Goal: Communication & Community: Answer question/provide support

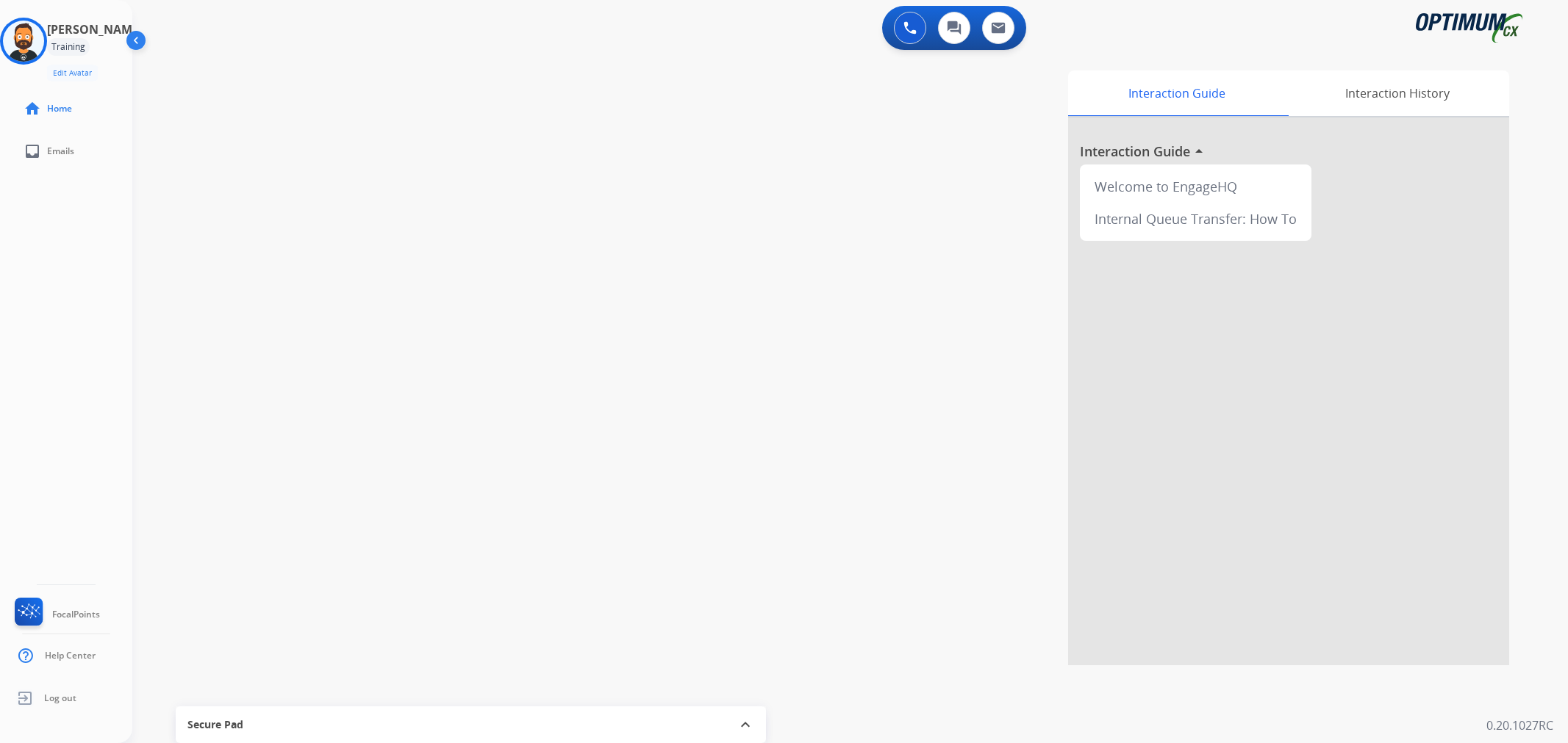
click at [44, 50] on img at bounding box center [23, 40] width 41 height 41
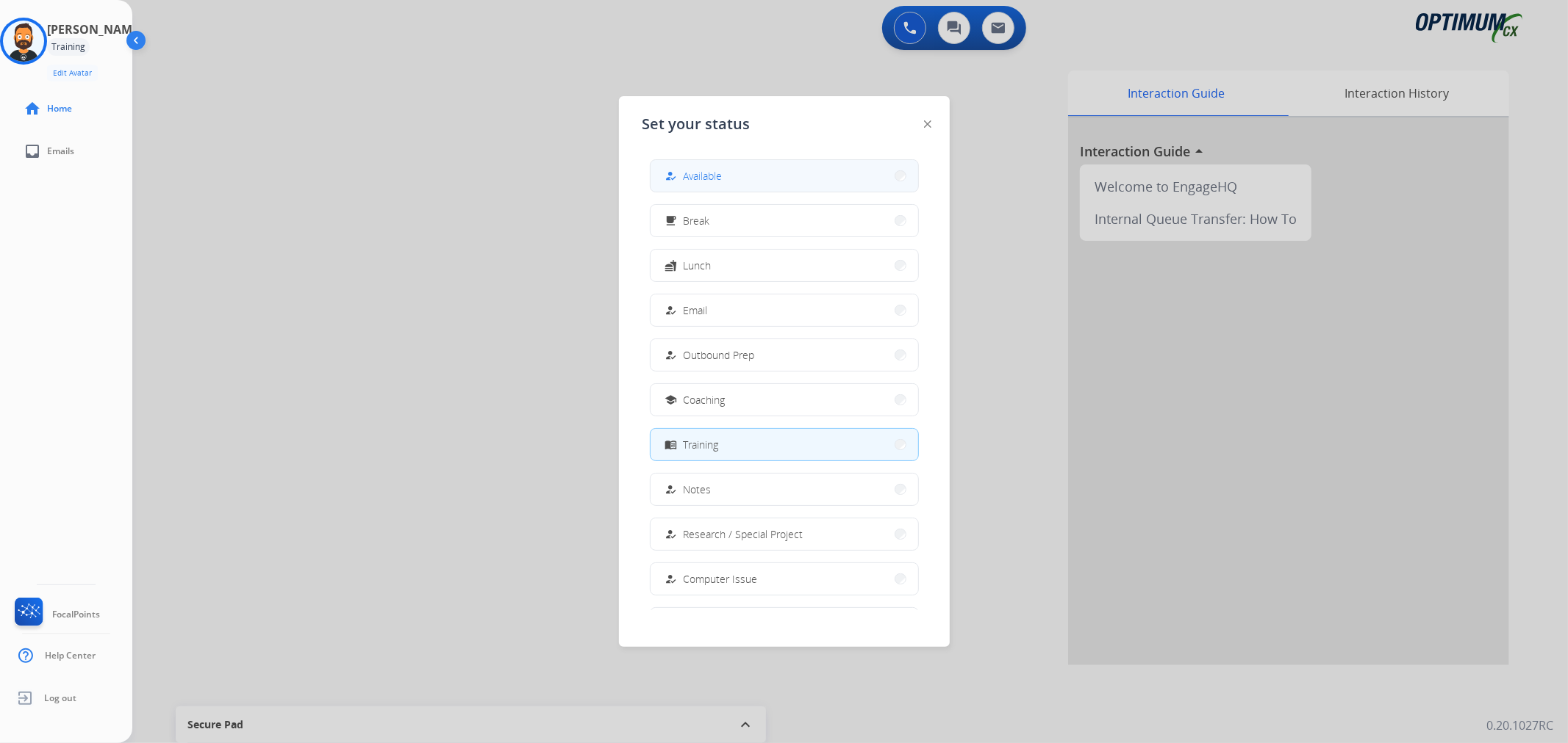
click at [769, 182] on button "how_to_reg Available" at bounding box center [784, 175] width 267 height 32
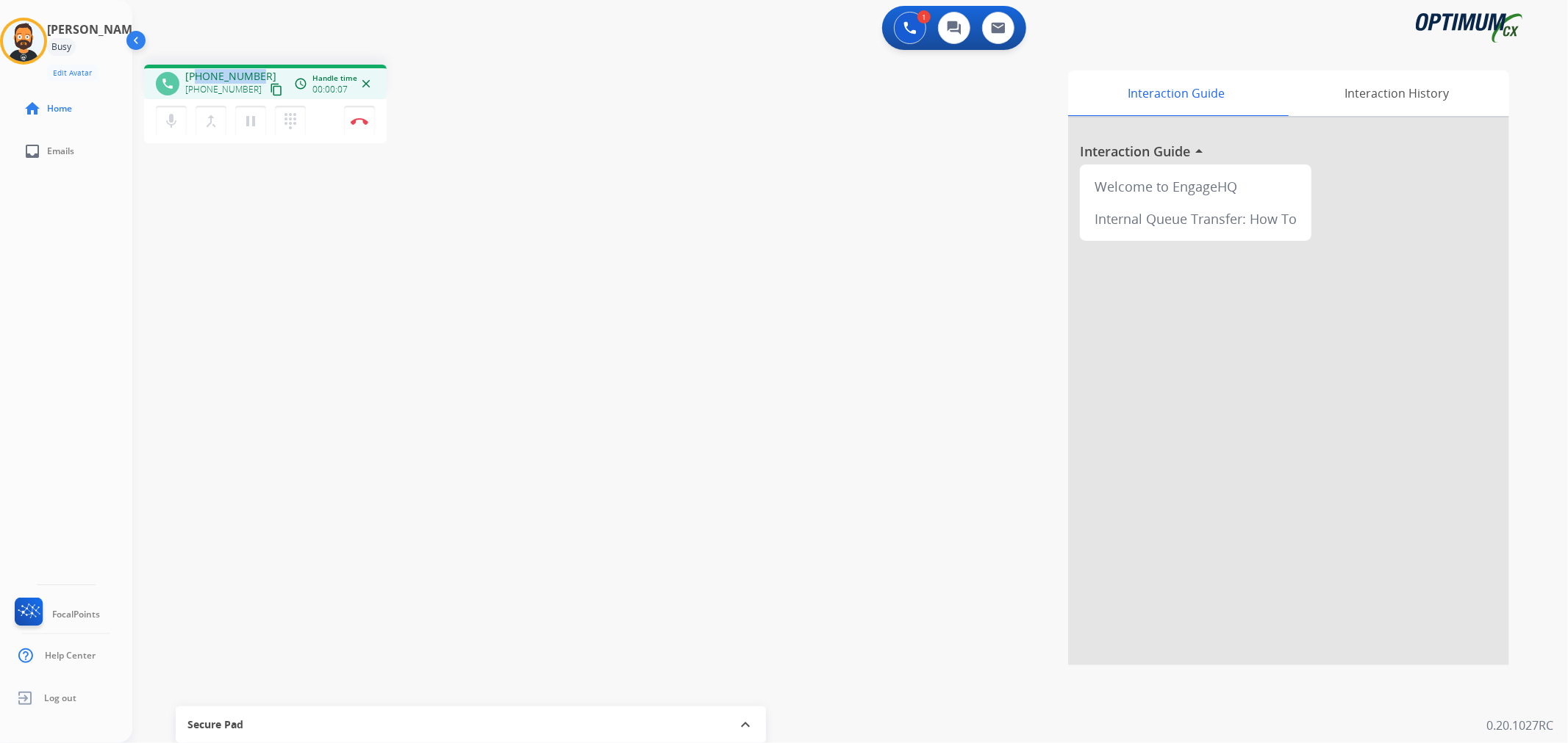
drag, startPoint x: 258, startPoint y: 74, endPoint x: 197, endPoint y: 74, distance: 61.0
click at [197, 74] on div "+19143847300 +19143847300 content_copy" at bounding box center [235, 83] width 100 height 30
copy span "9143847300"
click at [358, 120] on img at bounding box center [359, 122] width 17 height 8
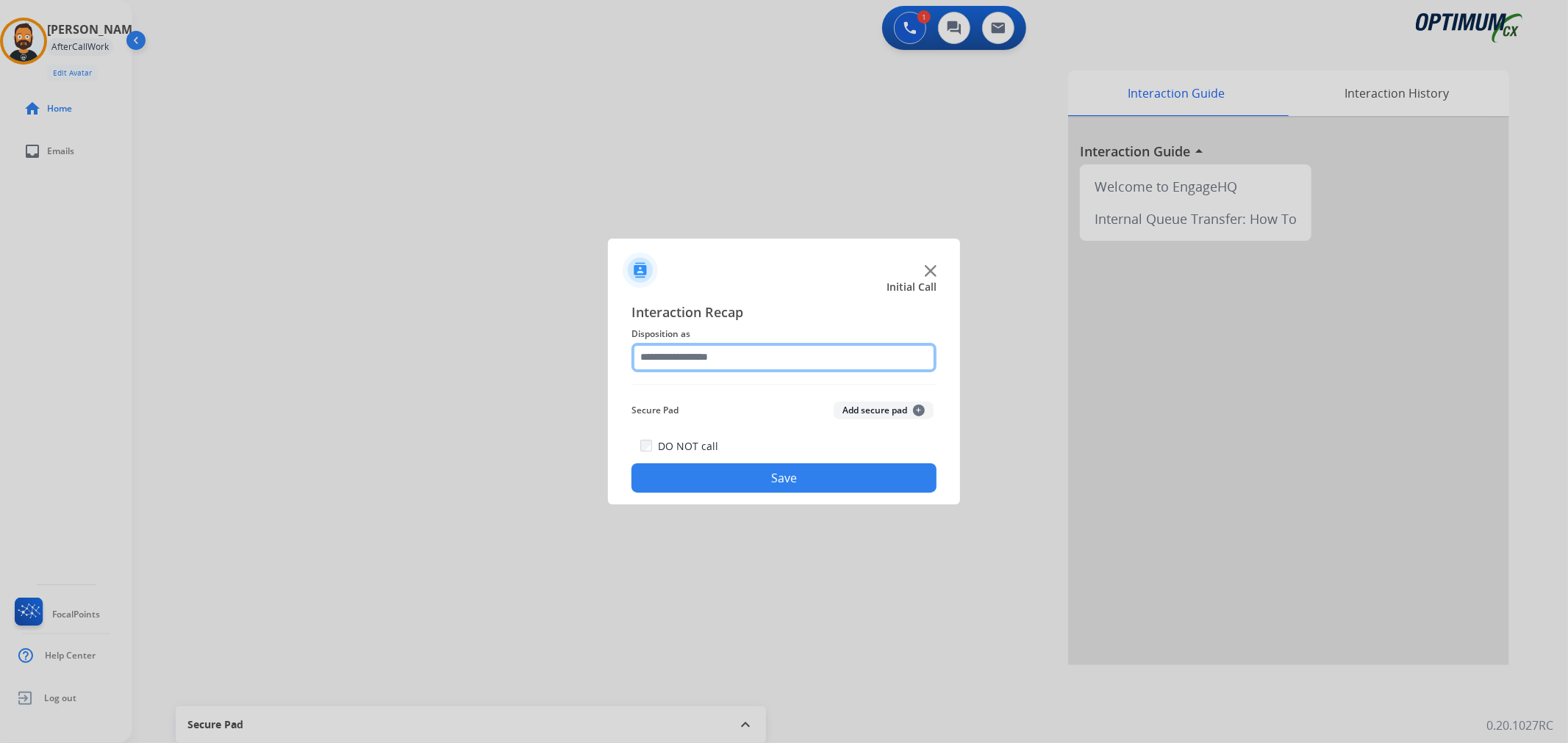
click at [750, 368] on input "text" at bounding box center [784, 357] width 305 height 30
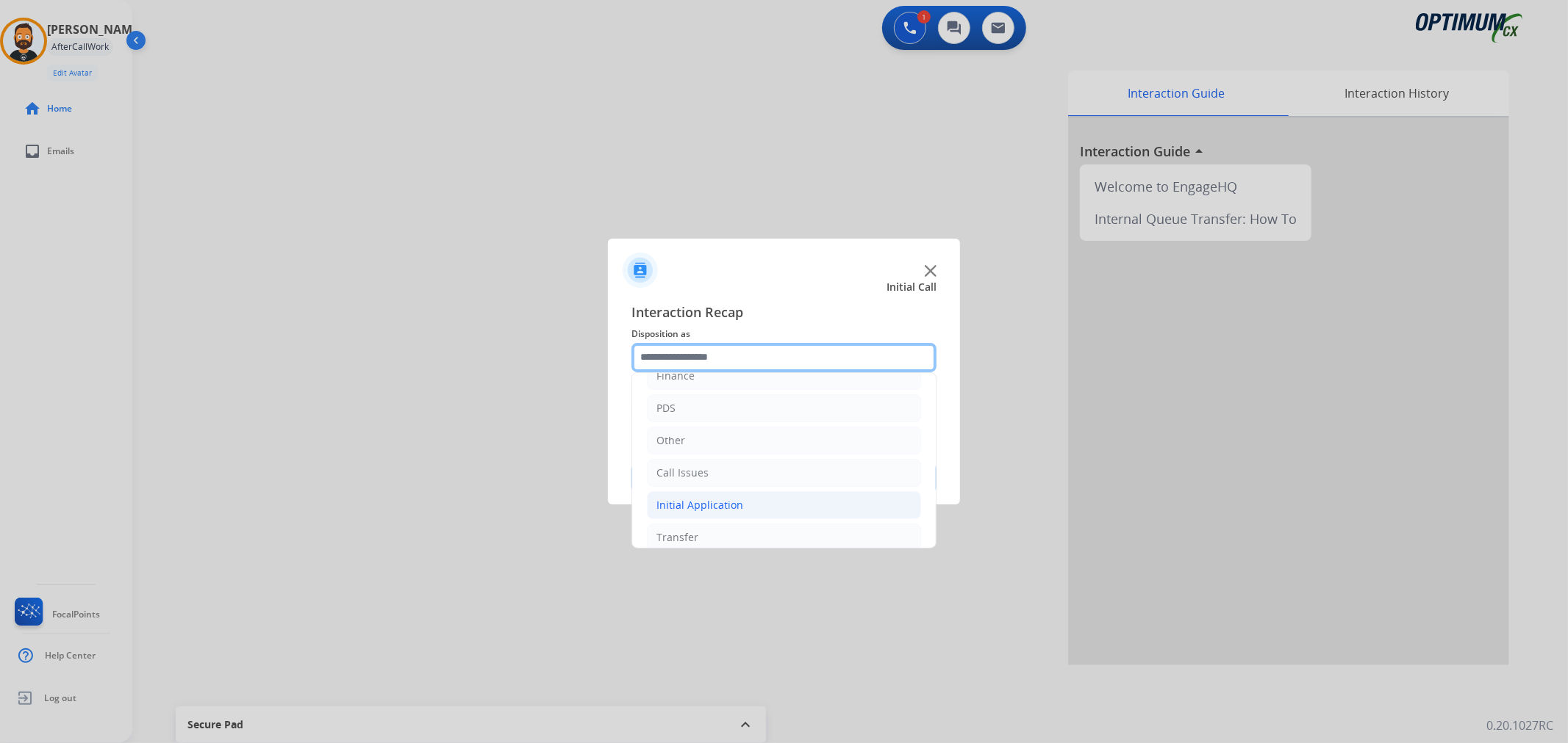
scroll to position [101, 0]
click at [706, 516] on li "Renewal" at bounding box center [784, 523] width 274 height 28
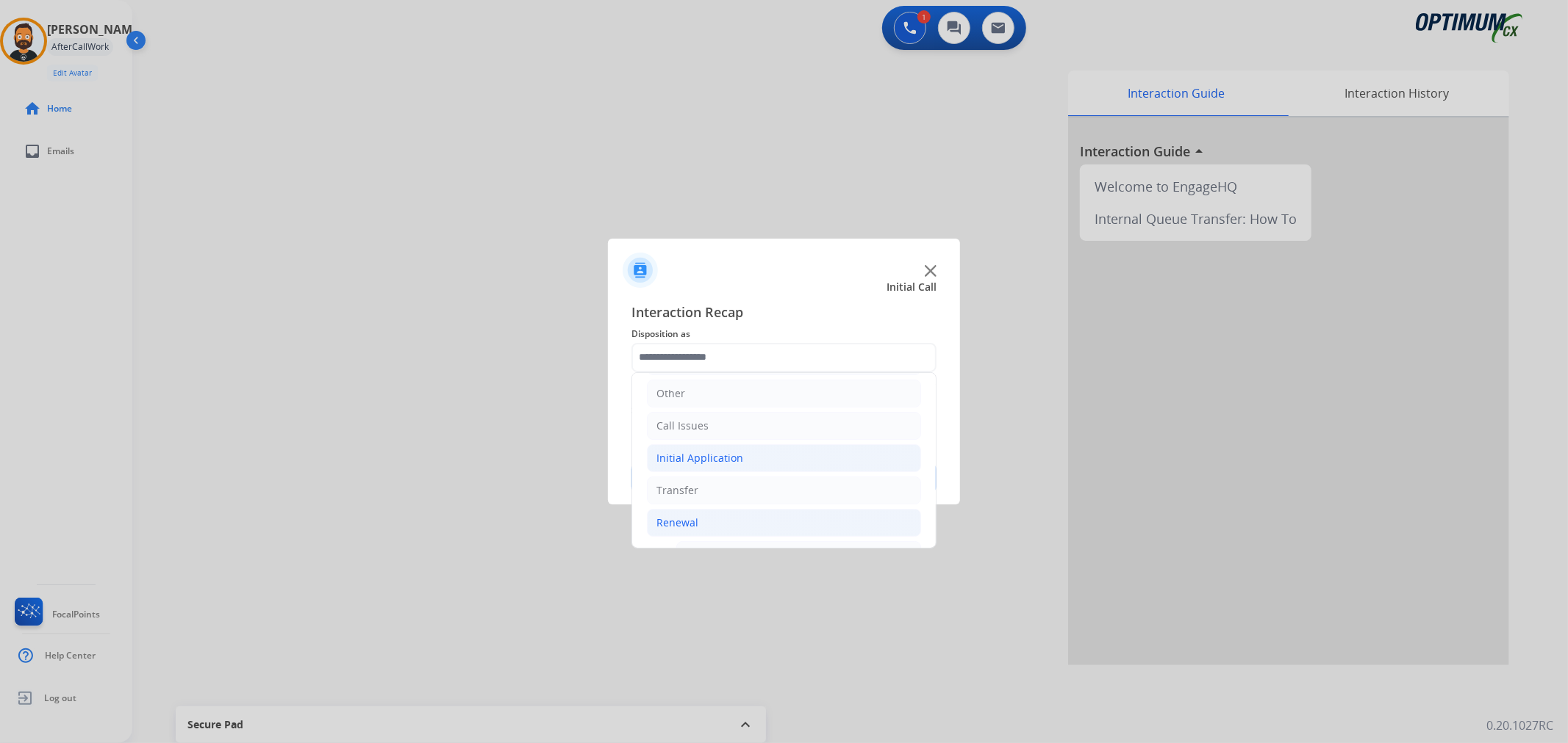
click at [714, 460] on div "Initial Application" at bounding box center [699, 458] width 87 height 14
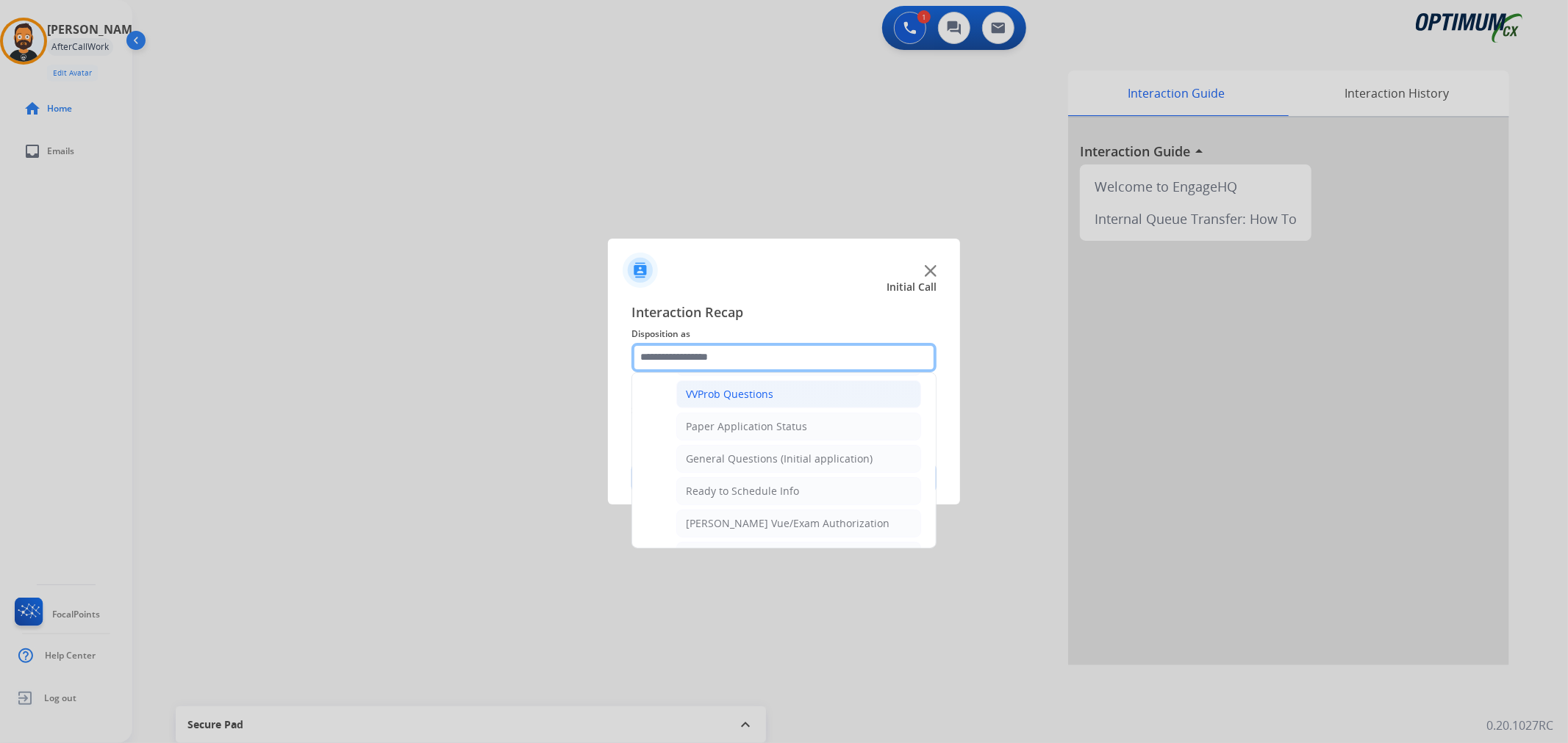
scroll to position [758, 0]
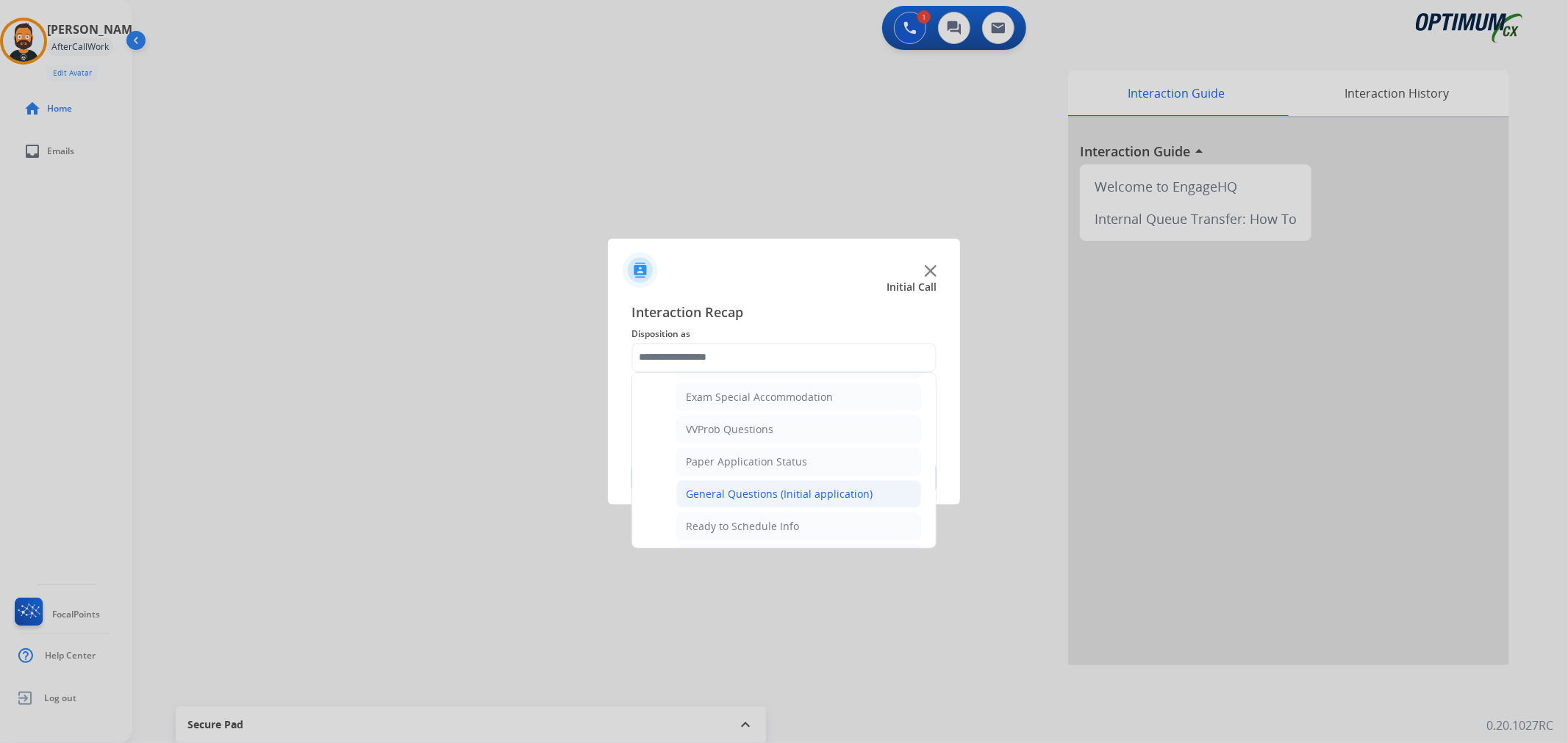
click at [739, 494] on div "General Questions (Initial application)" at bounding box center [779, 494] width 187 height 14
type input "**********"
click at [739, 494] on div "**********" at bounding box center [784, 397] width 352 height 215
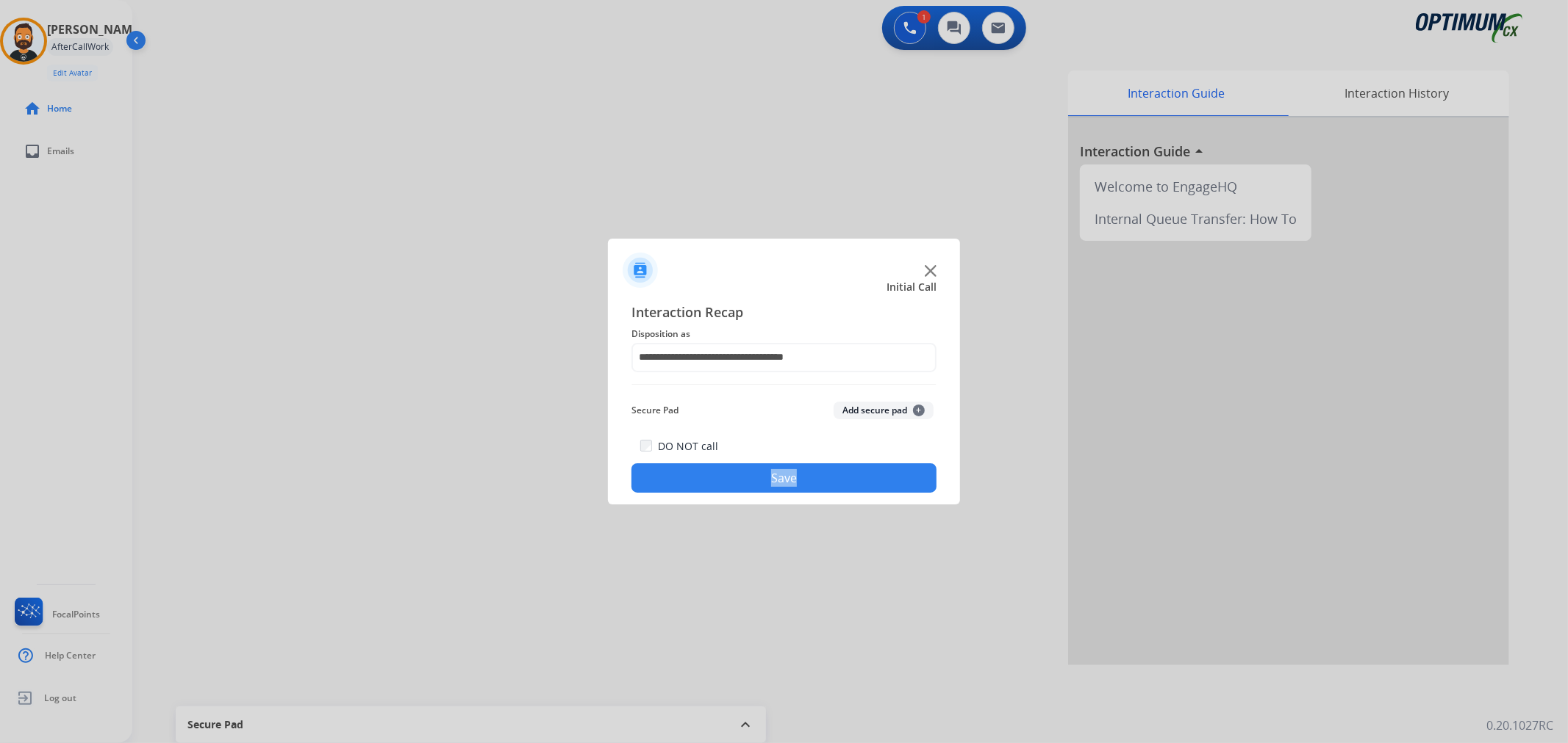
click at [740, 473] on button "Save" at bounding box center [784, 478] width 305 height 30
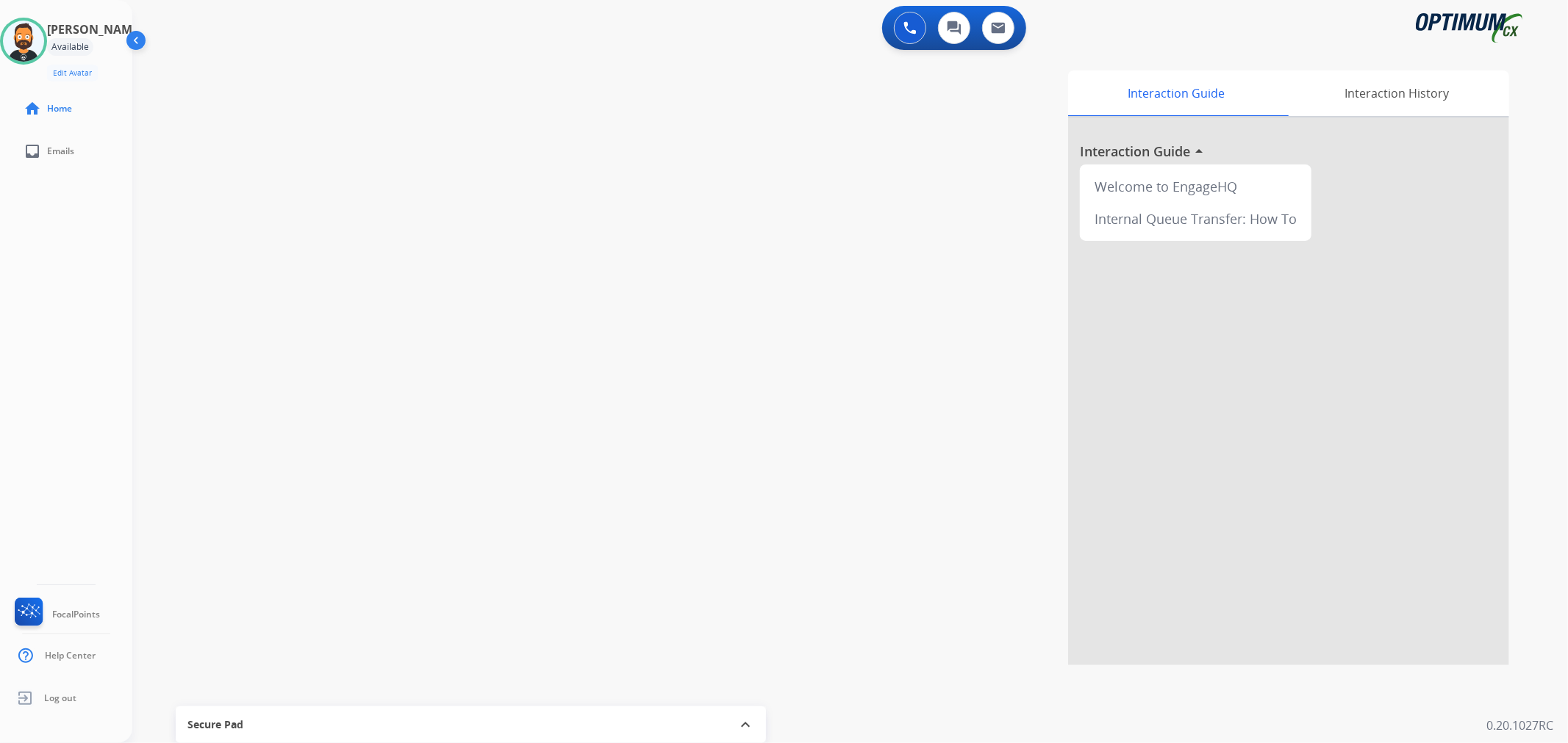
click at [358, 289] on div "swap_horiz Break voice bridge close_fullscreen Connect 3-Way Call merge_type Se…" at bounding box center [832, 359] width 1400 height 613
drag, startPoint x: 258, startPoint y: 71, endPoint x: 199, endPoint y: 68, distance: 59.1
click at [199, 69] on div "+12185525555 +12185525555 content_copy" at bounding box center [235, 83] width 100 height 30
copy span "2185525555"
click at [360, 118] on img at bounding box center [359, 122] width 17 height 8
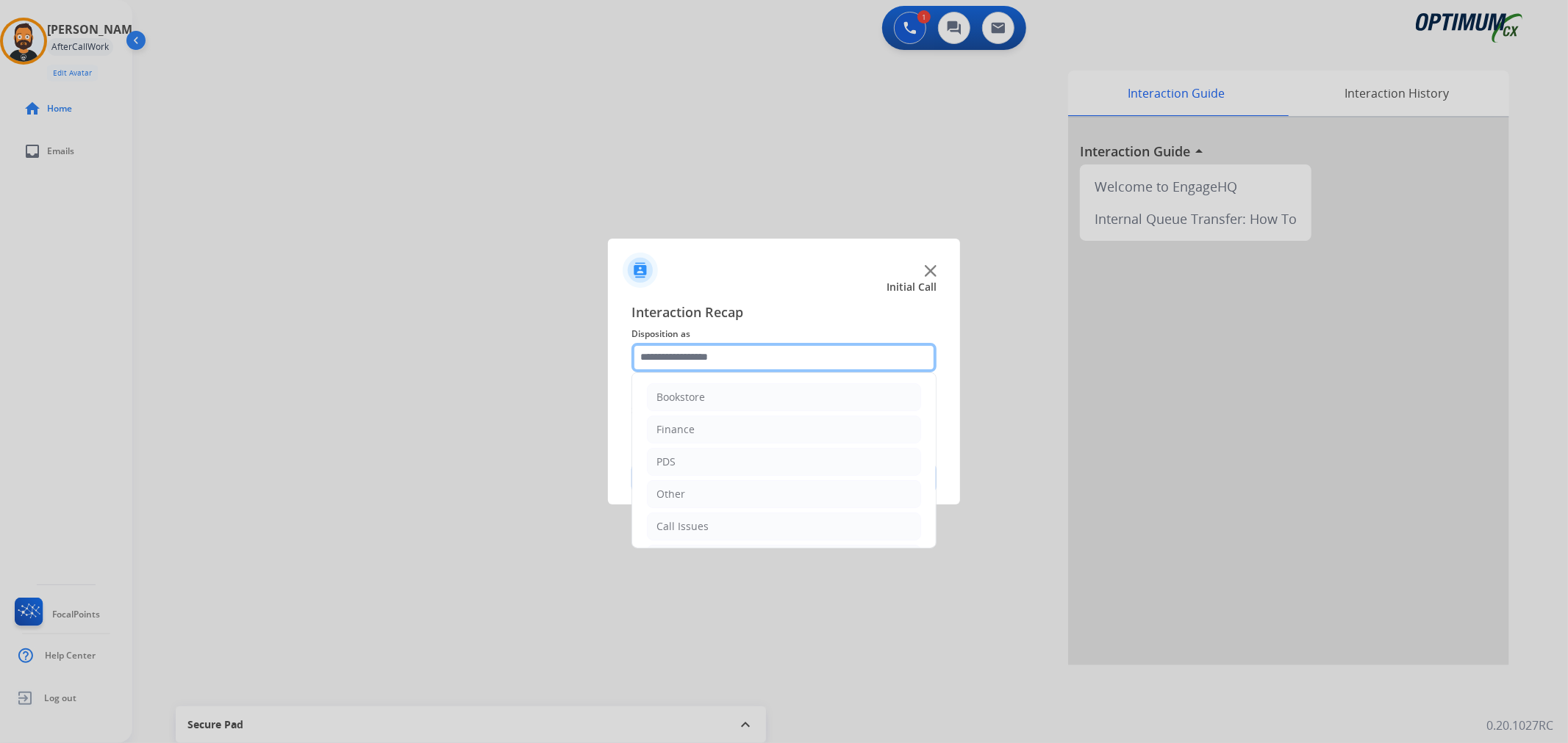
click at [692, 346] on input "text" at bounding box center [784, 357] width 305 height 30
click at [724, 516] on li "Renewal" at bounding box center [784, 523] width 274 height 28
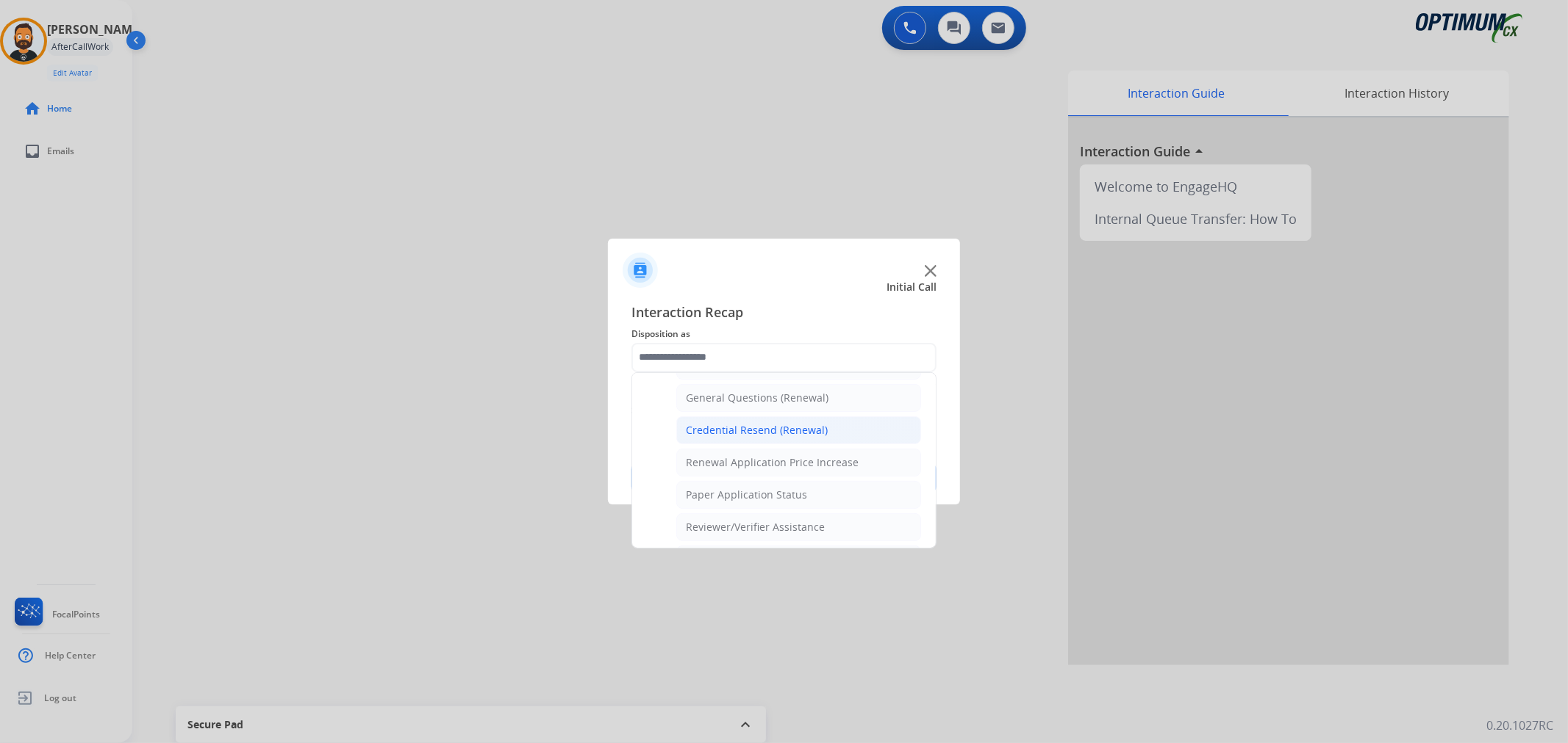
click at [746, 426] on div "Credential Resend (Renewal)" at bounding box center [757, 430] width 142 height 14
type input "**********"
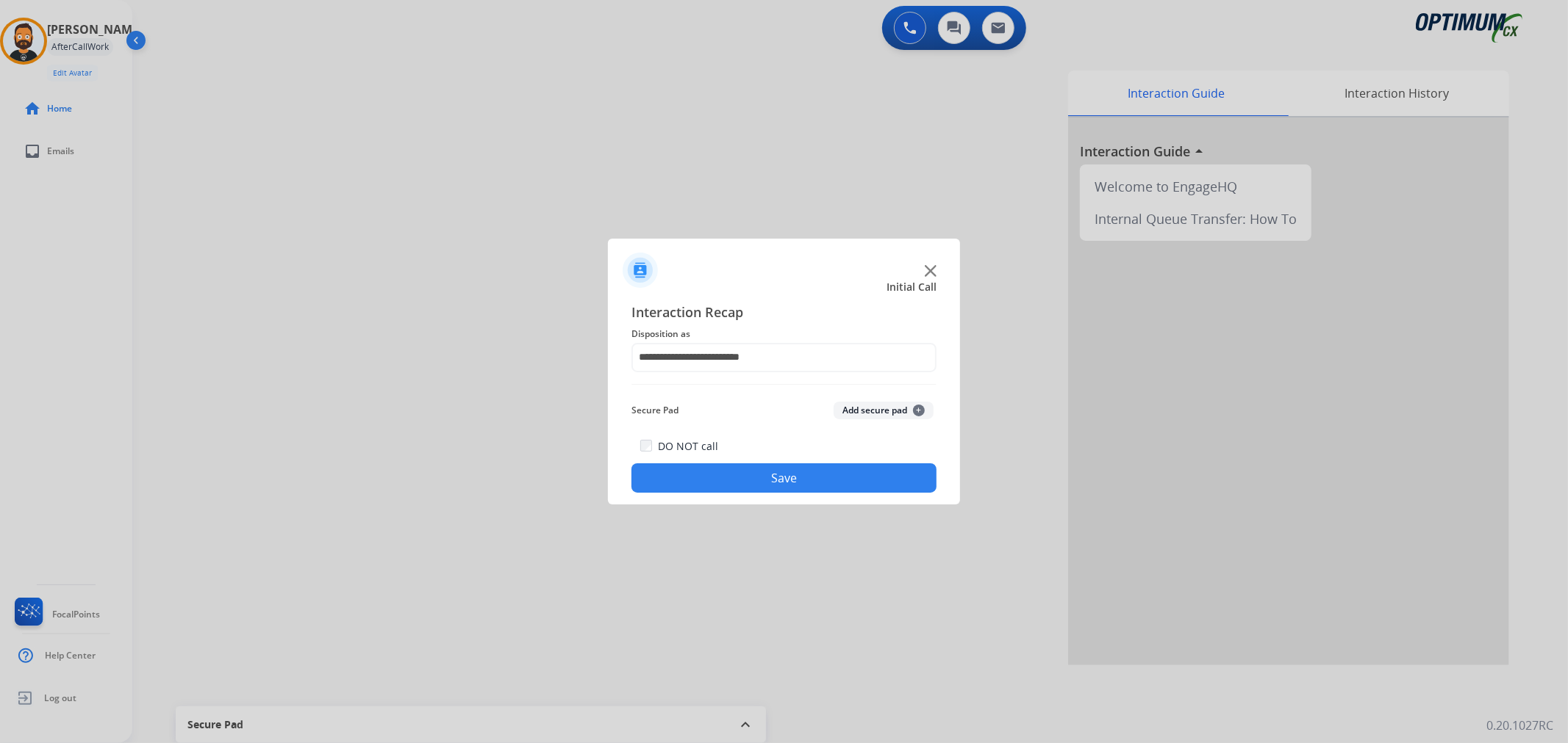
click at [753, 472] on button "Save" at bounding box center [784, 478] width 305 height 30
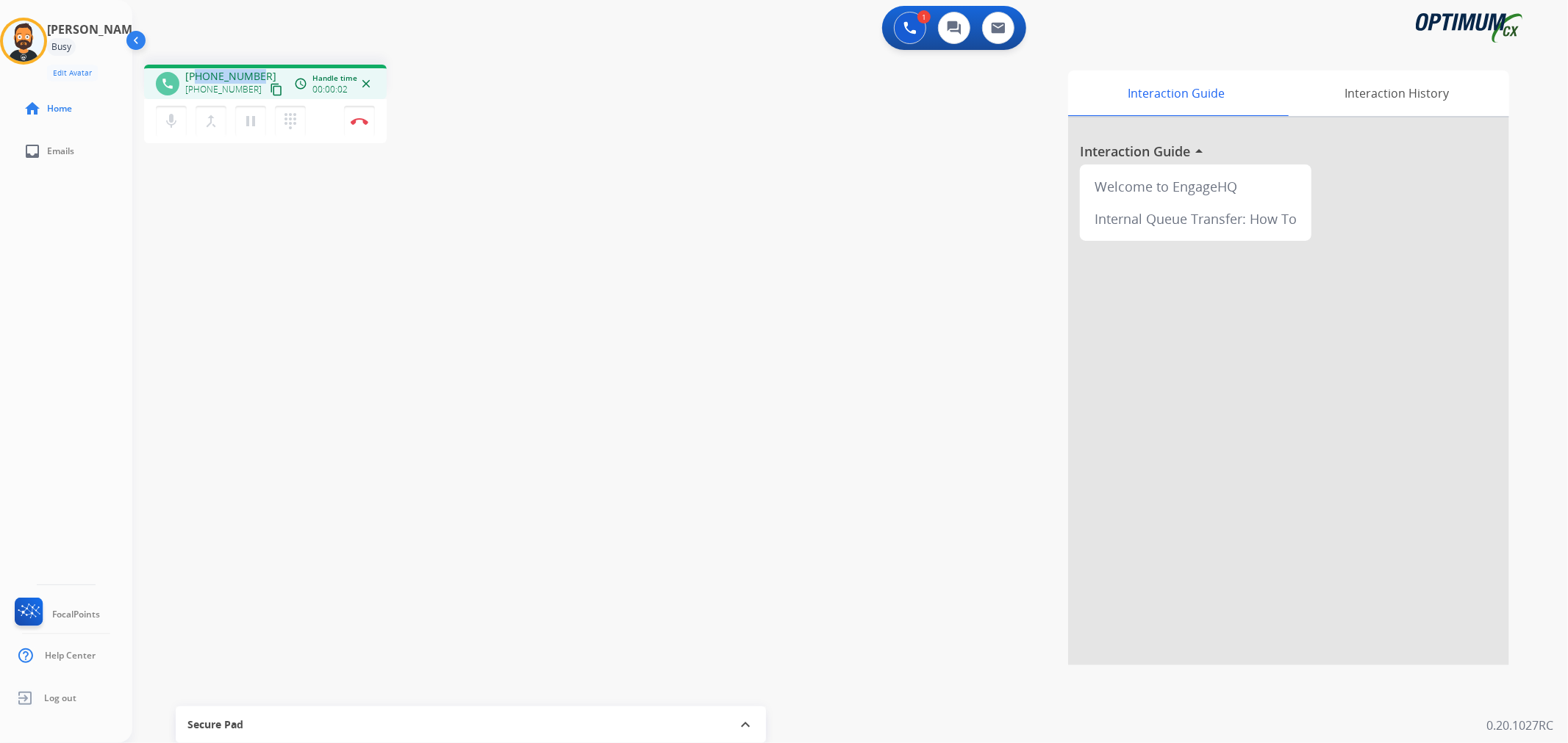
drag, startPoint x: 261, startPoint y: 71, endPoint x: 196, endPoint y: 75, distance: 65.1
click at [196, 75] on div "+13522601737 +13522601737 content_copy" at bounding box center [235, 83] width 100 height 30
copy span "3522601737"
click at [362, 124] on button "Disconnect" at bounding box center [359, 121] width 31 height 31
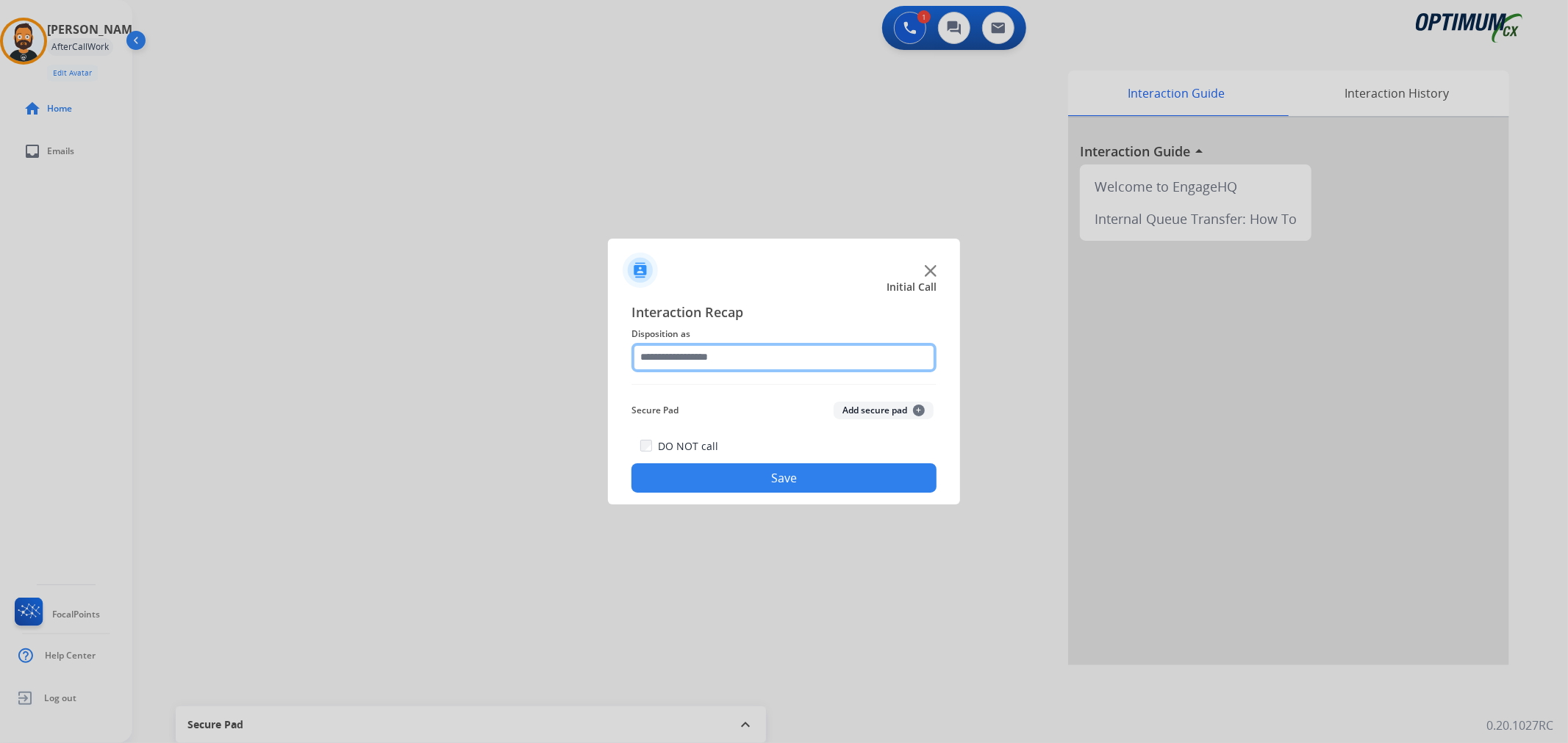
click at [738, 363] on input "text" at bounding box center [784, 357] width 305 height 30
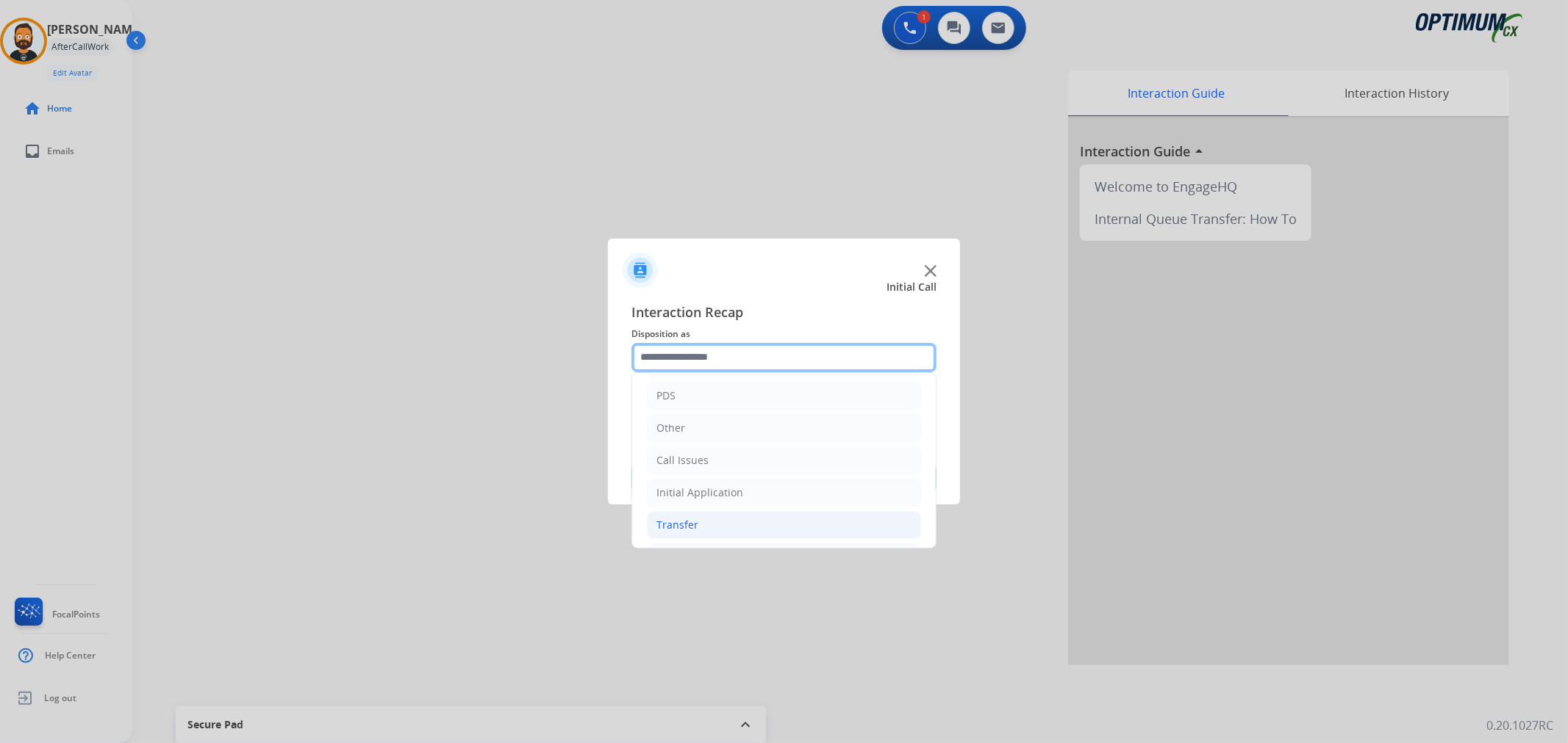
scroll to position [101, 0]
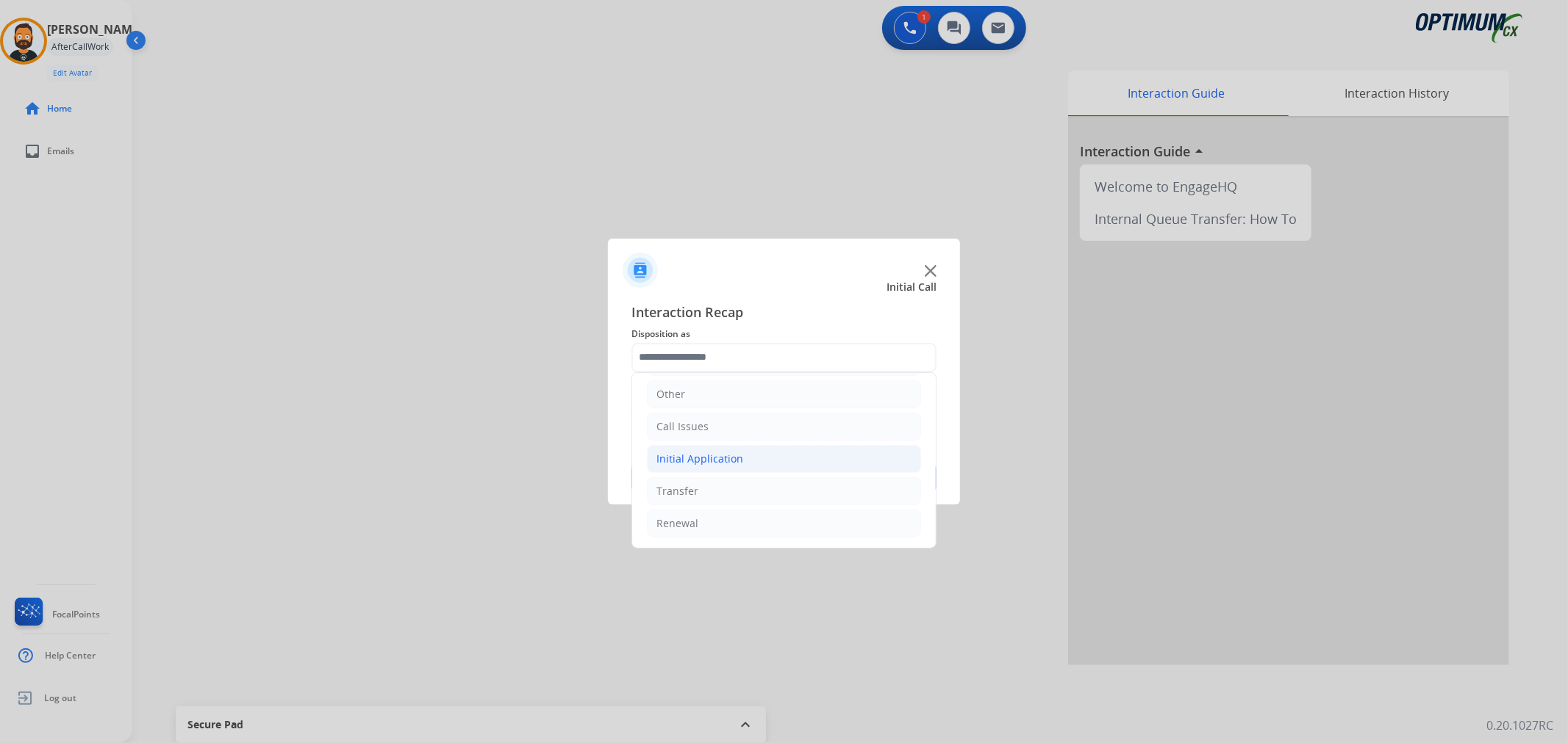
click at [724, 453] on div "Initial Application" at bounding box center [699, 459] width 87 height 14
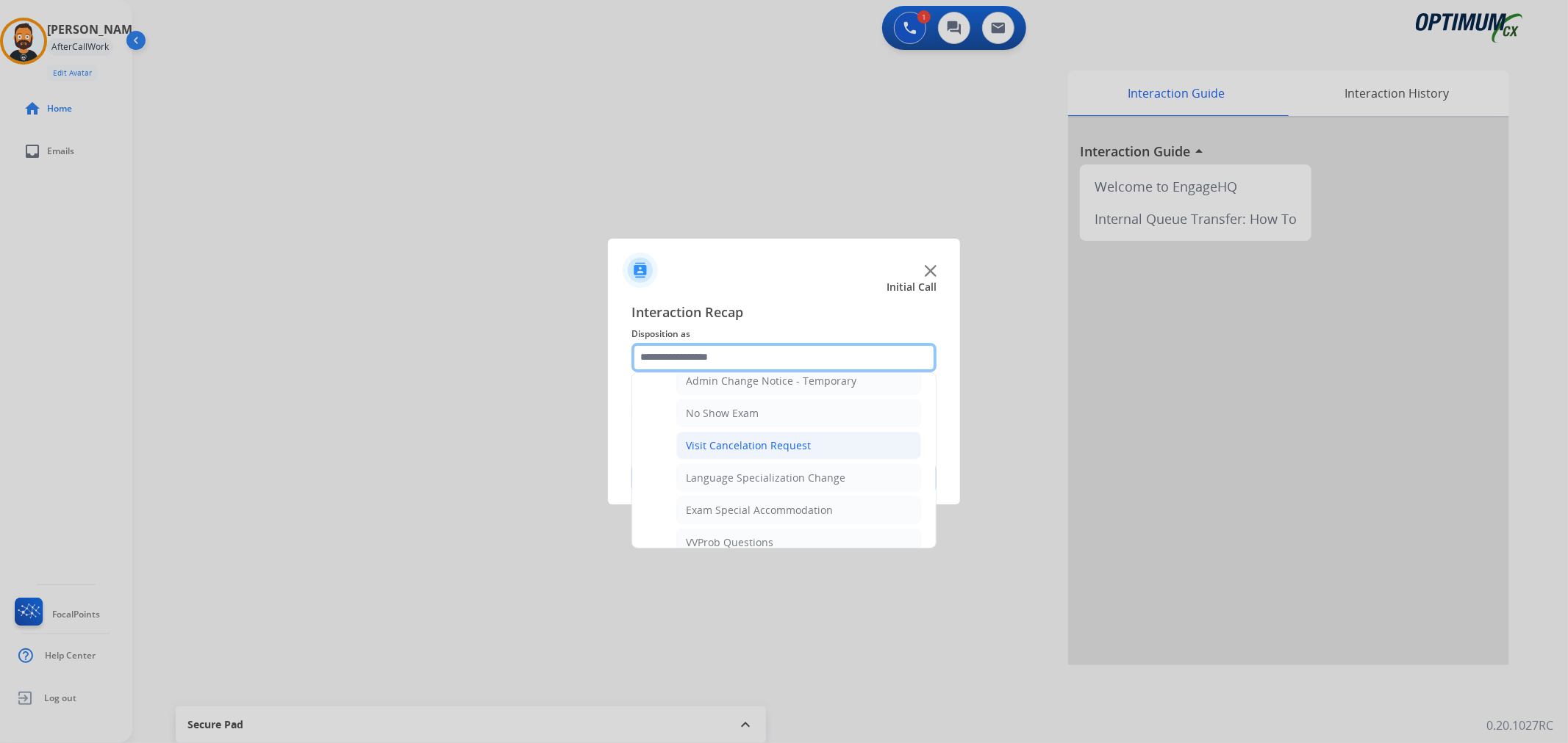
scroll to position [781, 0]
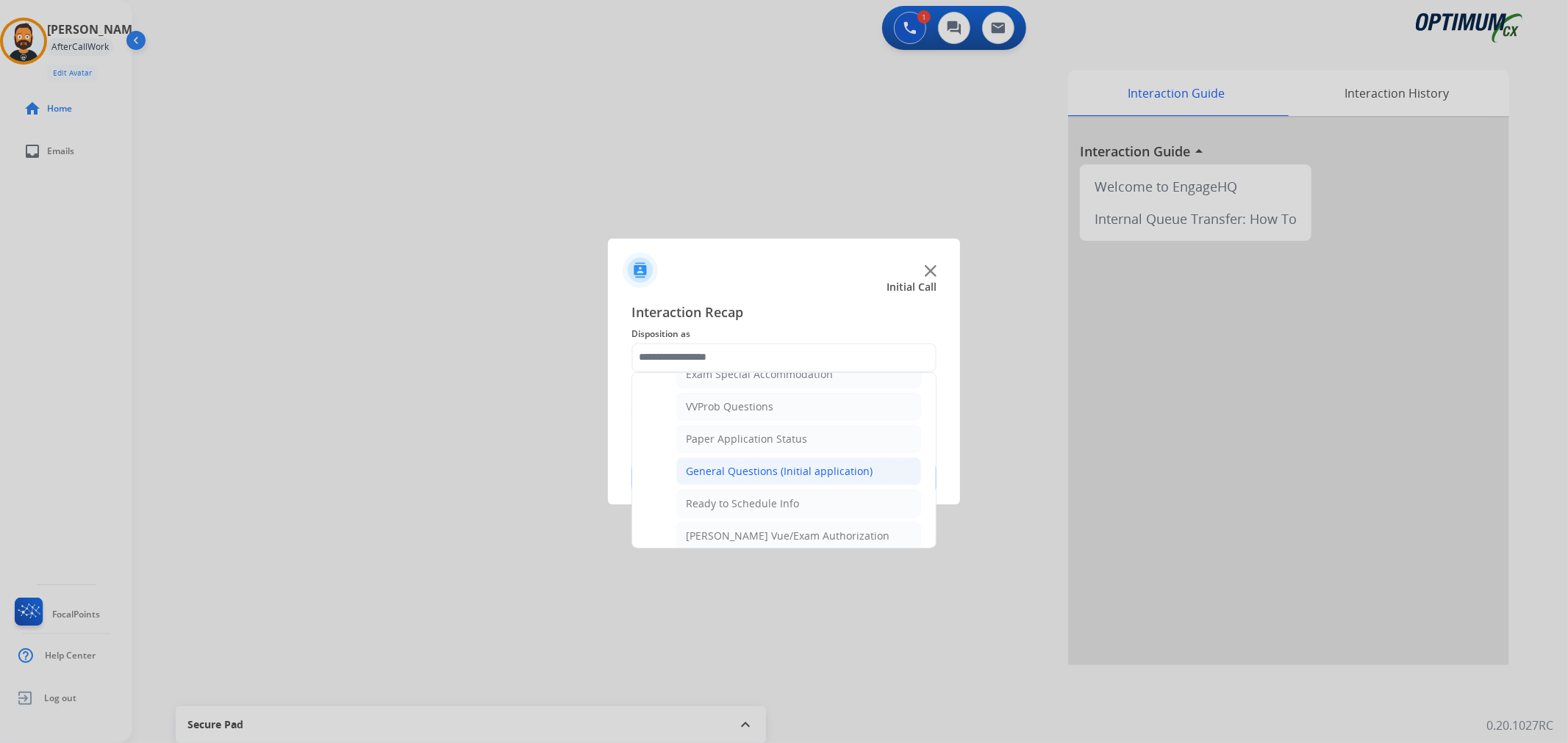
click at [739, 465] on li "General Questions (Initial application)" at bounding box center [798, 471] width 244 height 28
type input "**********"
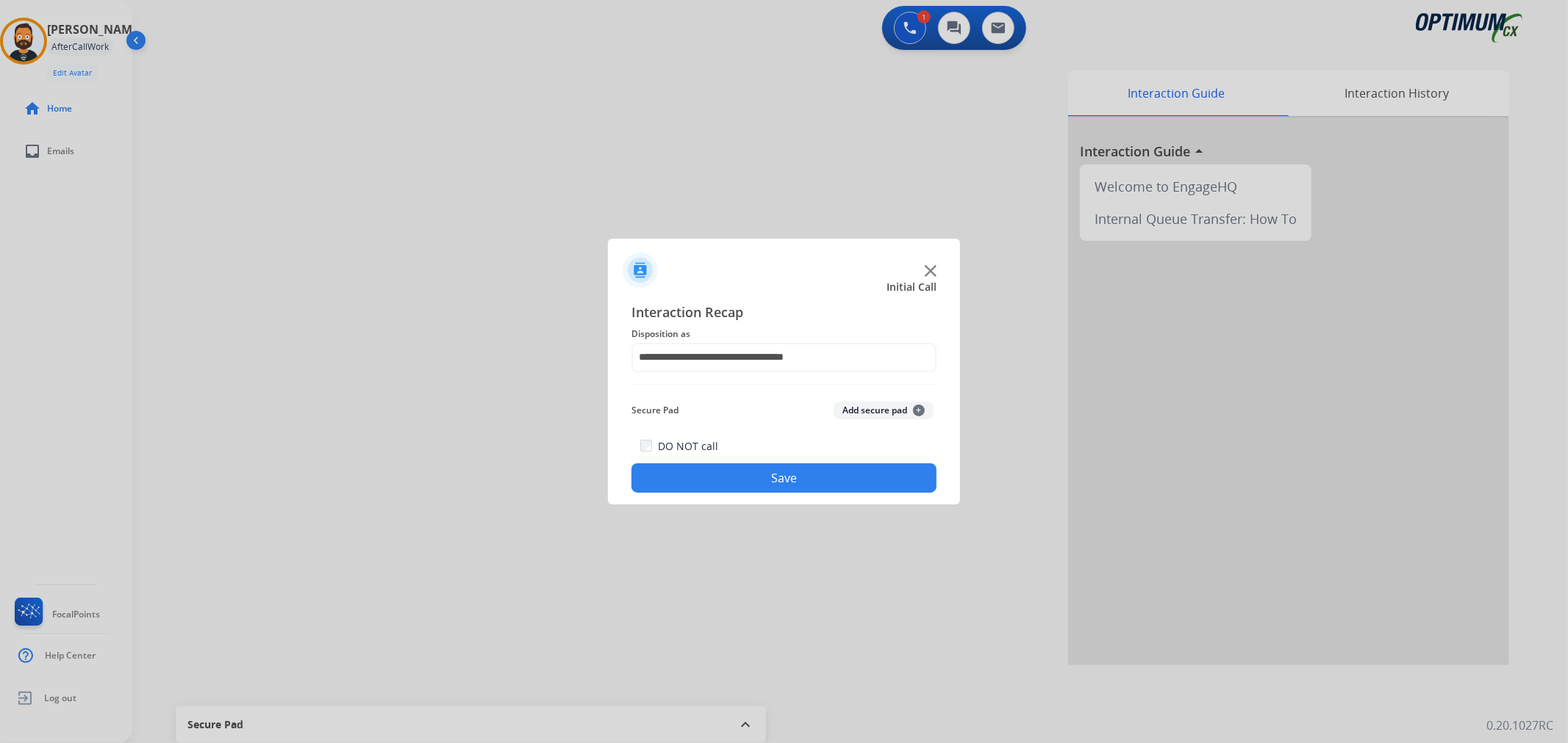
click at [739, 465] on button "Save" at bounding box center [784, 478] width 305 height 30
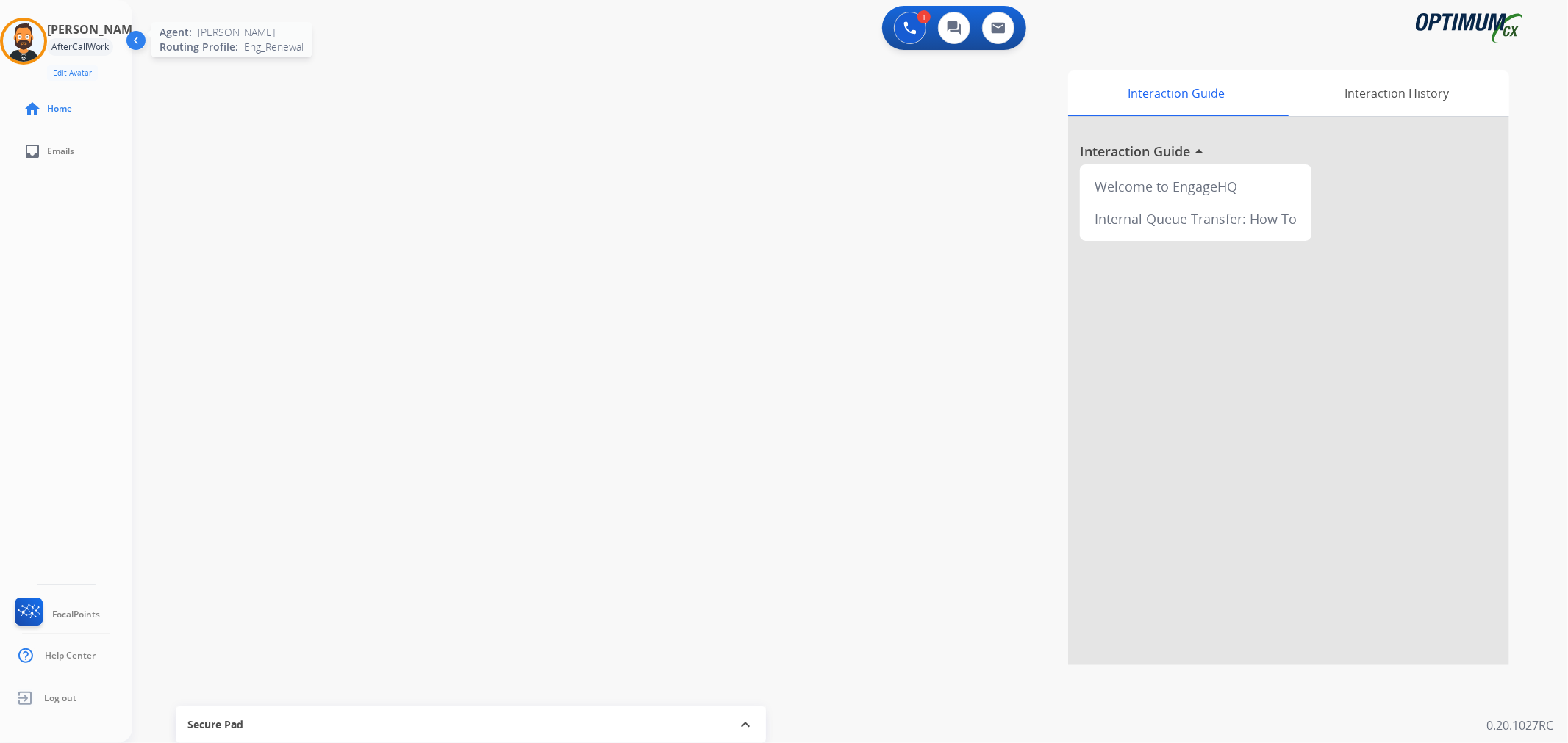
click at [37, 38] on img at bounding box center [23, 40] width 41 height 41
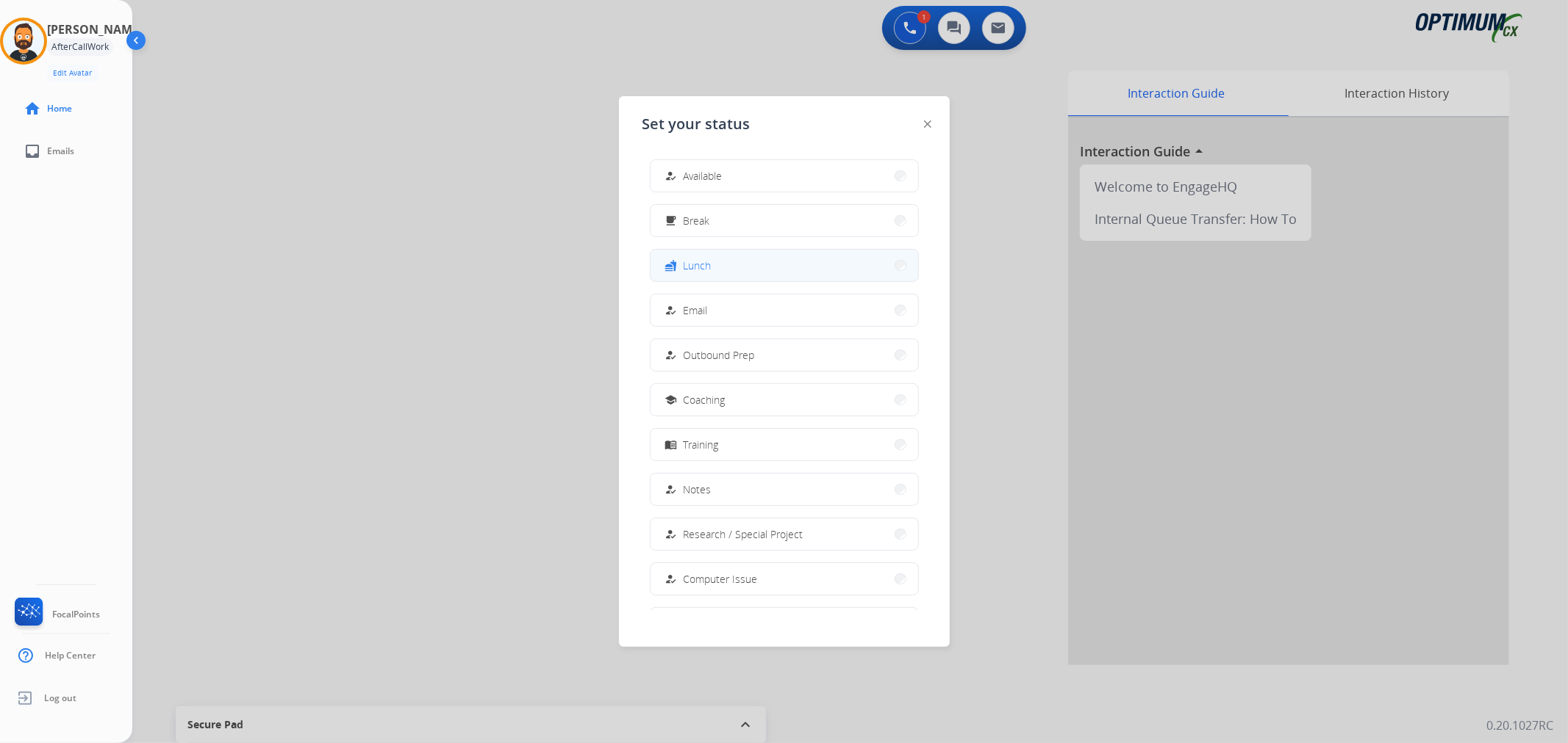
click at [674, 268] on mat-icon "fastfood" at bounding box center [670, 265] width 12 height 12
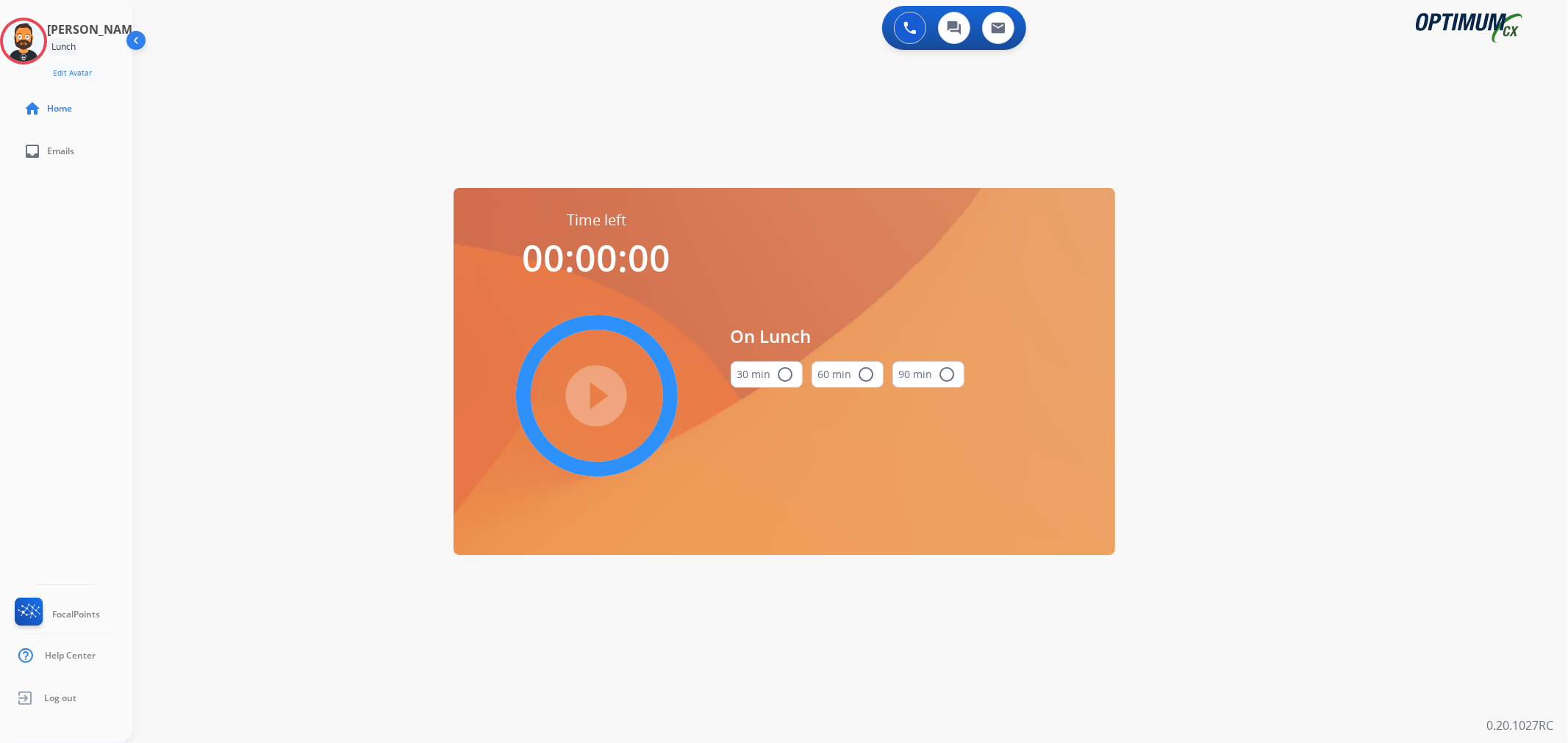
click at [762, 380] on button "30 min radio_button_unchecked" at bounding box center [766, 374] width 72 height 27
click at [595, 387] on mat-icon "play_circle_filled" at bounding box center [597, 395] width 17 height 17
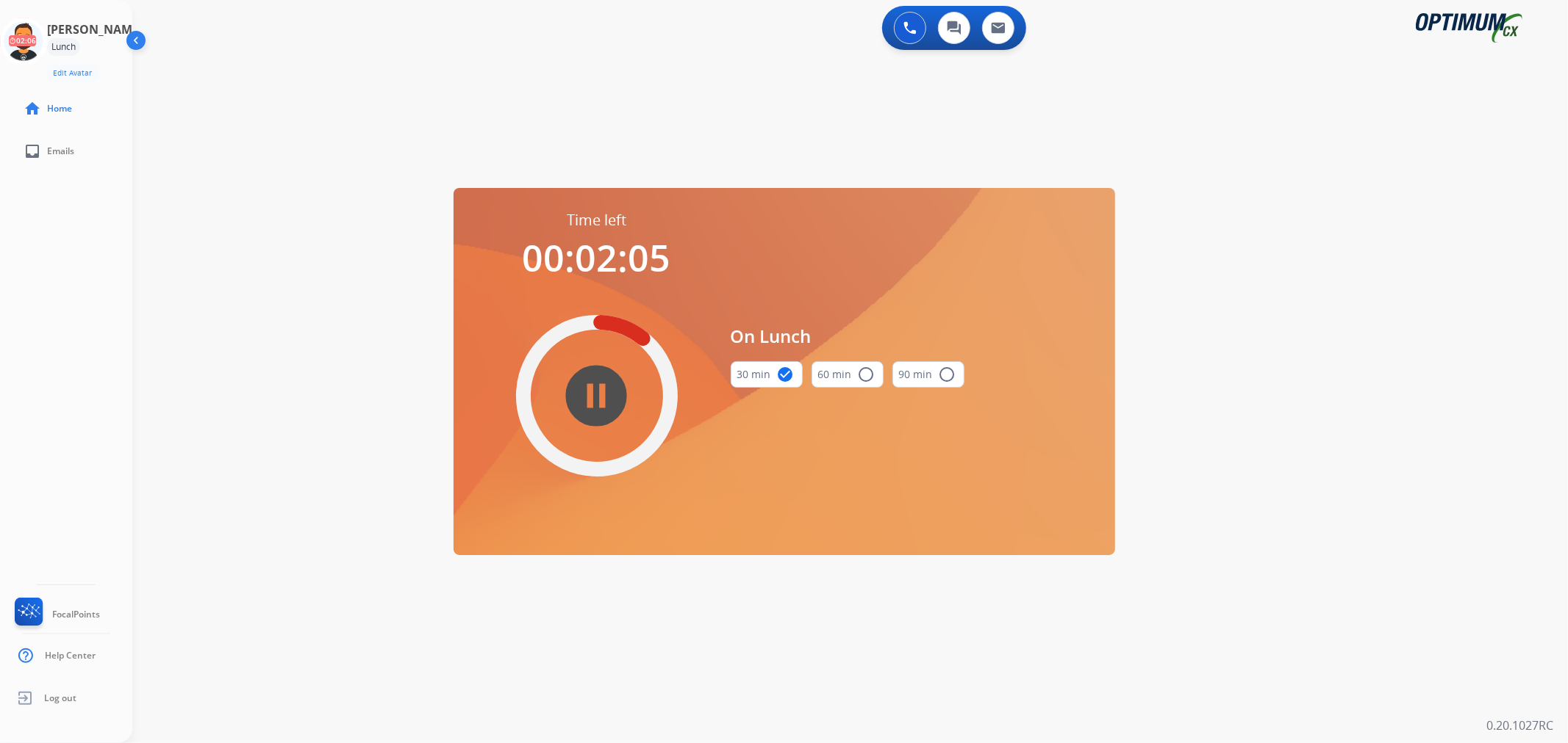
click at [251, 263] on div "0 Voice Interactions 0 Chat Interactions 0 Email Interactions swap_horiz Break …" at bounding box center [850, 372] width 1435 height 743
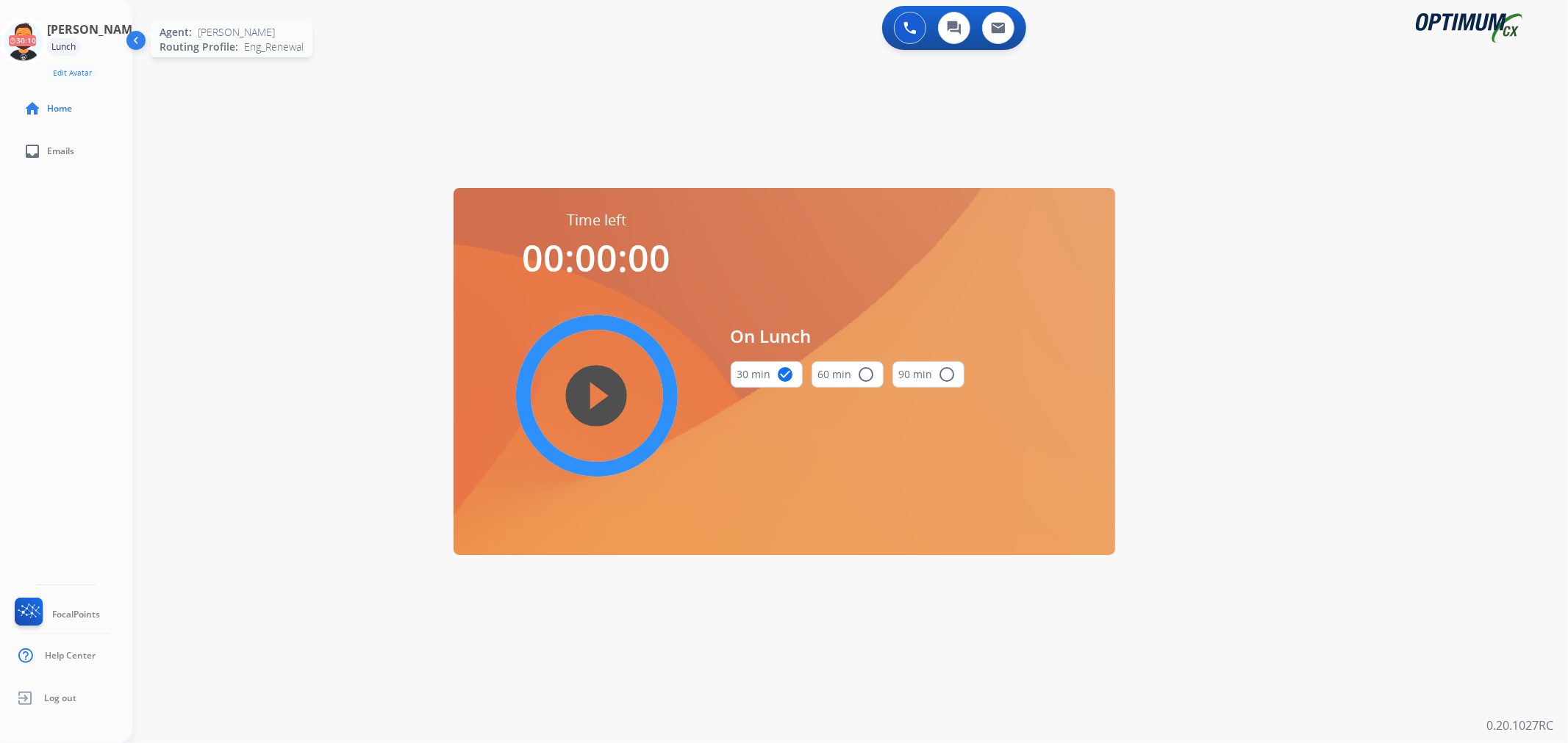
click at [42, 48] on icon at bounding box center [24, 41] width 48 height 48
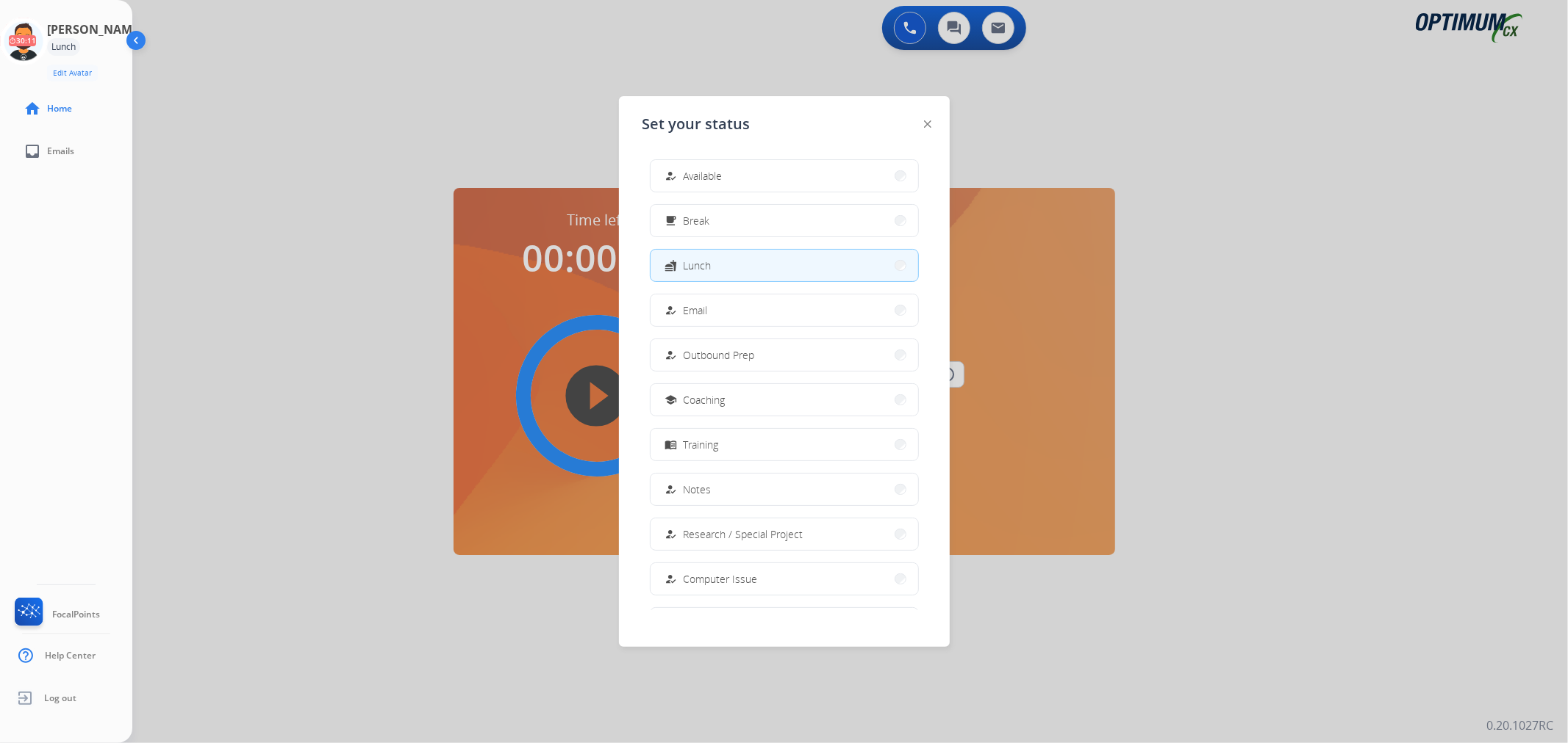
click at [691, 185] on div "how_to_reg Available" at bounding box center [692, 176] width 60 height 17
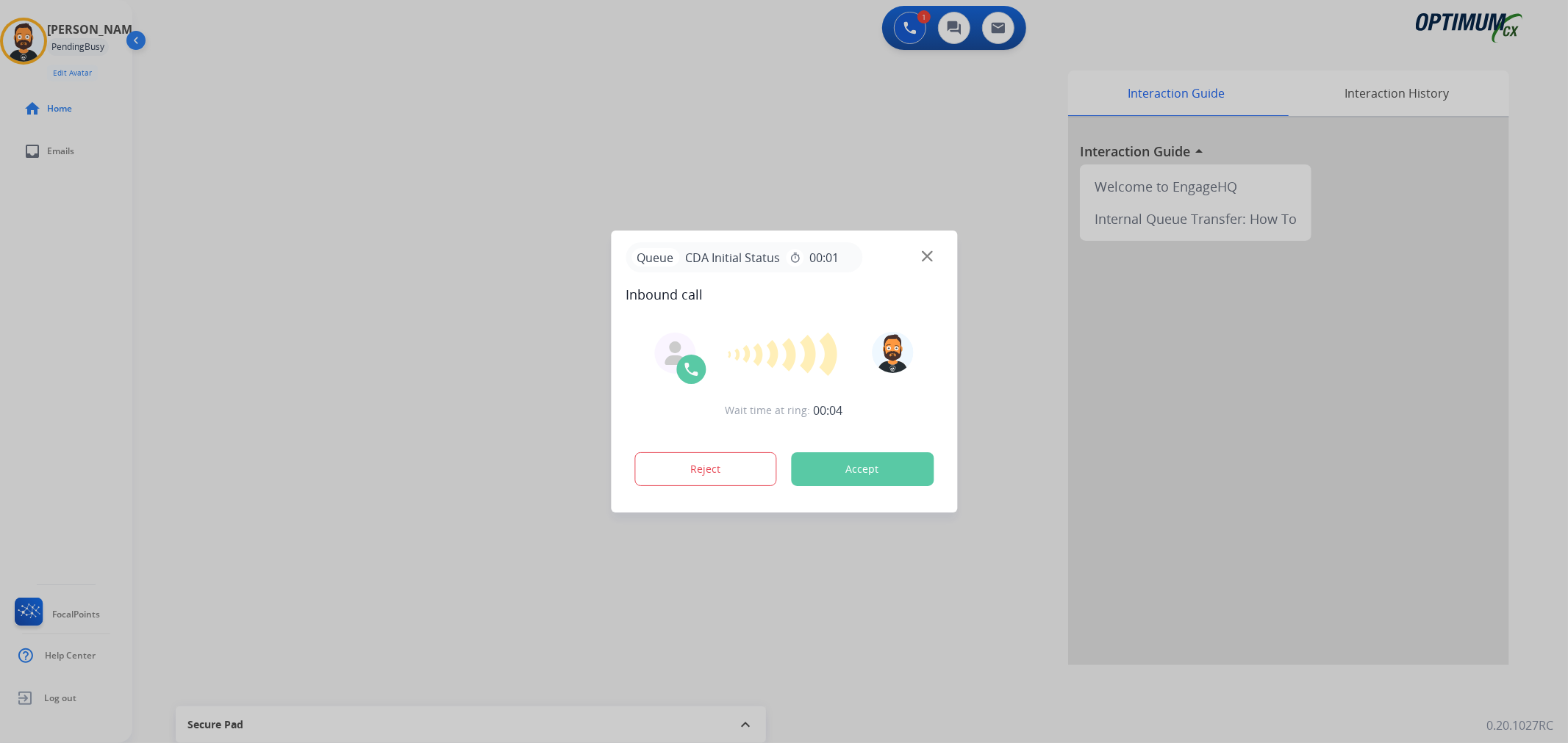
click at [424, 304] on div at bounding box center [784, 372] width 1568 height 743
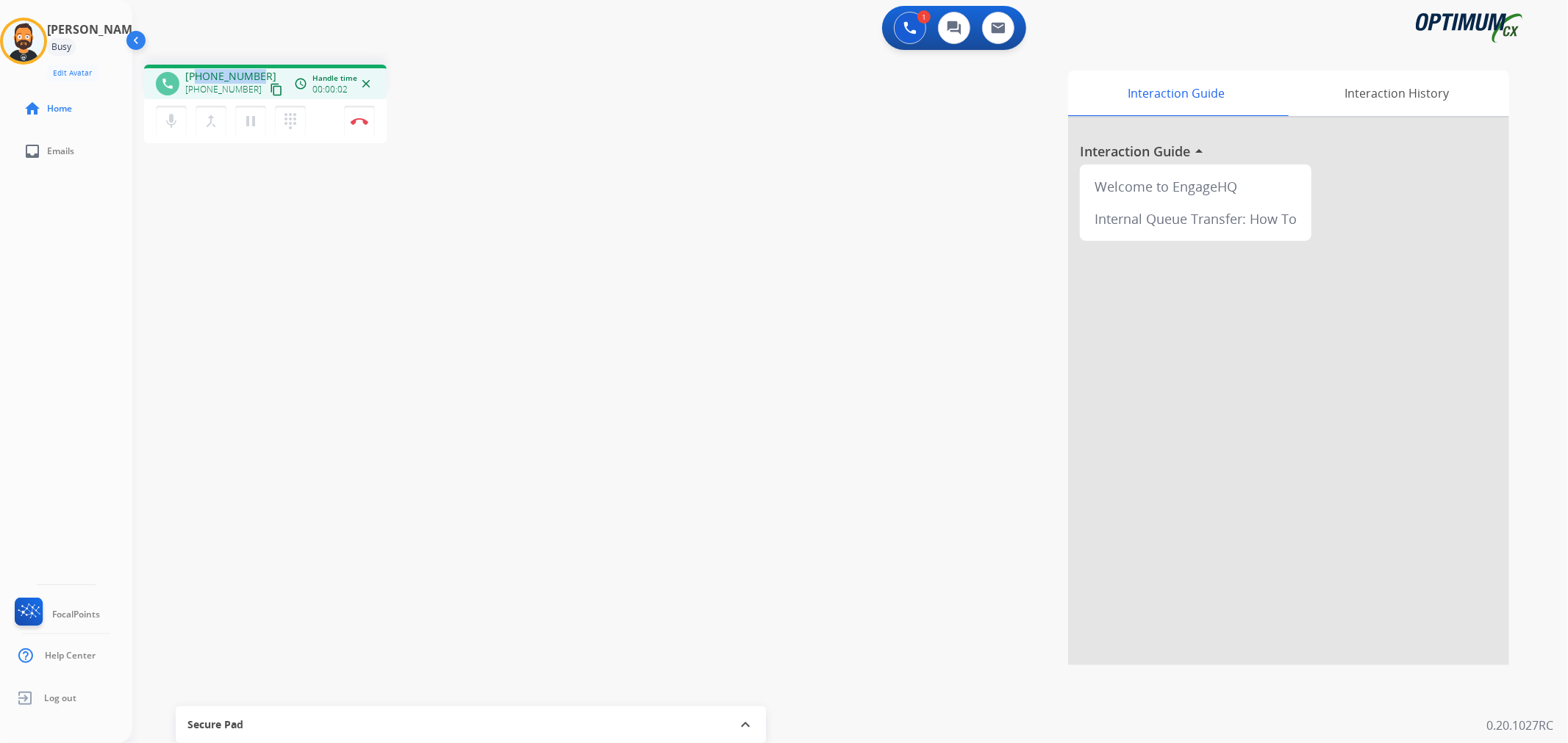
drag, startPoint x: 261, startPoint y: 71, endPoint x: 193, endPoint y: 68, distance: 68.1
click at [193, 69] on div "+13059105889 +13059105889 content_copy" at bounding box center [235, 83] width 100 height 30
copy span "13059105889"
click at [355, 124] on img at bounding box center [359, 122] width 17 height 8
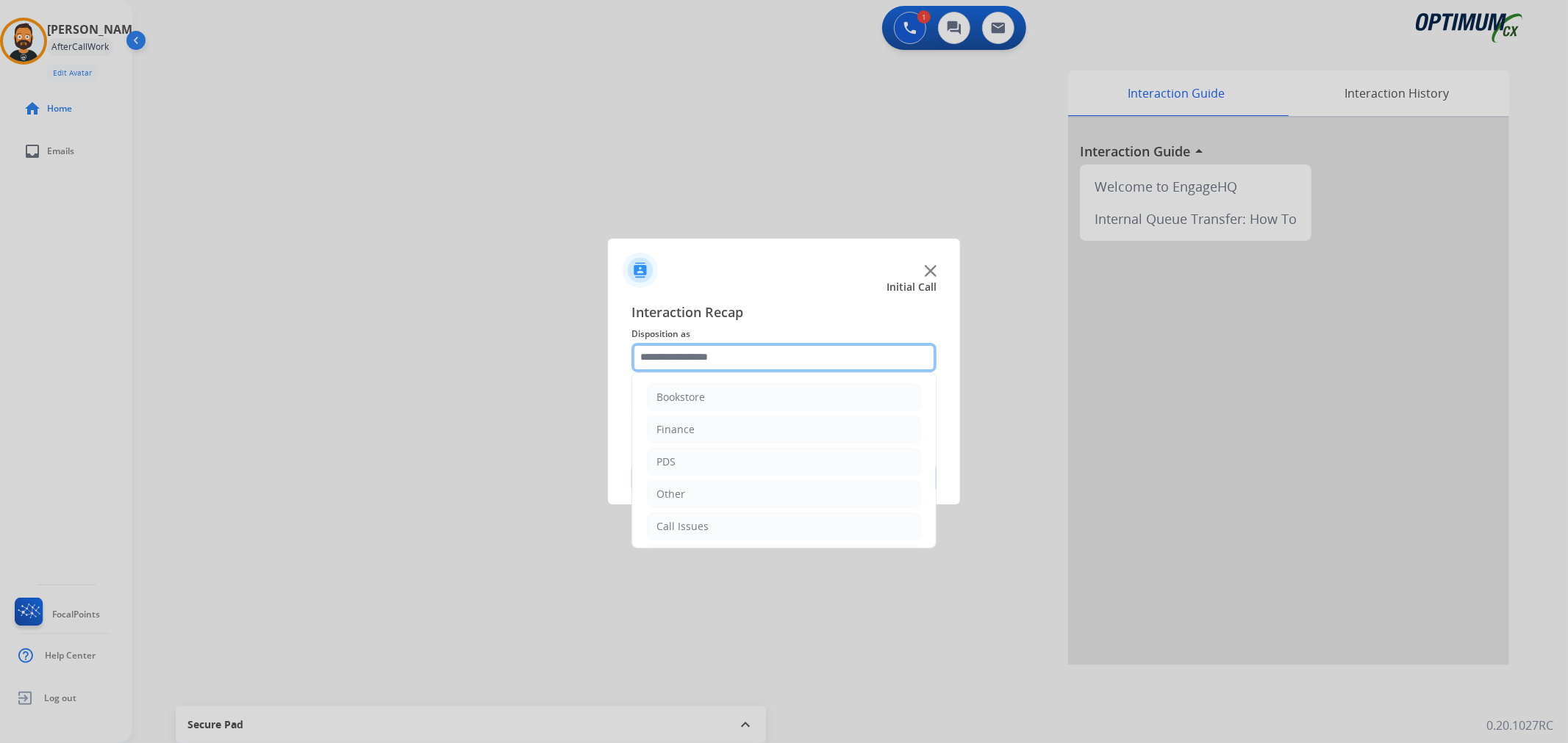
click at [693, 366] on input "text" at bounding box center [784, 357] width 305 height 30
click at [703, 466] on li "Initial Application" at bounding box center [784, 459] width 274 height 28
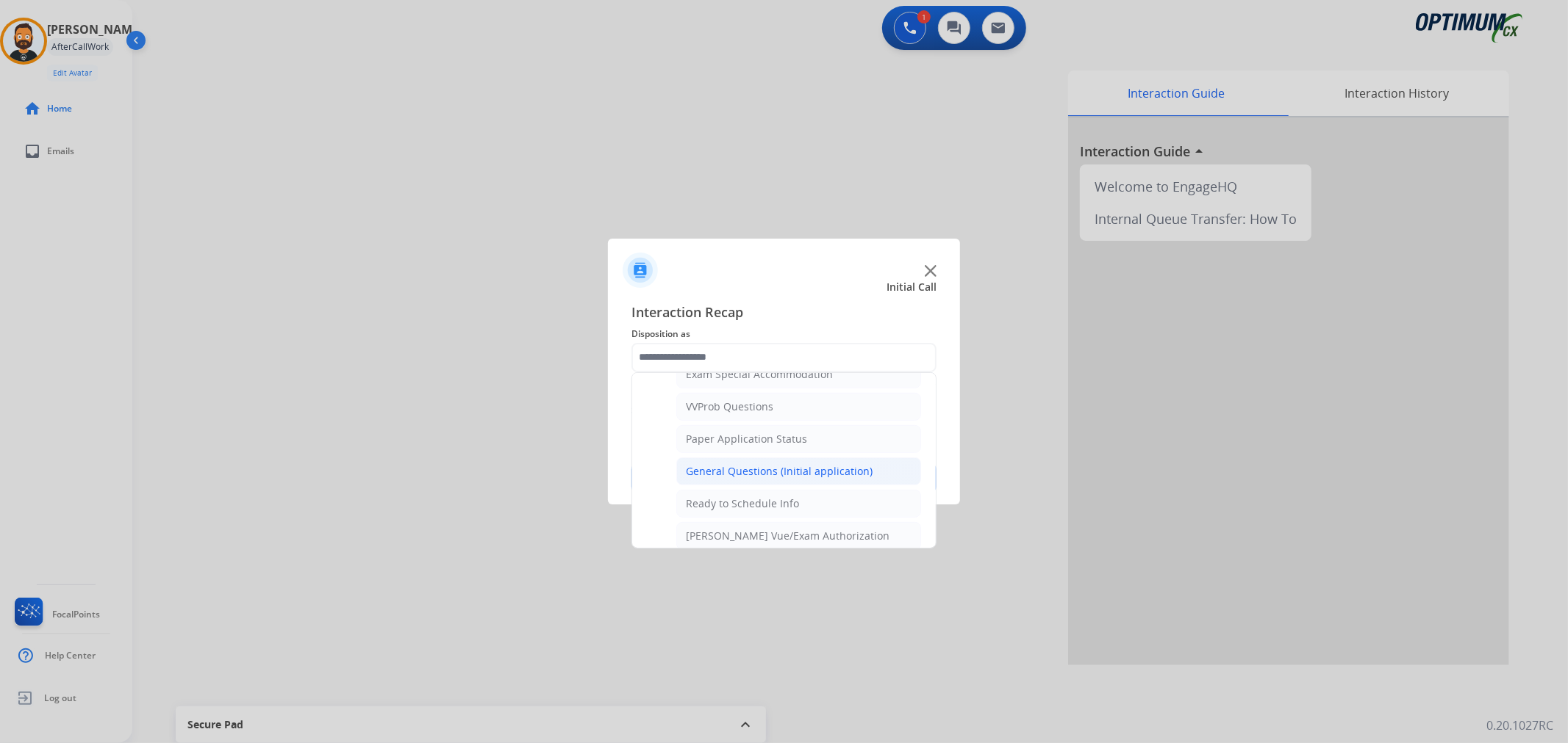
click at [753, 479] on div "General Questions (Initial application)" at bounding box center [779, 471] width 187 height 14
type input "**********"
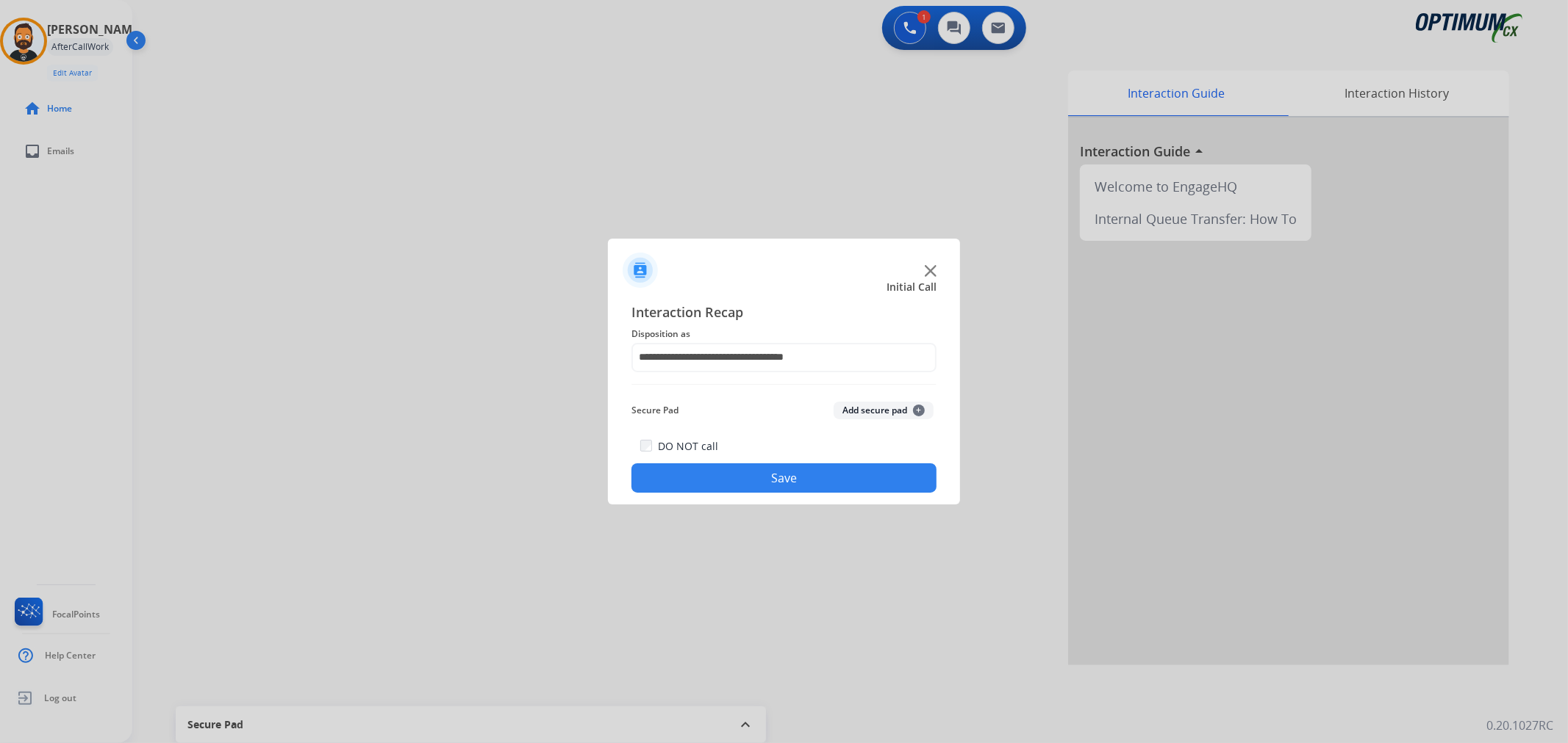
click at [753, 479] on button "Save" at bounding box center [784, 478] width 305 height 30
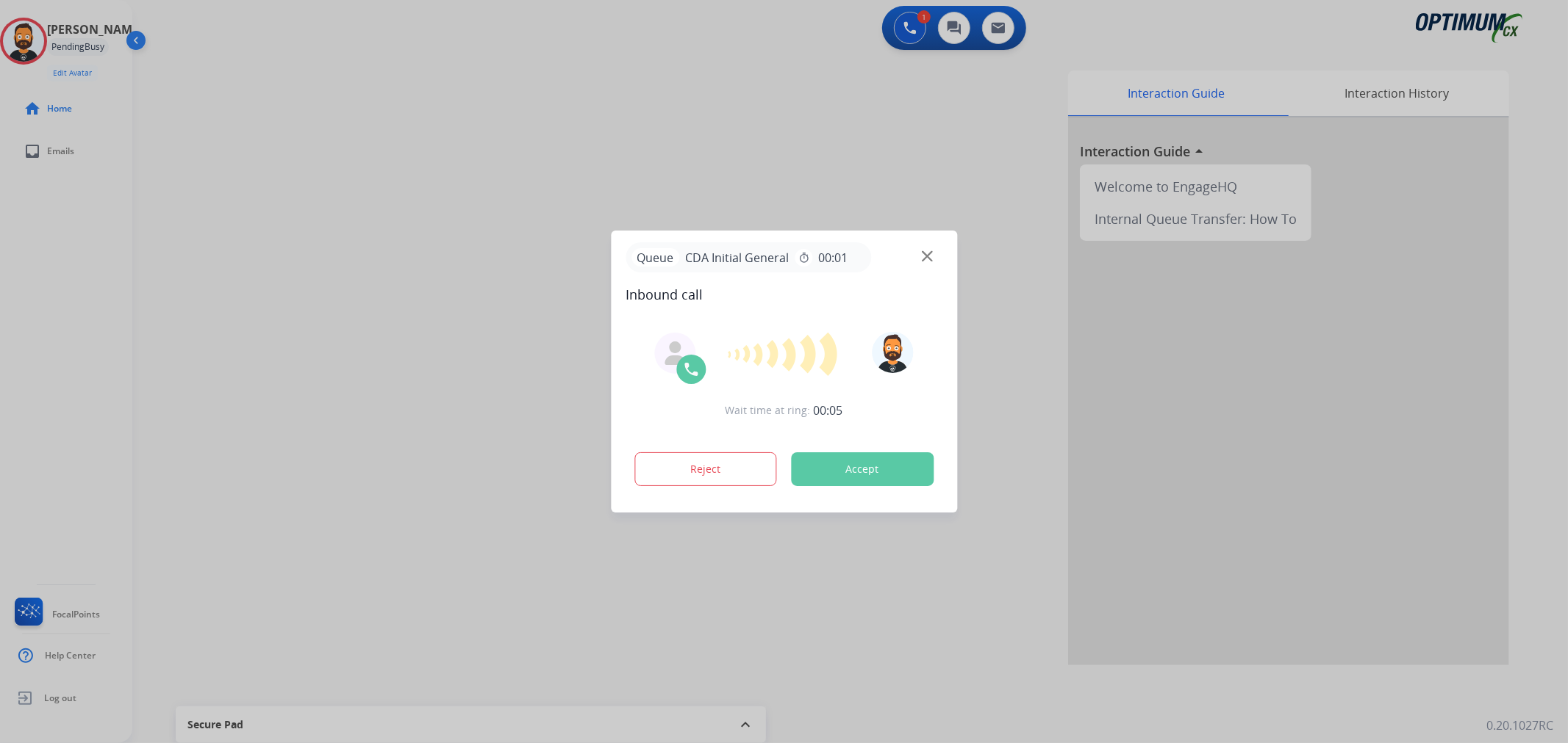
drag, startPoint x: 361, startPoint y: 190, endPoint x: 328, endPoint y: 202, distance: 35.1
click at [361, 189] on div at bounding box center [784, 372] width 1568 height 743
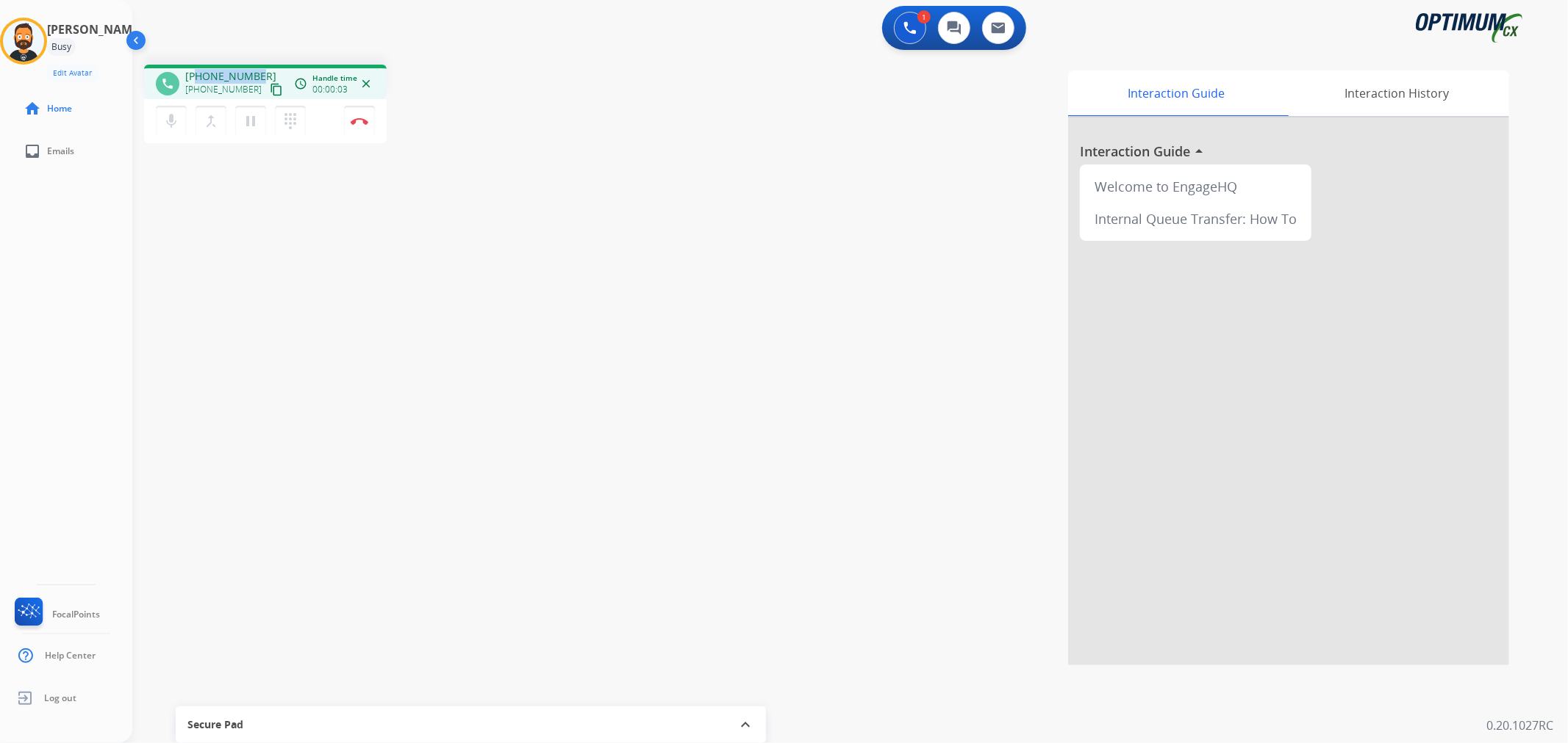
drag, startPoint x: 259, startPoint y: 71, endPoint x: 199, endPoint y: 68, distance: 60.1
click at [199, 68] on div "phone +18084301260 +18084301260 content_copy access_time Call metrics Queue 00:…" at bounding box center [264, 82] width 242 height 34
copy span "8084301260"
click at [358, 115] on button "Disconnect" at bounding box center [359, 121] width 31 height 31
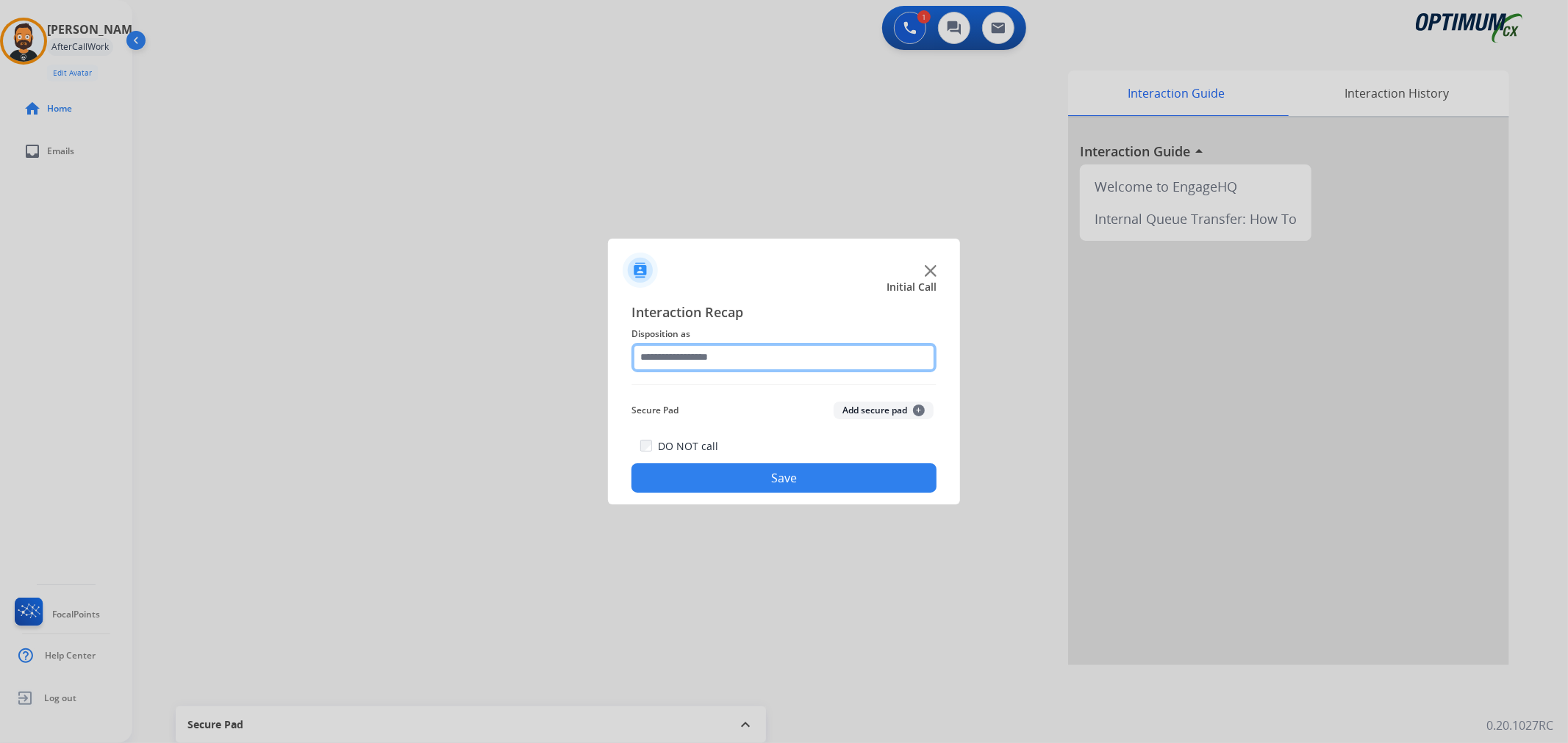
click at [693, 364] on input "text" at bounding box center [784, 357] width 305 height 30
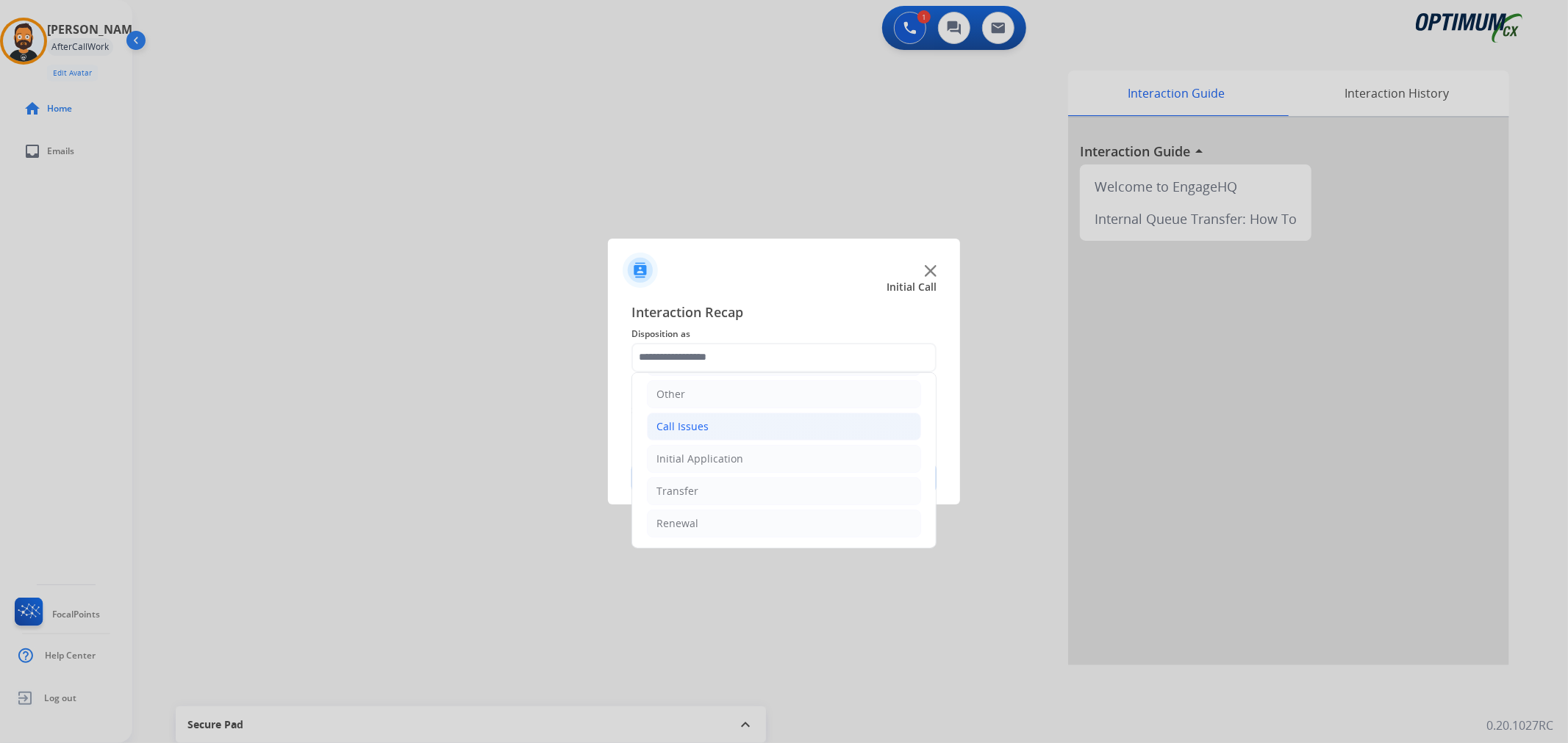
click at [748, 423] on li "Call Issues" at bounding box center [784, 426] width 274 height 28
click at [716, 397] on li "Other" at bounding box center [784, 394] width 274 height 28
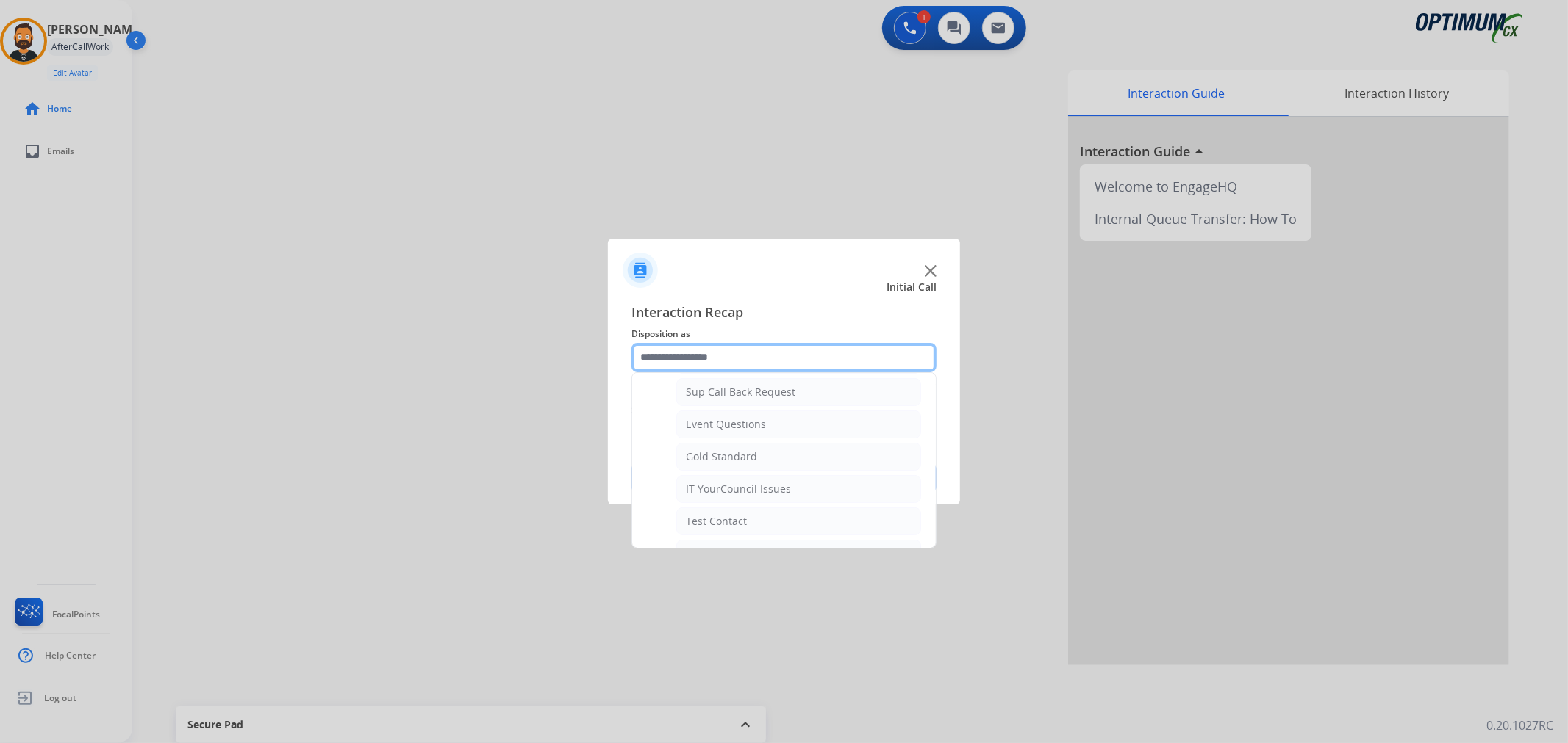
scroll to position [237, 0]
click at [782, 444] on div "IT YourCouncil Issues" at bounding box center [739, 450] width 105 height 14
type input "**********"
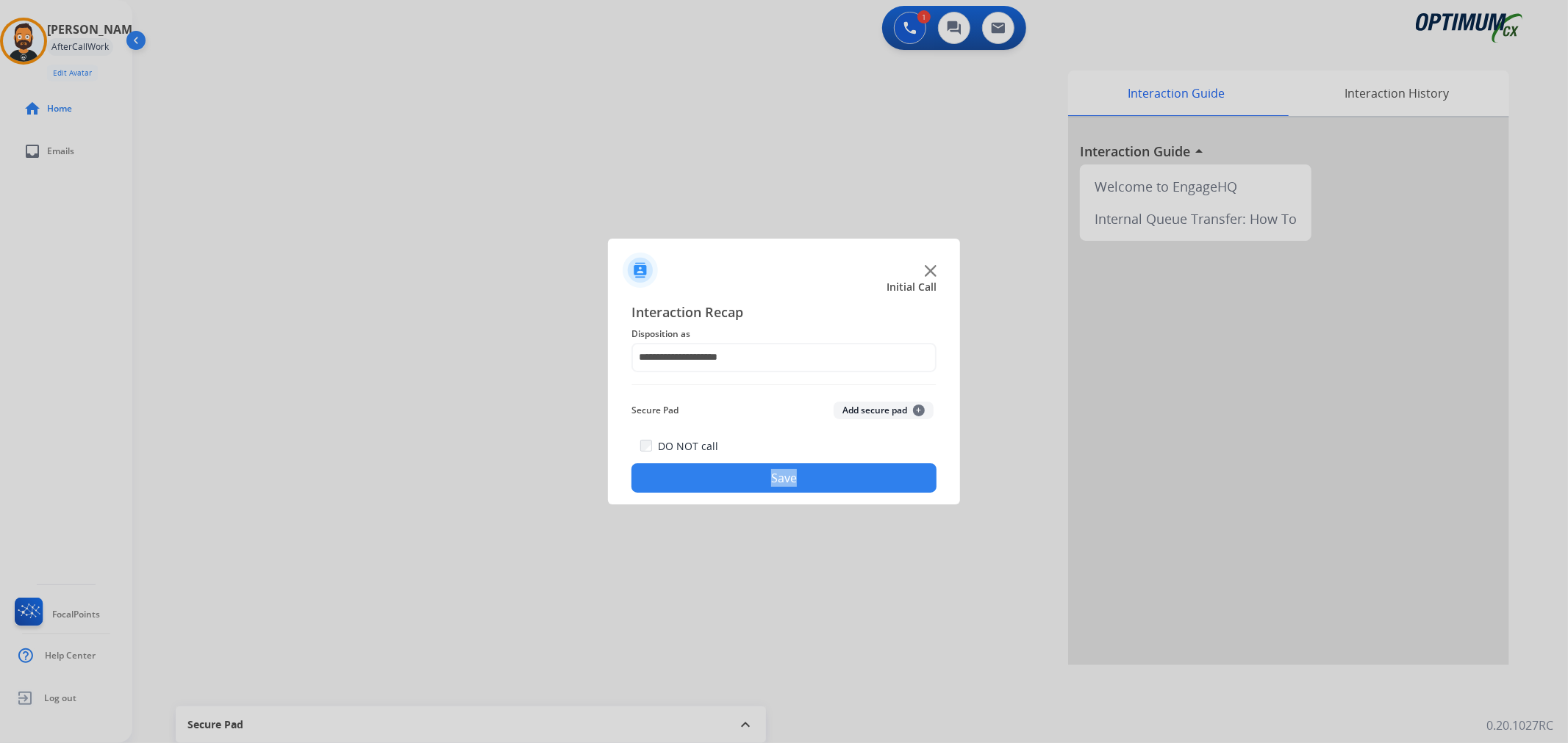
click at [782, 444] on div "DO NOT call Save" at bounding box center [784, 465] width 305 height 56
click at [775, 470] on button "Save" at bounding box center [784, 478] width 305 height 30
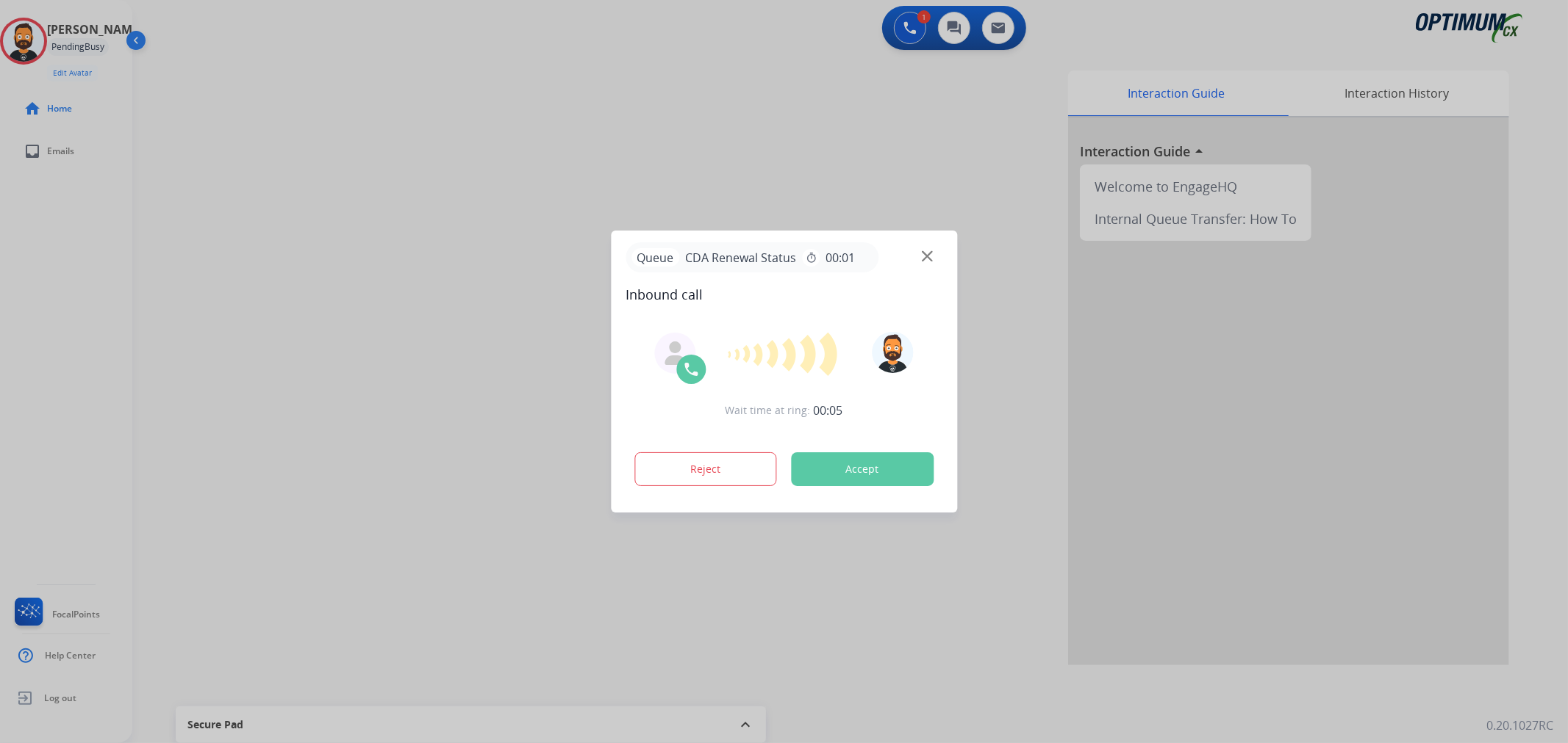
click at [292, 242] on div at bounding box center [784, 372] width 1568 height 743
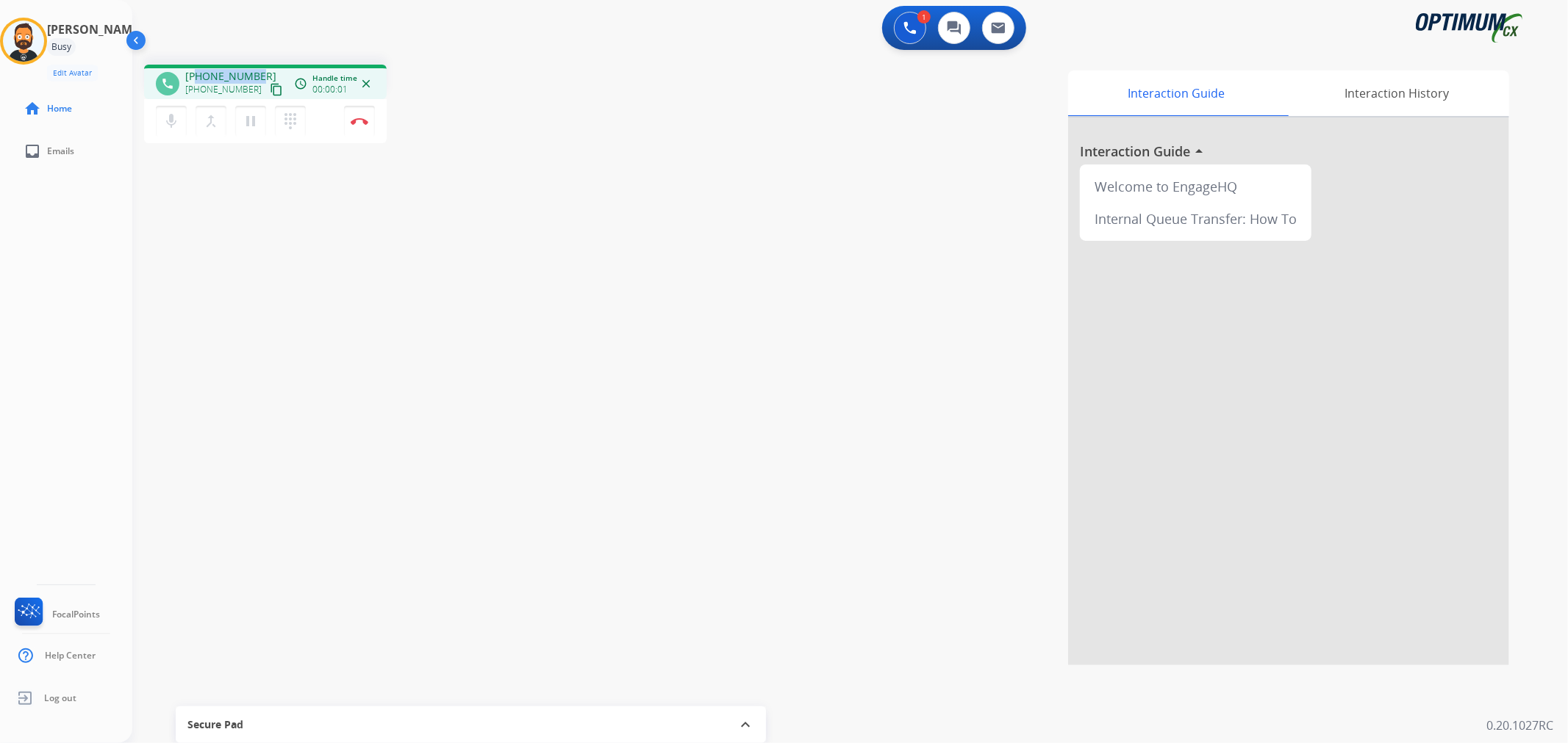
drag, startPoint x: 258, startPoint y: 71, endPoint x: 197, endPoint y: 74, distance: 61.1
click at [197, 74] on div "+19045840048 +19045840048 content_copy" at bounding box center [235, 83] width 100 height 30
copy span "9045840048"
click at [352, 124] on img at bounding box center [359, 122] width 17 height 8
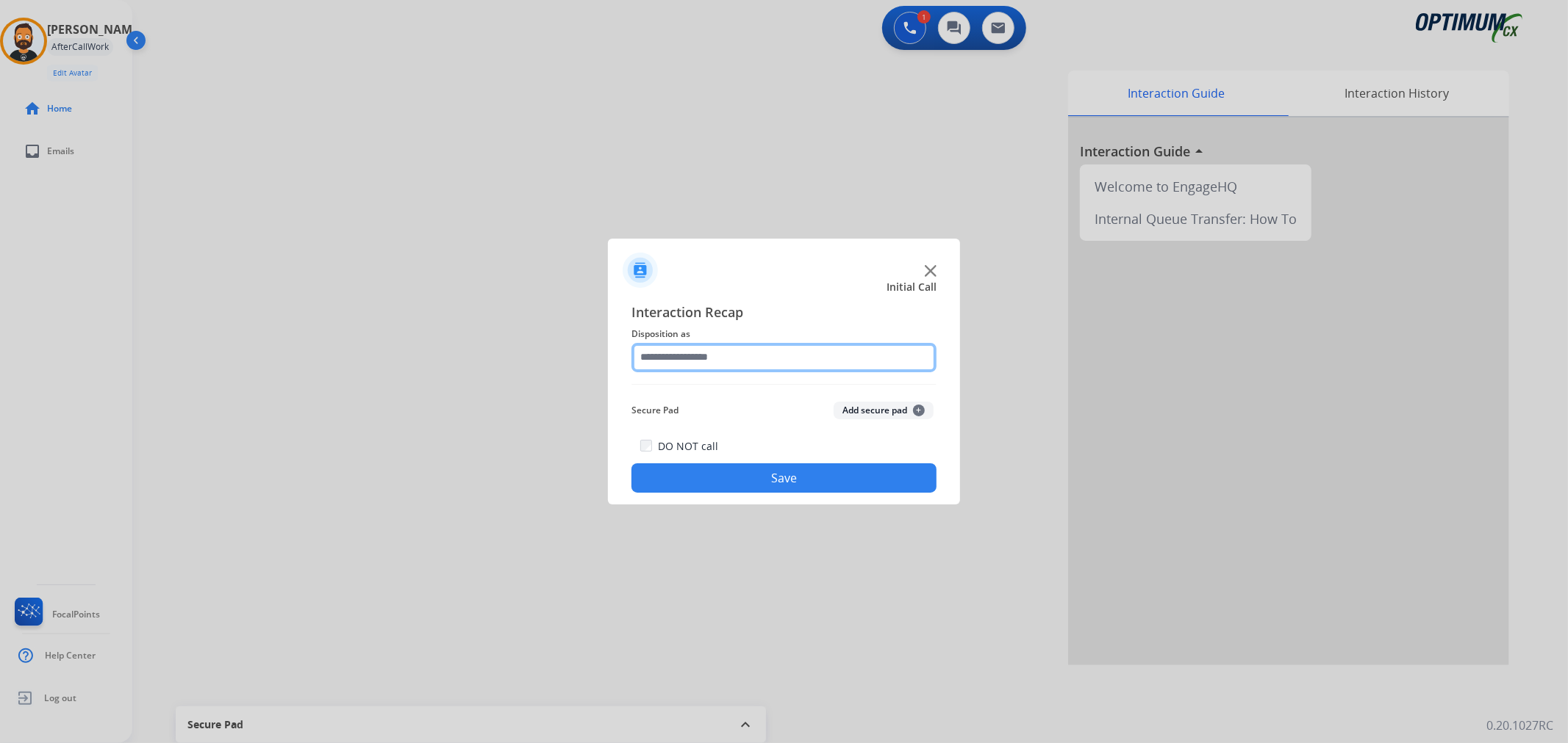
click at [706, 346] on input "text" at bounding box center [784, 357] width 305 height 30
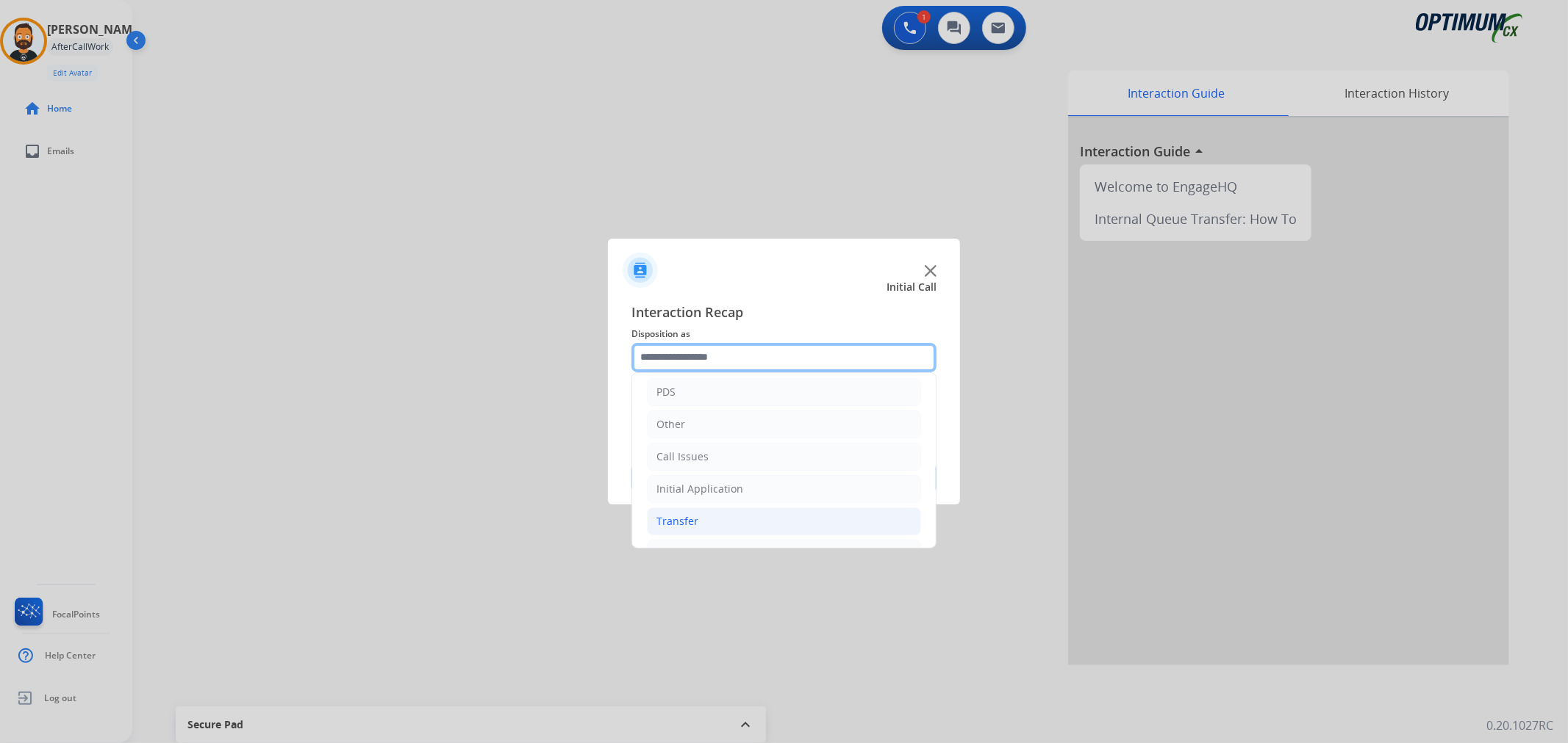
scroll to position [101, 0]
click at [696, 531] on li "Renewal" at bounding box center [784, 523] width 274 height 28
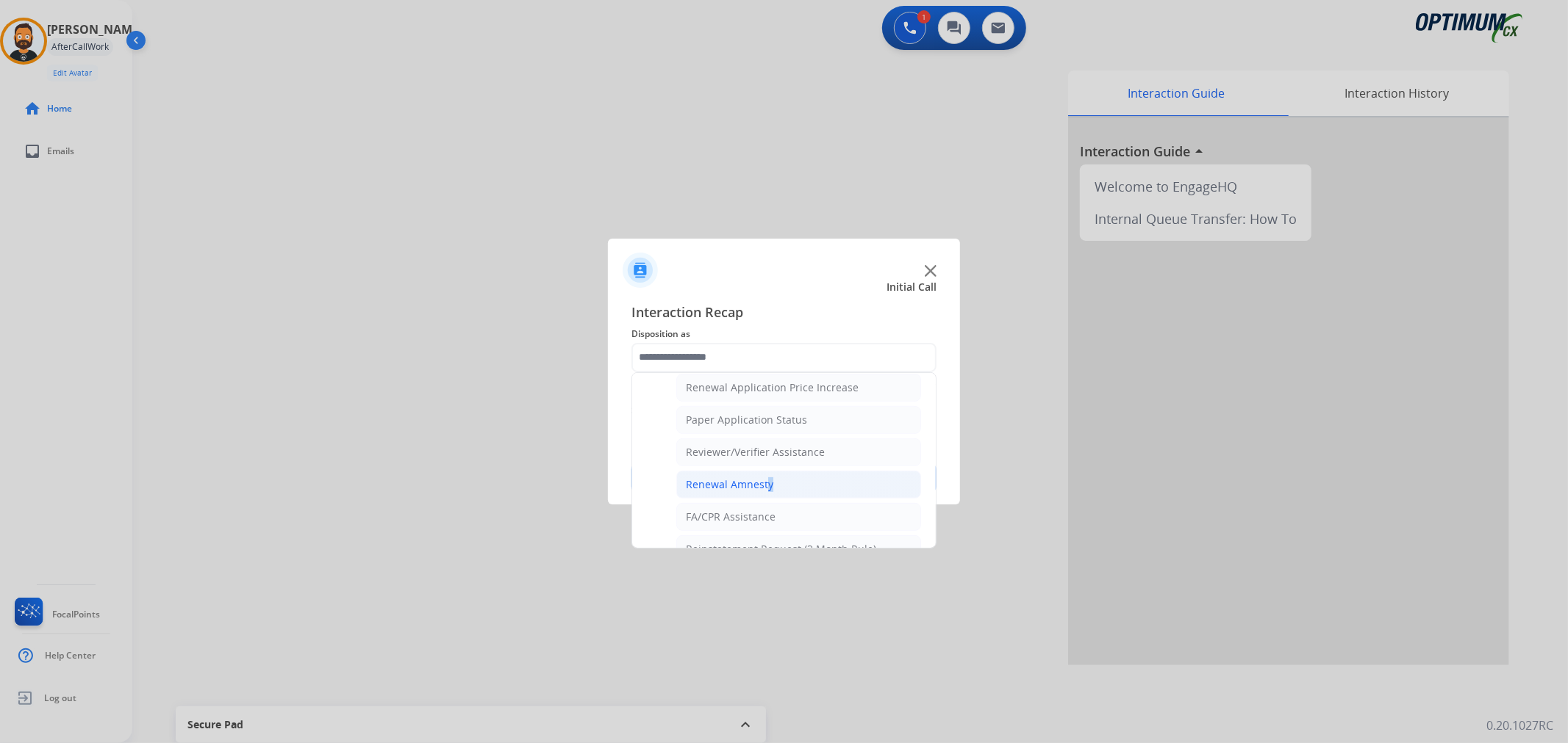
click at [762, 480] on div "Renewal Amnesty" at bounding box center [729, 484] width 87 height 14
type input "**********"
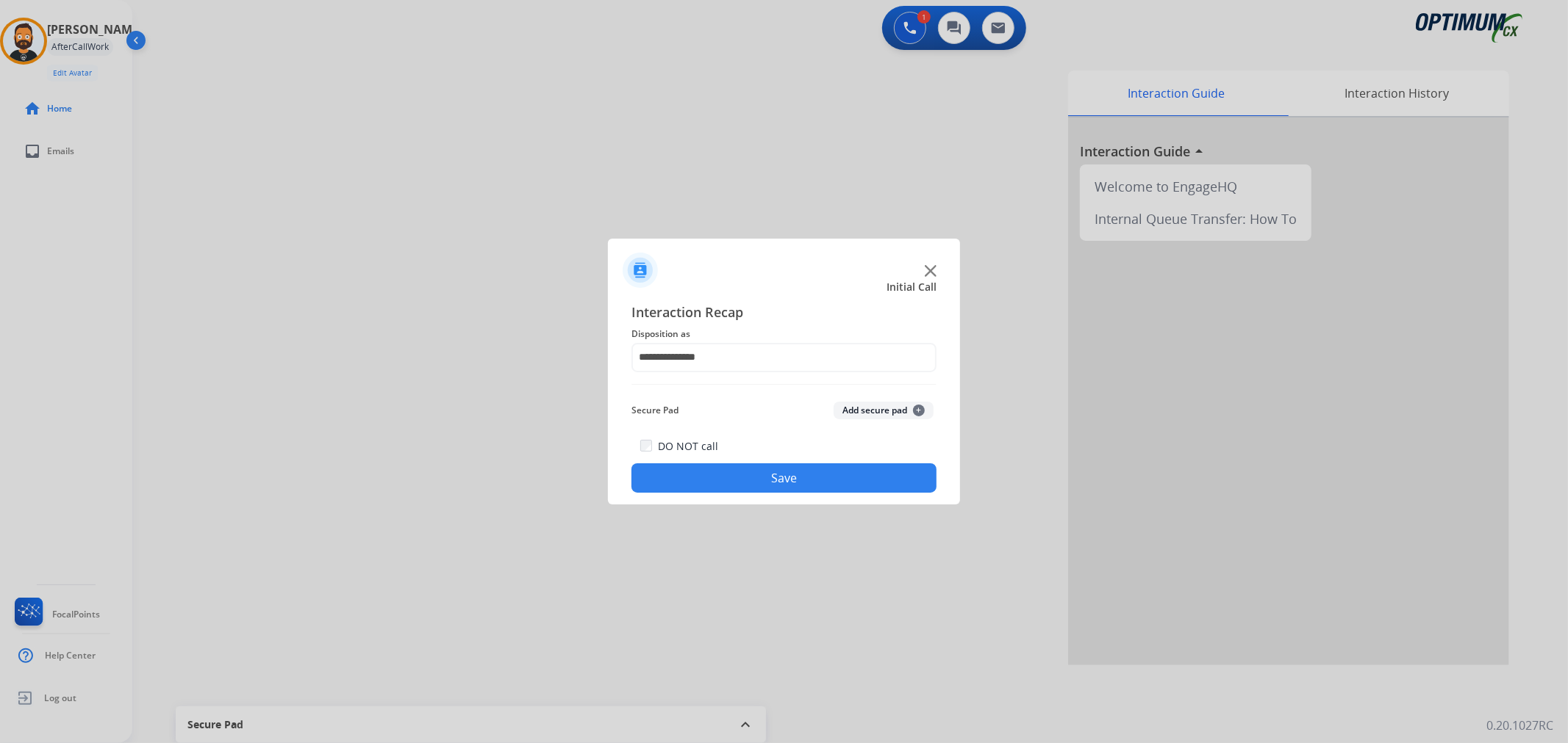
click at [762, 480] on button "Save" at bounding box center [784, 478] width 305 height 30
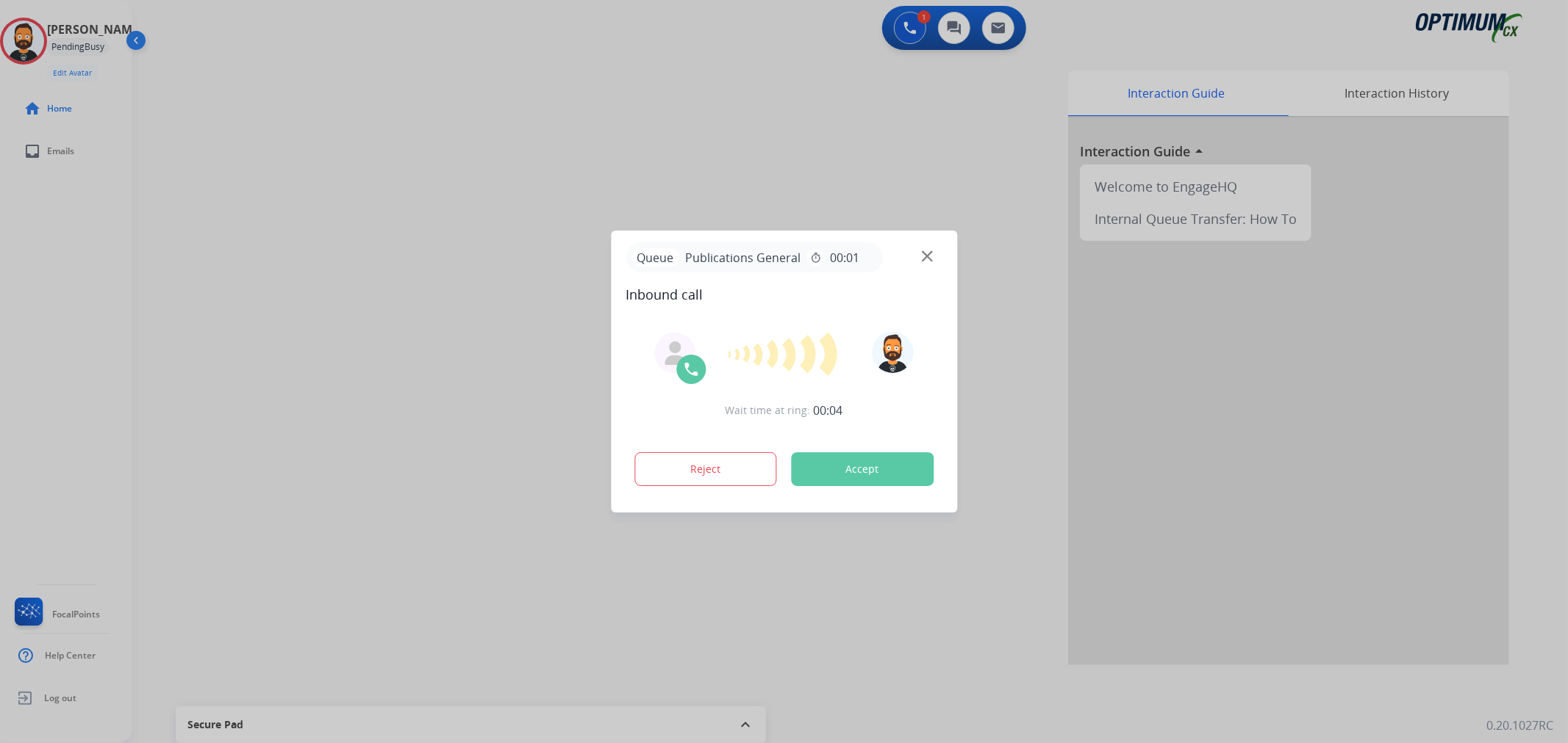
click at [209, 172] on div at bounding box center [784, 372] width 1568 height 743
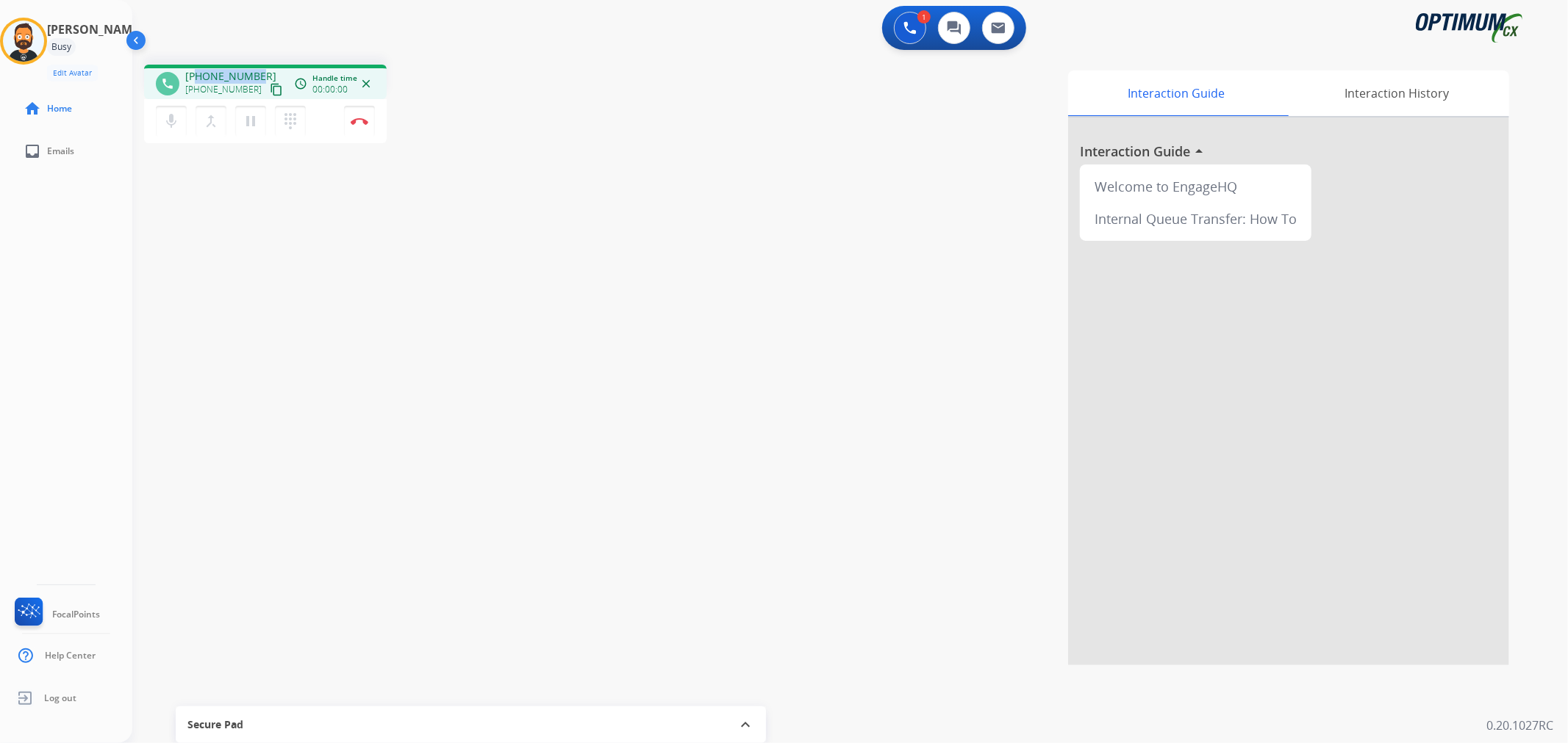
drag, startPoint x: 256, startPoint y: 72, endPoint x: 196, endPoint y: 74, distance: 60.0
click at [197, 74] on div "+17329380644 +17329380644 content_copy" at bounding box center [235, 83] width 100 height 30
copy span "7329380644"
click at [254, 119] on mat-icon "pause" at bounding box center [250, 121] width 17 height 17
click at [250, 118] on mat-icon "play_arrow" at bounding box center [250, 121] width 17 height 17
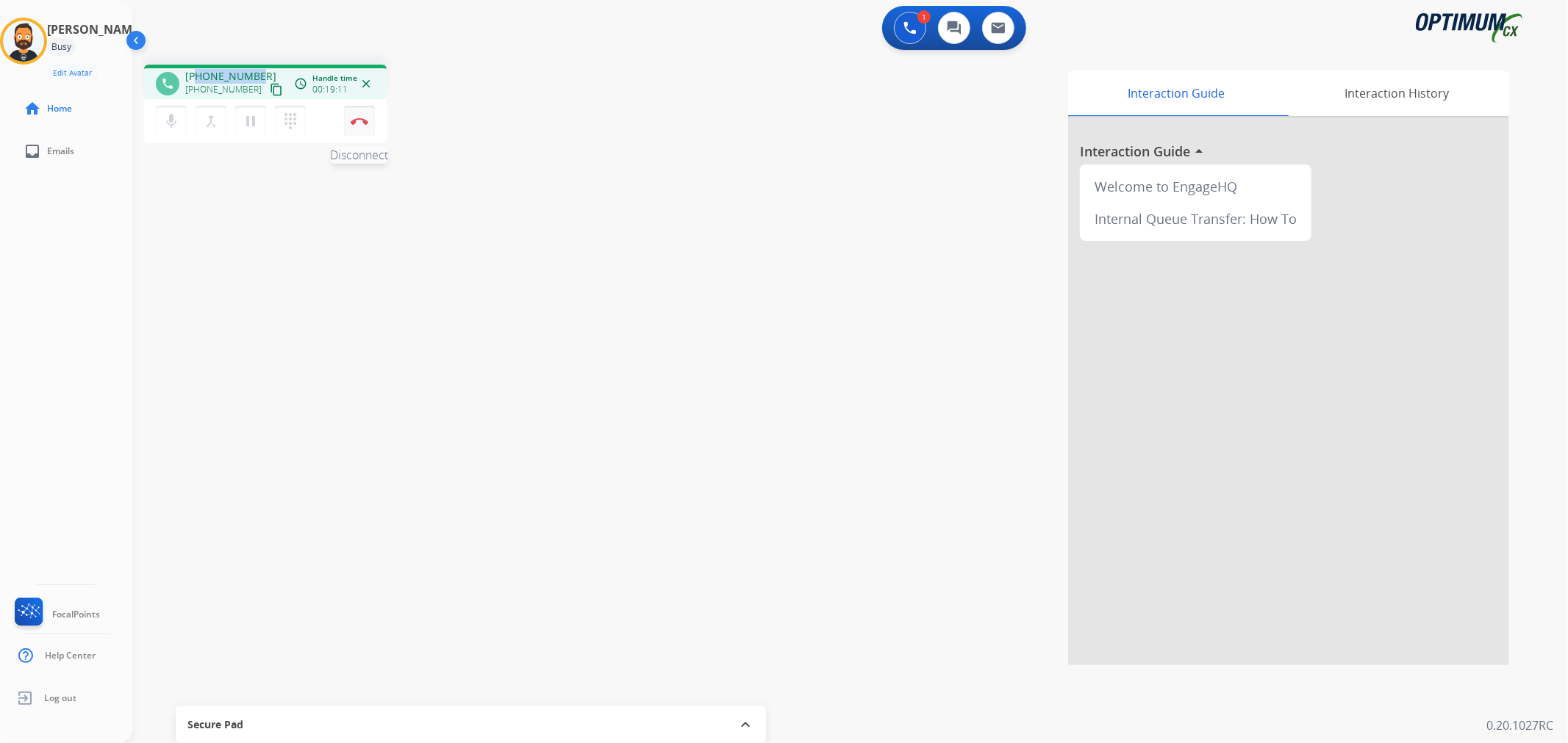
click at [355, 119] on img at bounding box center [359, 122] width 17 height 8
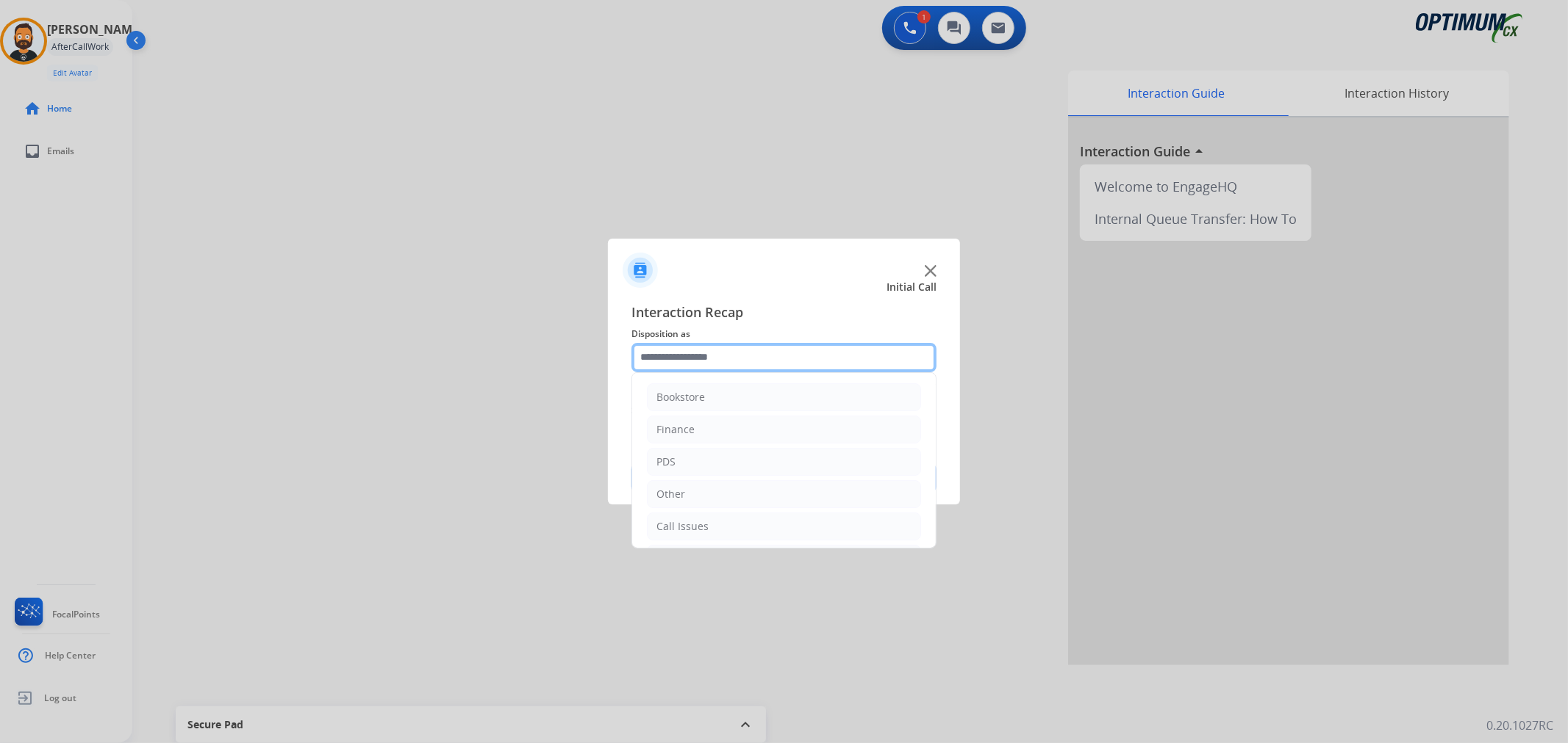
click at [687, 361] on input "text" at bounding box center [784, 357] width 305 height 30
click at [694, 398] on div "Bookstore" at bounding box center [680, 396] width 49 height 14
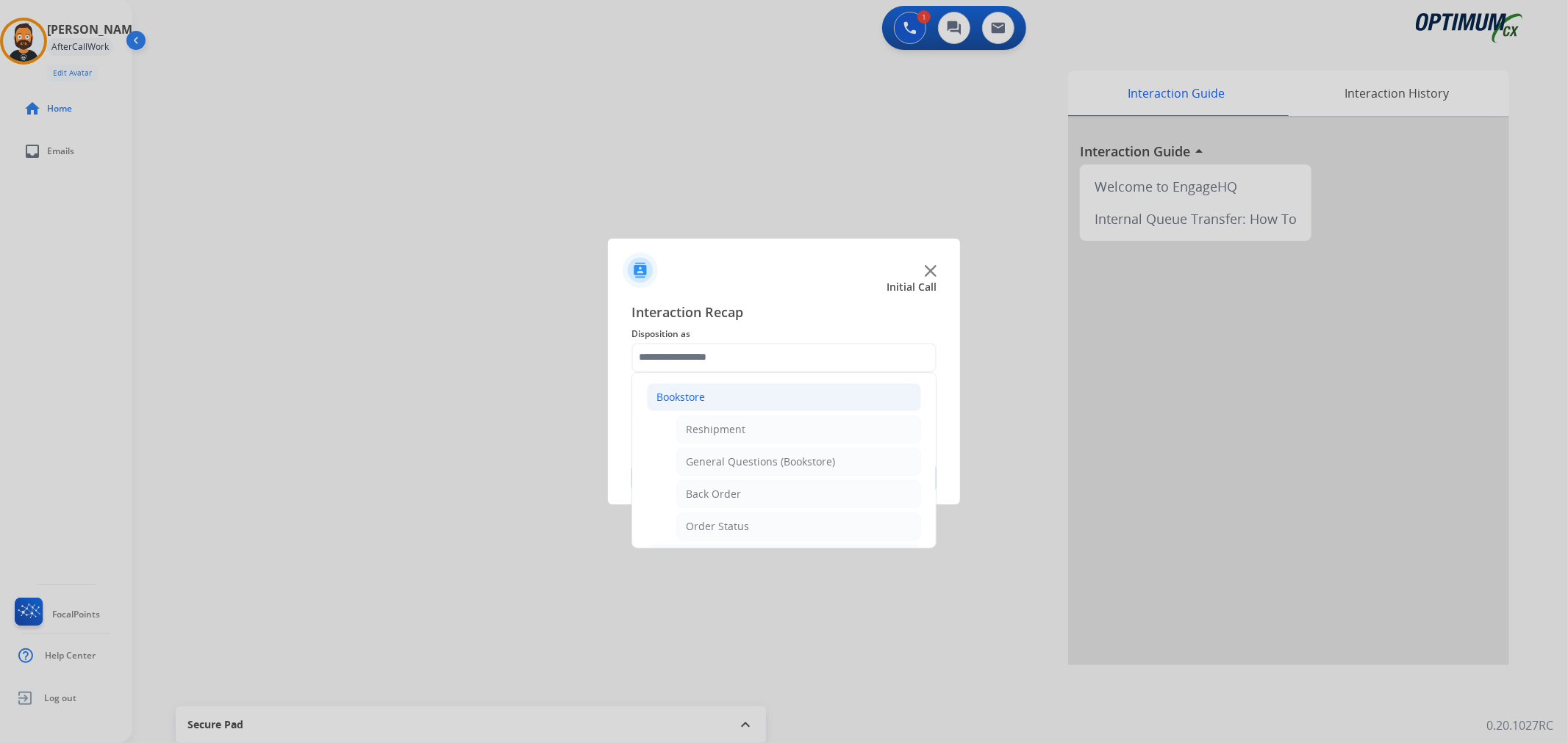
click at [706, 396] on li "Bookstore" at bounding box center [784, 397] width 274 height 28
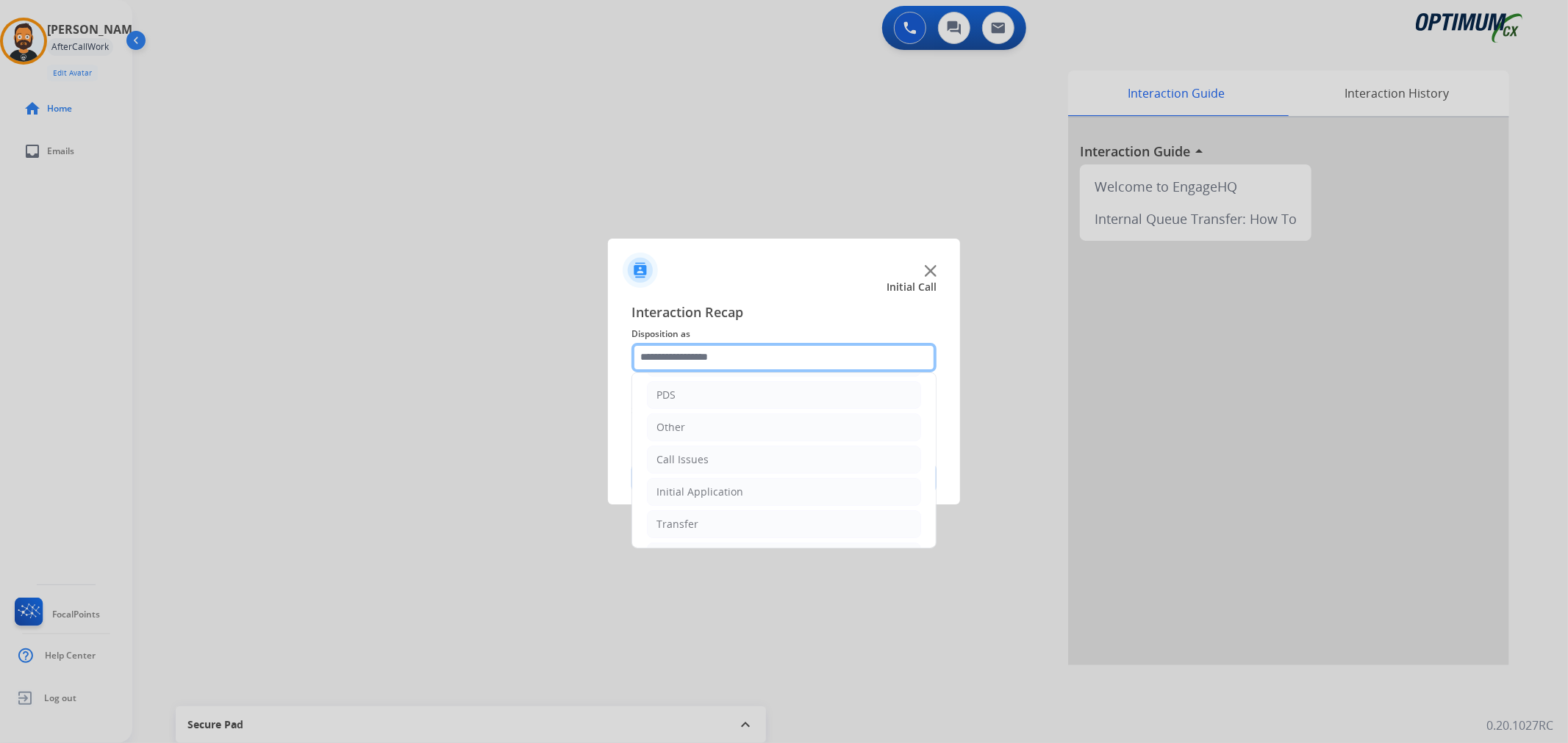
scroll to position [101, 0]
click at [695, 396] on li "Other" at bounding box center [784, 394] width 274 height 28
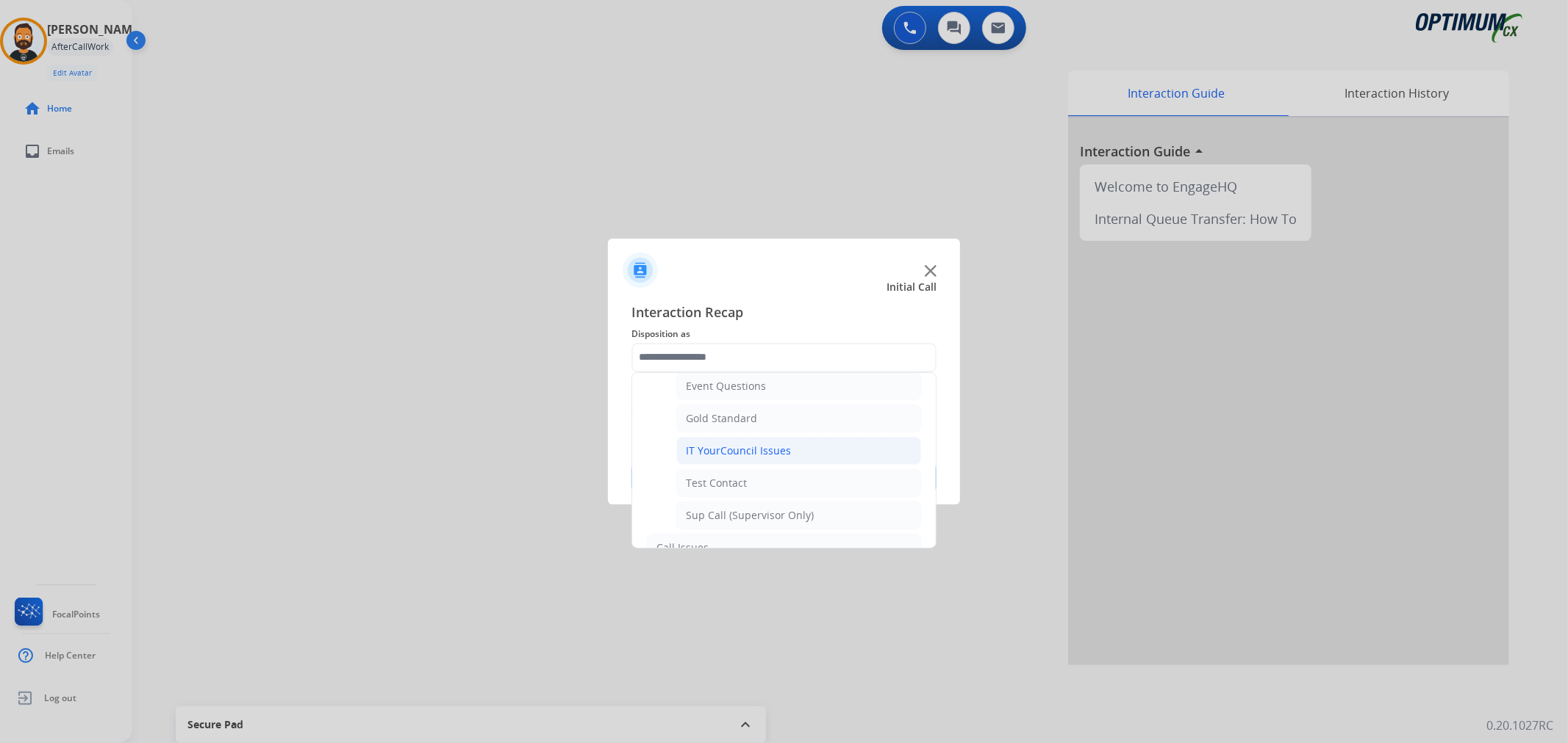
click at [737, 445] on div "IT YourCouncil Issues" at bounding box center [739, 450] width 105 height 14
type input "**********"
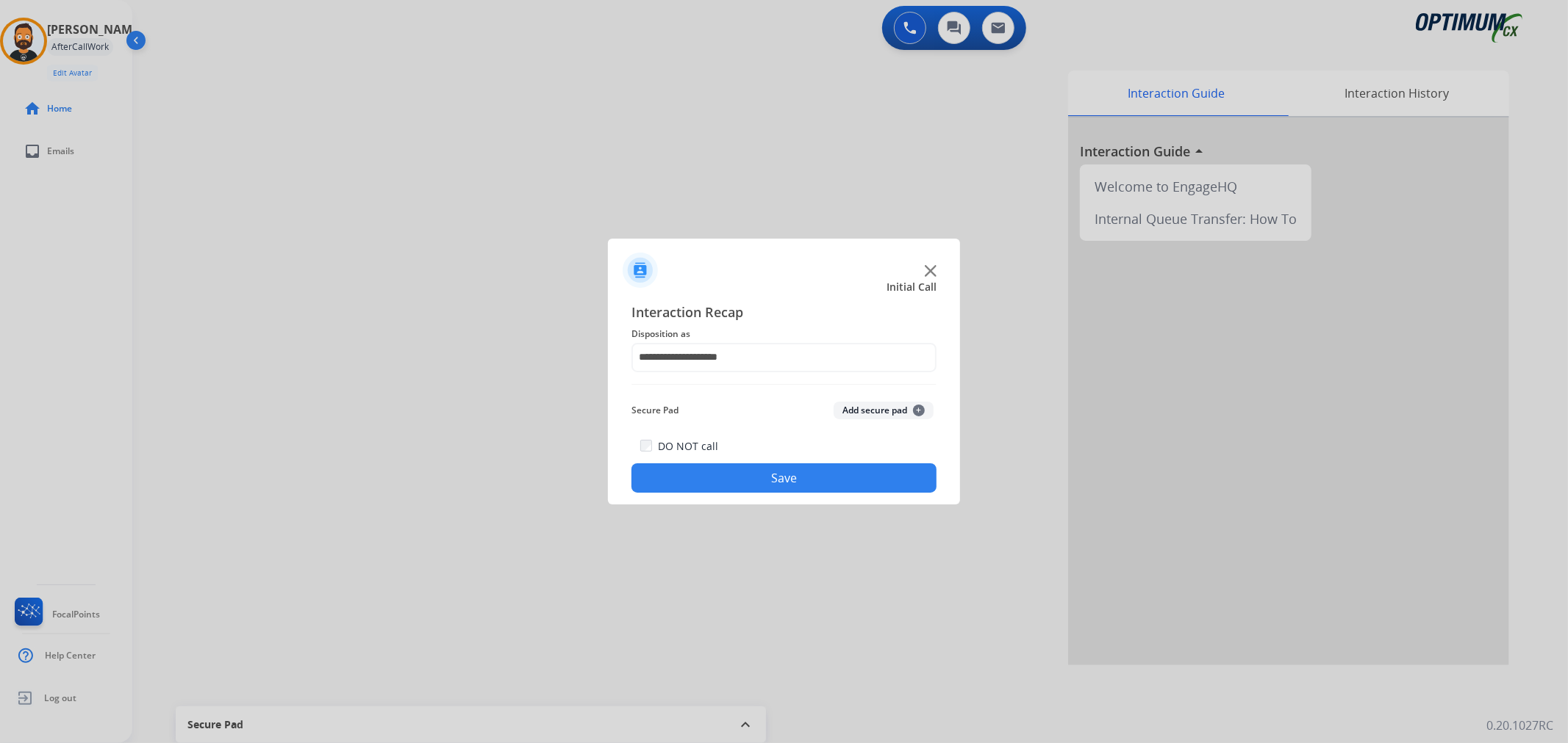
click at [721, 474] on button "Save" at bounding box center [784, 478] width 305 height 30
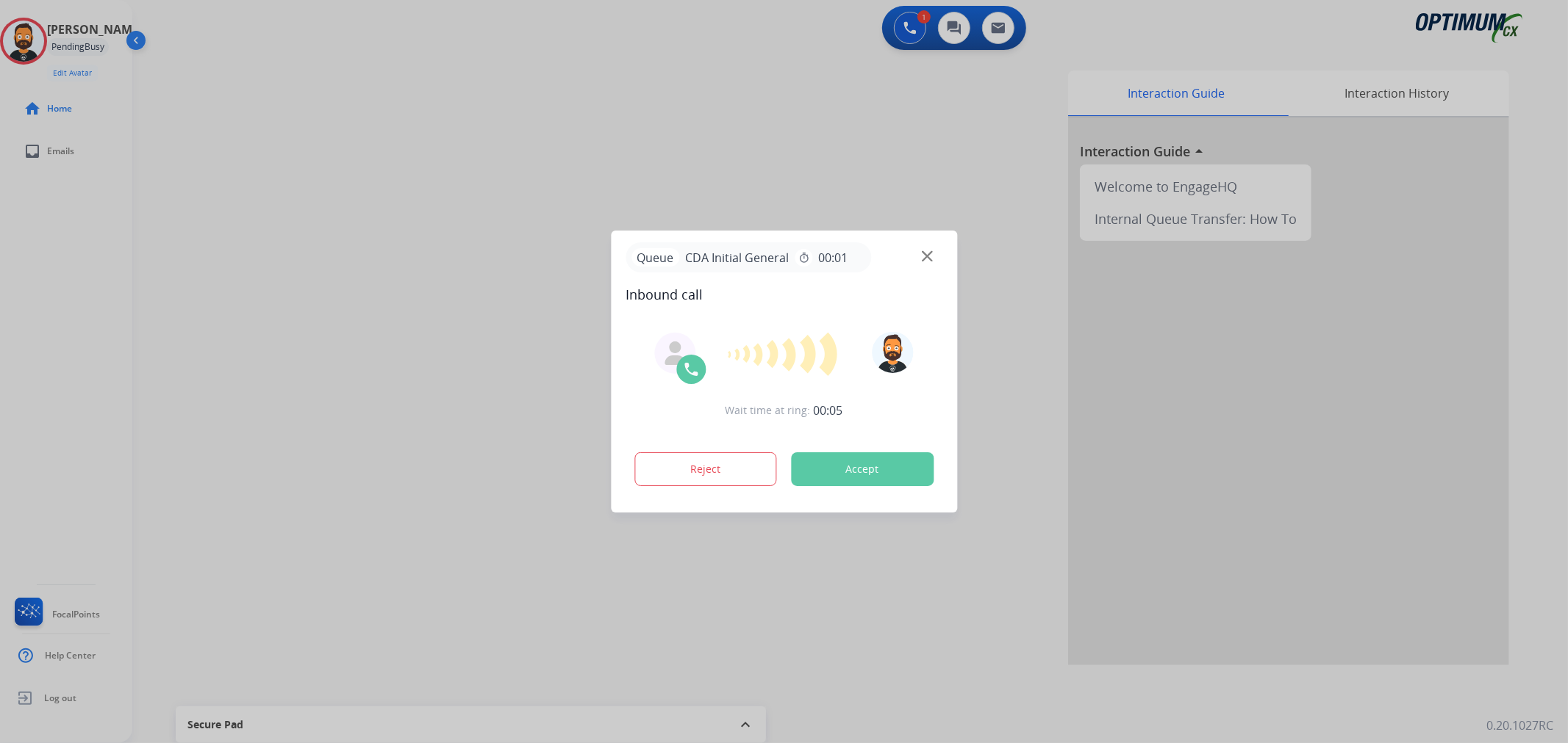
click at [128, 269] on div at bounding box center [784, 372] width 1568 height 743
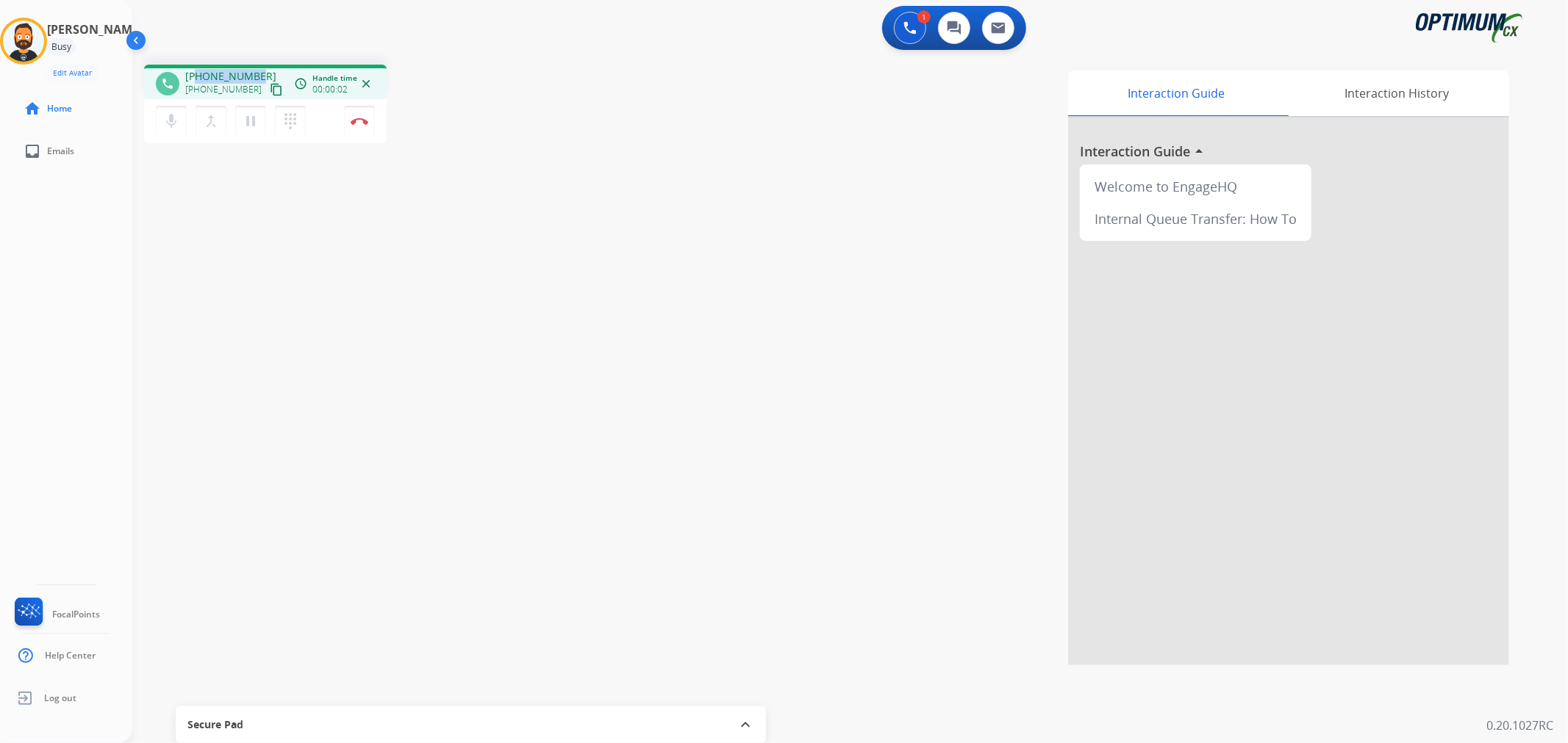
drag, startPoint x: 259, startPoint y: 72, endPoint x: 199, endPoint y: 69, distance: 60.1
click at [199, 69] on div "+19086894668 +19086894668 content_copy" at bounding box center [235, 83] width 100 height 30
copy span "9086894668"
click at [353, 118] on img at bounding box center [359, 122] width 17 height 8
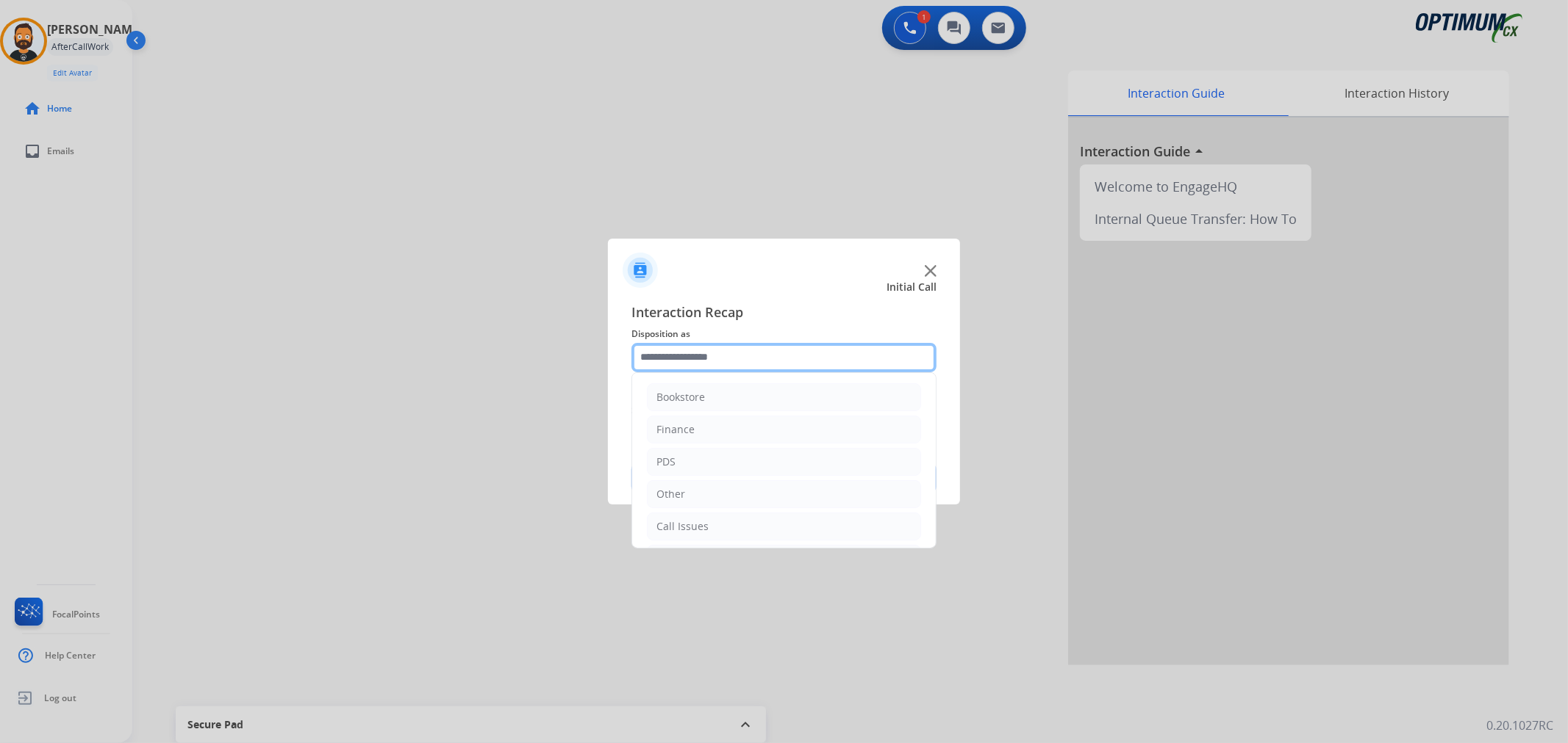
click at [706, 368] on input "text" at bounding box center [784, 357] width 305 height 30
click at [700, 453] on div "Initial Application" at bounding box center [699, 459] width 87 height 14
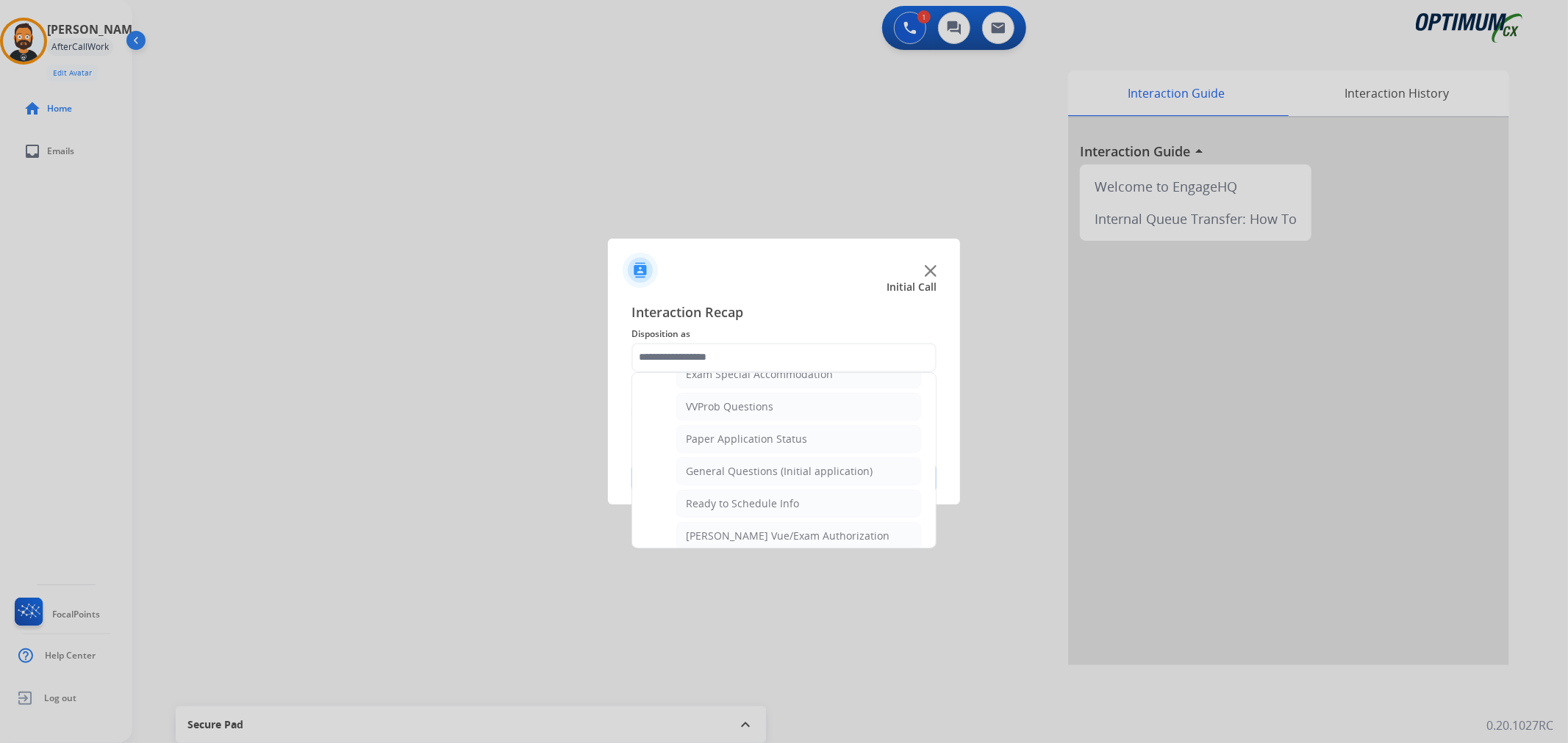
click at [778, 473] on div "General Questions (Initial application)" at bounding box center [779, 471] width 187 height 14
type input "**********"
click at [776, 475] on button "Save" at bounding box center [784, 478] width 305 height 30
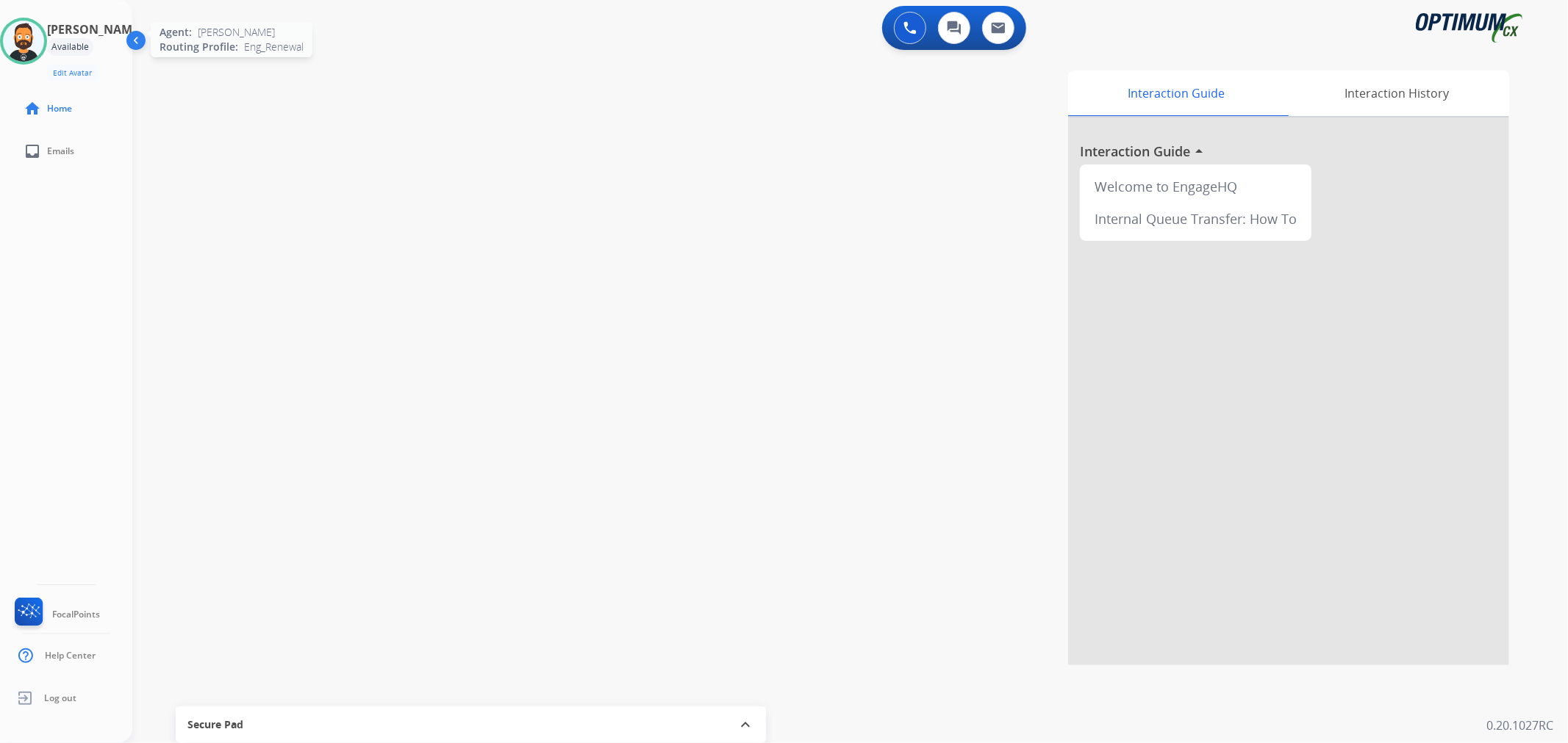
click at [44, 27] on img at bounding box center [23, 40] width 41 height 41
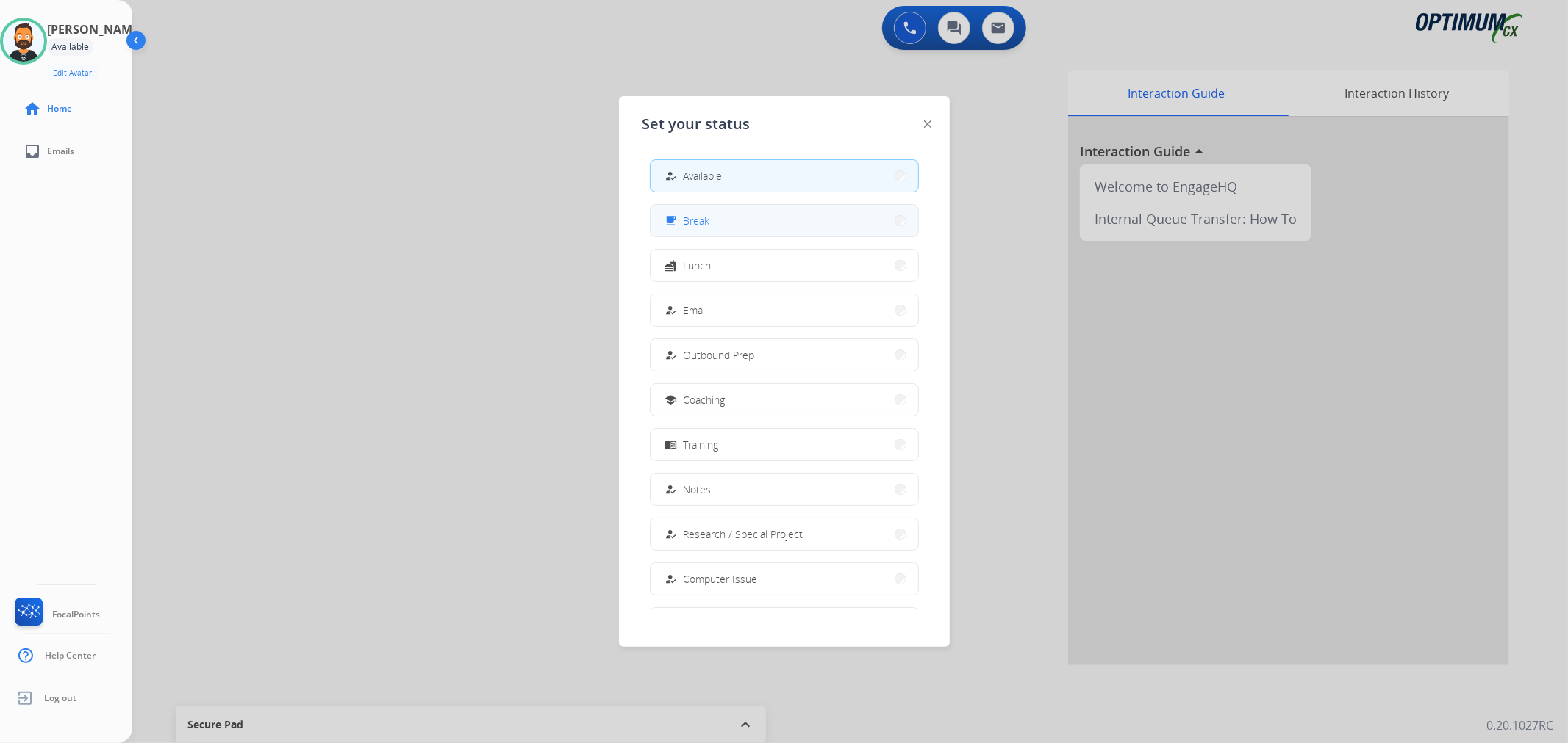
click at [673, 214] on div "free_breakfast" at bounding box center [672, 221] width 21 height 17
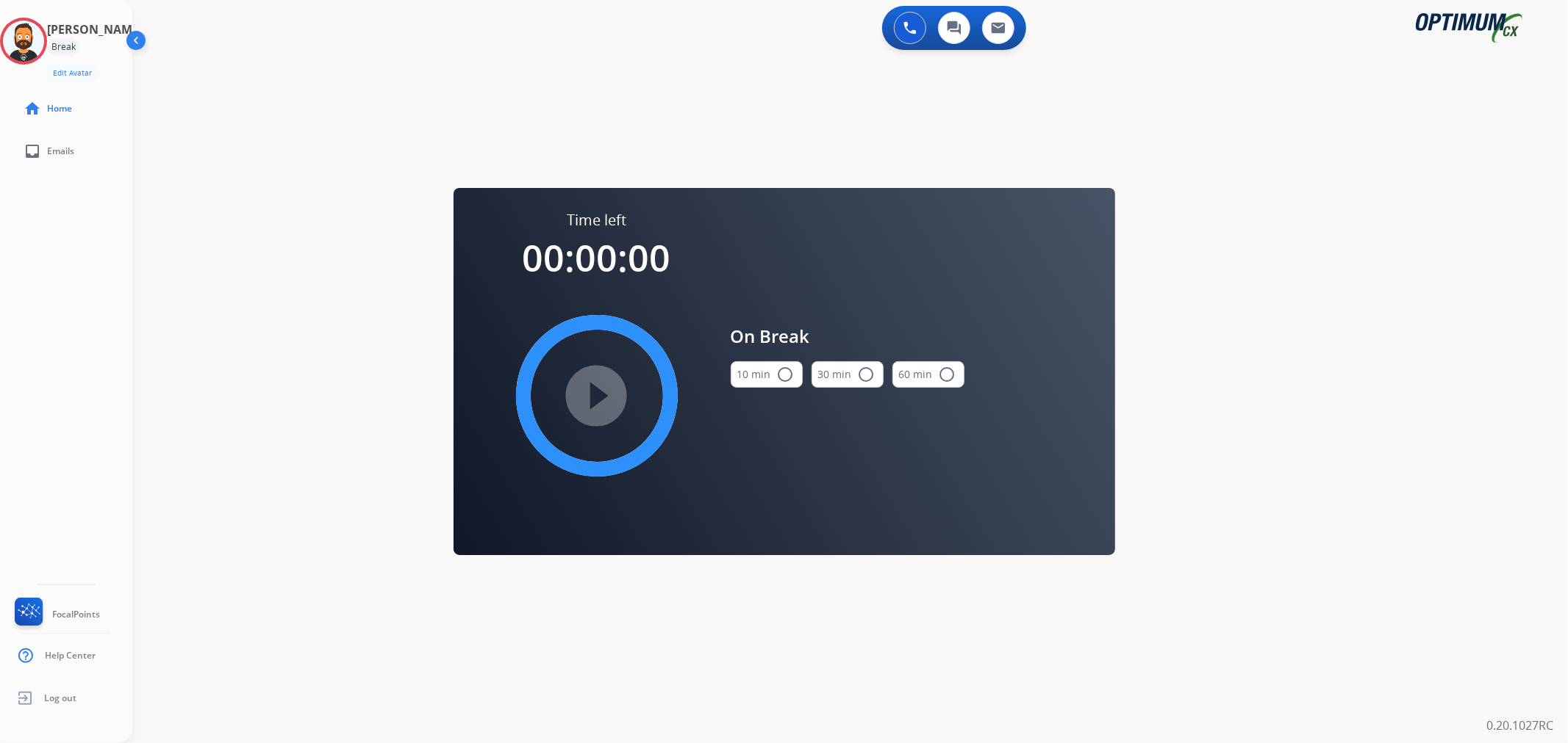
click at [775, 356] on div "10 min radio_button_unchecked" at bounding box center [766, 374] width 72 height 50
click at [769, 371] on button "10 min radio_button_unchecked" at bounding box center [766, 374] width 72 height 27
click at [588, 404] on mat-icon "play_circle_filled" at bounding box center [597, 395] width 17 height 17
click at [25, 44] on icon at bounding box center [24, 41] width 48 height 48
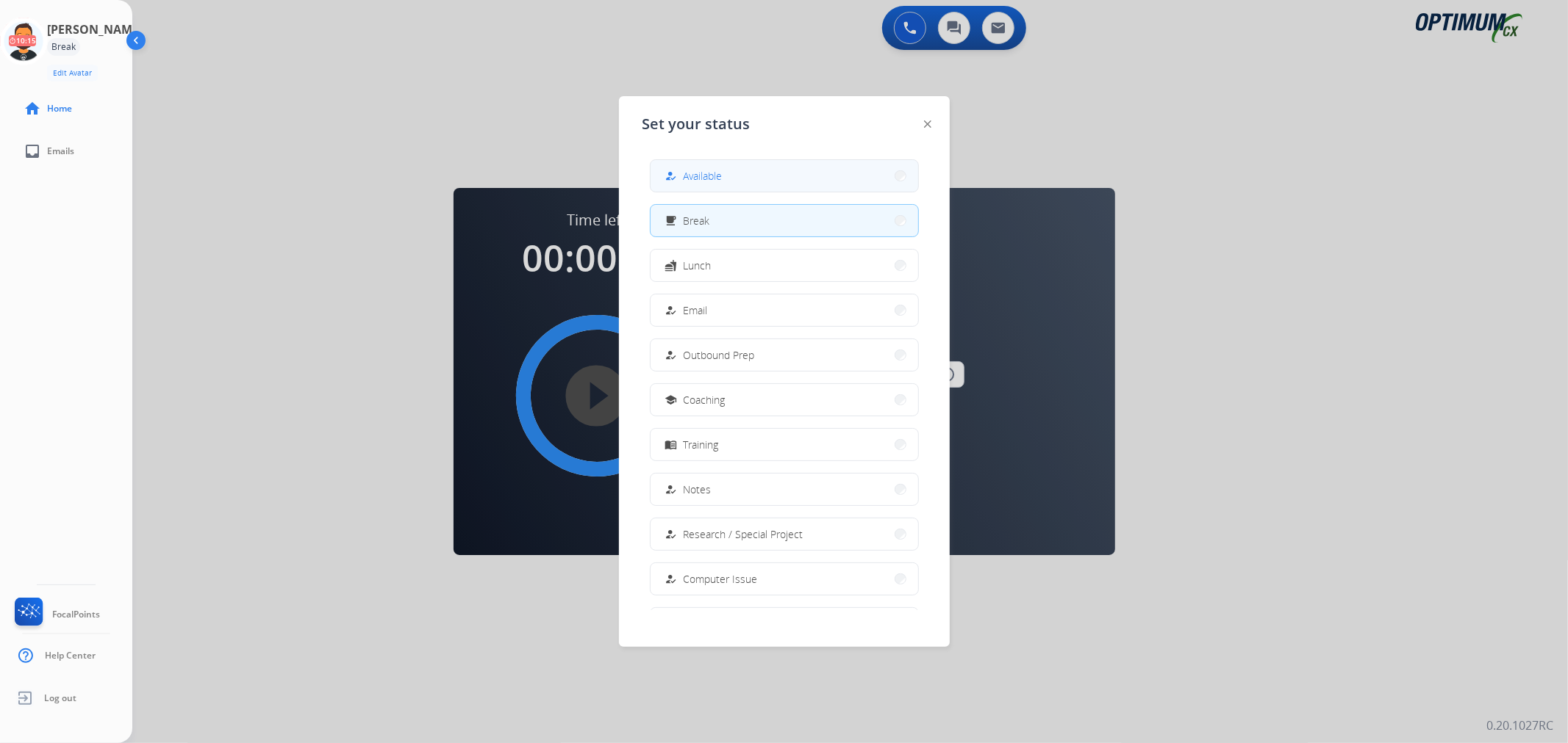
click at [744, 166] on button "how_to_reg Available" at bounding box center [784, 175] width 267 height 32
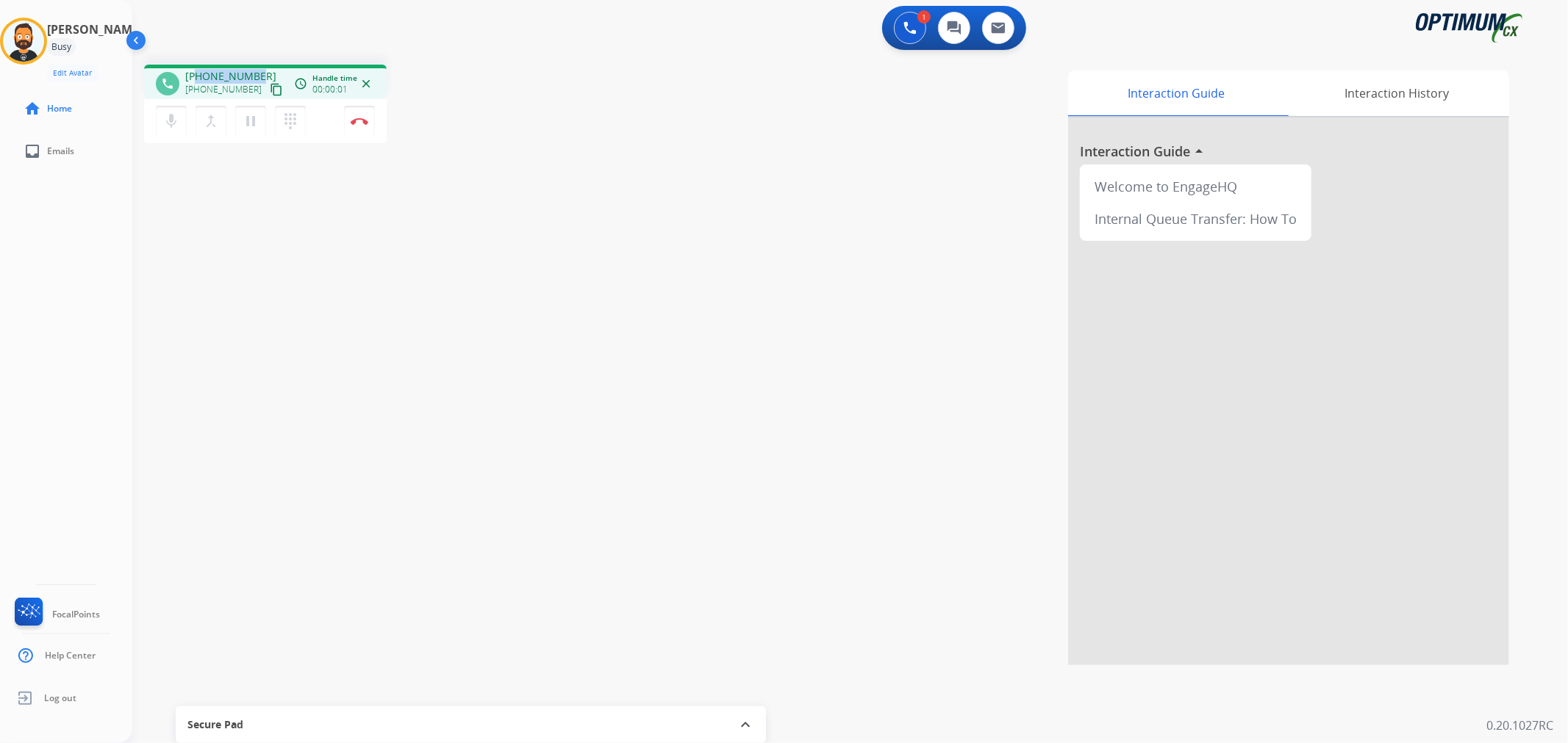
drag, startPoint x: 259, startPoint y: 67, endPoint x: 199, endPoint y: 71, distance: 60.1
click at [199, 71] on div "phone +16013313203 +16013313203 content_copy access_time Call metrics Queue 00:…" at bounding box center [264, 82] width 242 height 34
copy span "6013313203"
click at [243, 124] on mat-icon "pause" at bounding box center [250, 121] width 17 height 17
click at [248, 116] on mat-icon "play_arrow" at bounding box center [250, 121] width 17 height 17
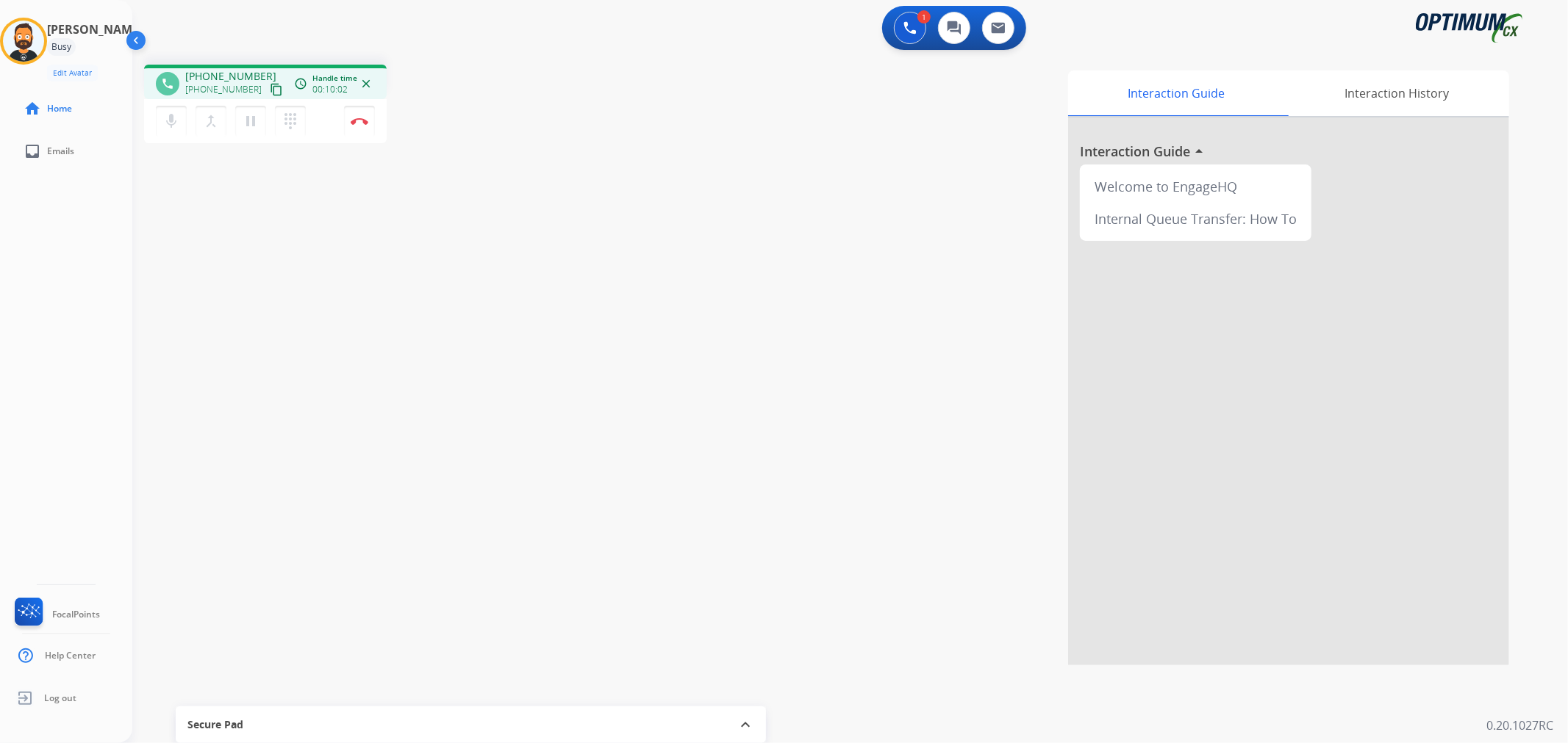
click at [420, 69] on div "phone +16013313203 +16013313203 content_copy access_time Call metrics Queue 00:…" at bounding box center [355, 106] width 424 height 83
click at [362, 119] on img at bounding box center [359, 122] width 17 height 8
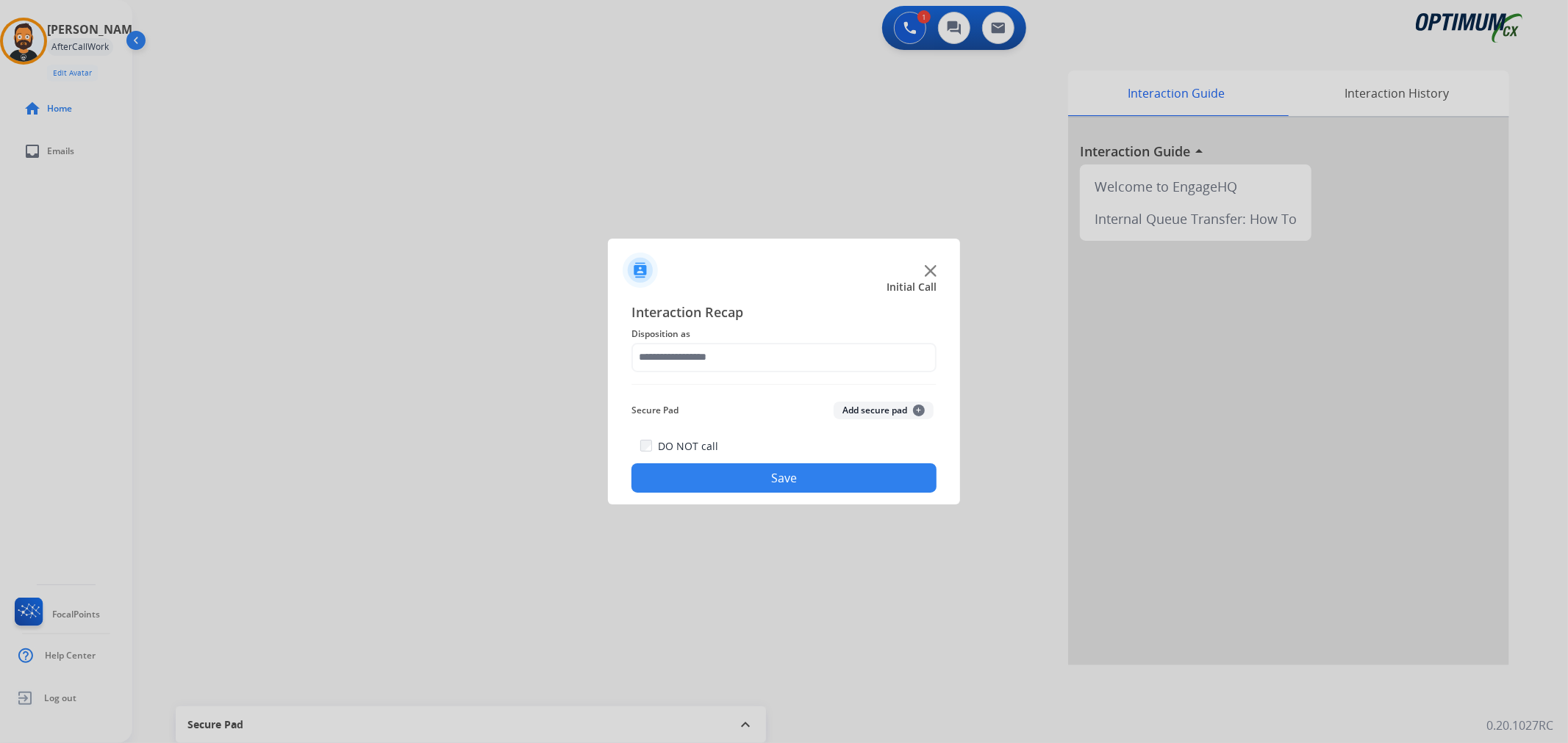
click at [765, 339] on span "Disposition as" at bounding box center [784, 334] width 305 height 17
click at [750, 348] on input "text" at bounding box center [784, 357] width 305 height 30
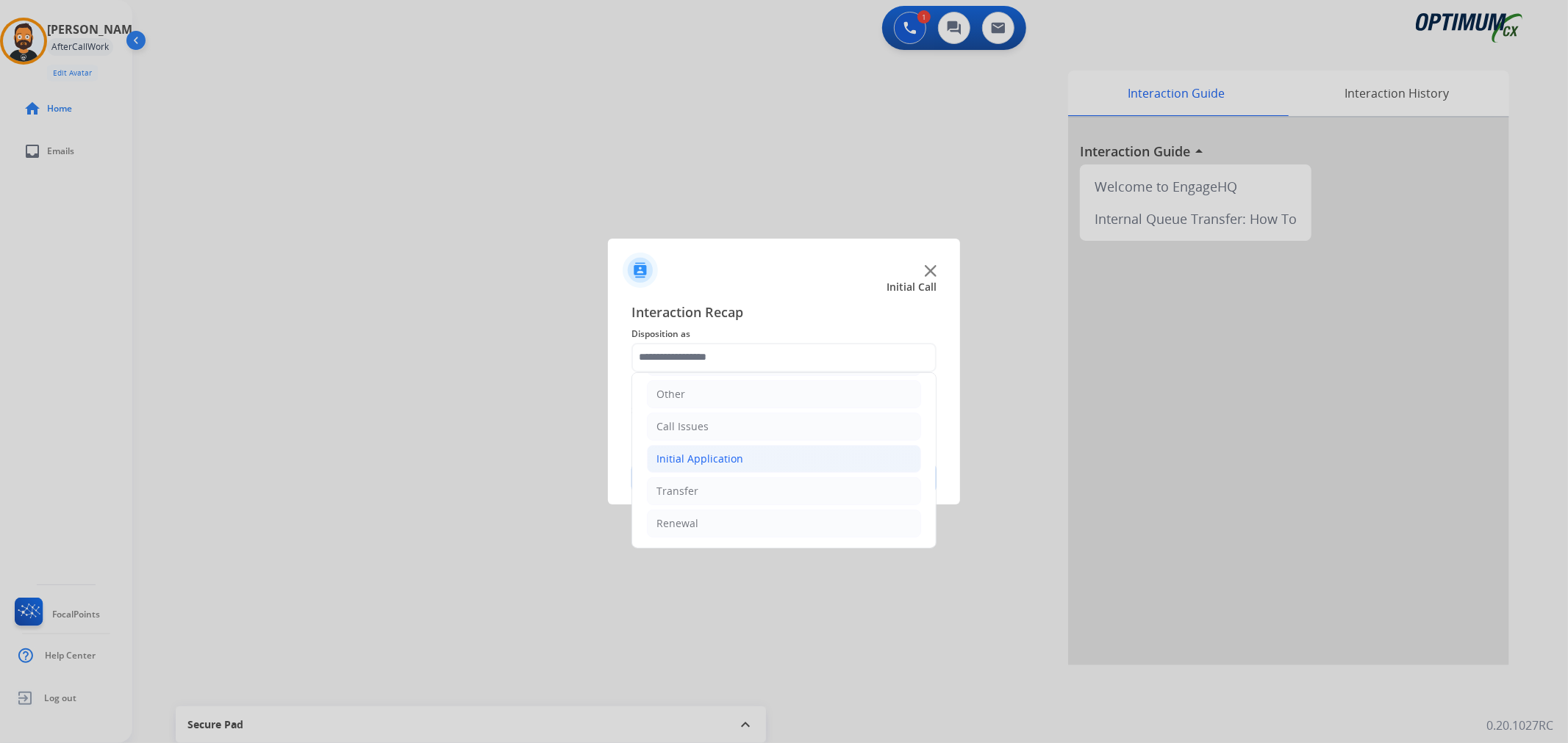
click at [725, 452] on div "Initial Application" at bounding box center [699, 459] width 87 height 14
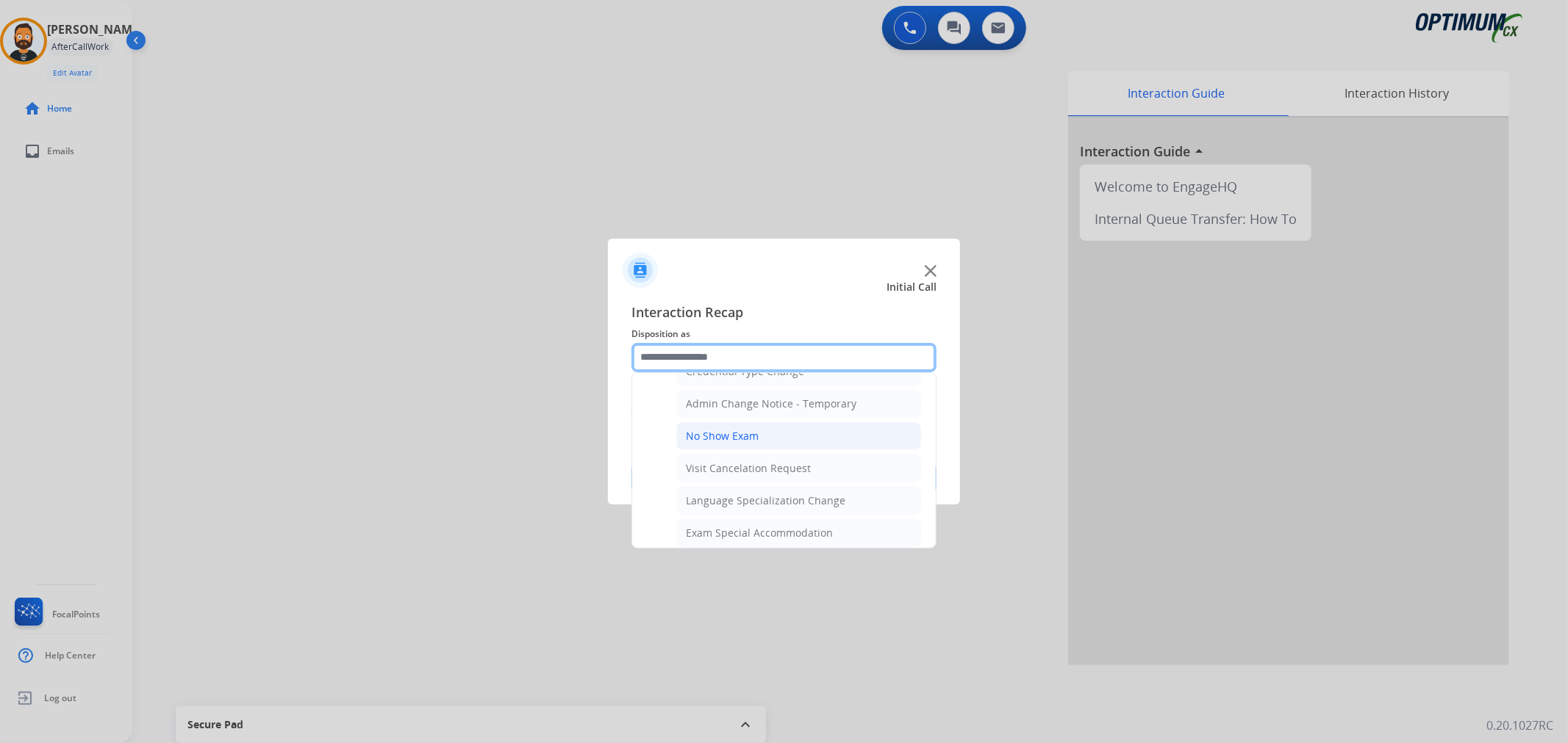
scroll to position [486, 0]
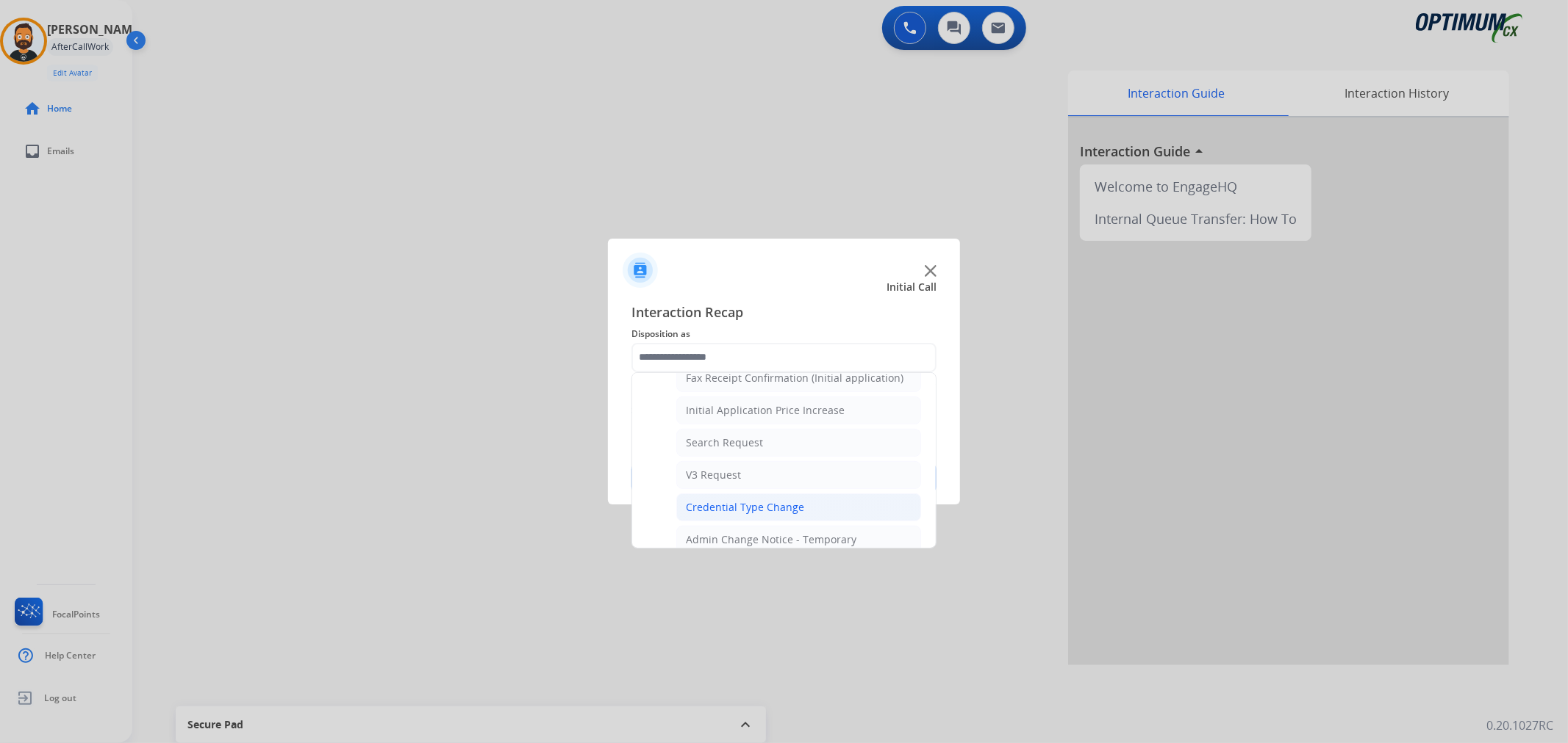
click at [759, 501] on li "Credential Type Change" at bounding box center [798, 507] width 244 height 28
type input "**********"
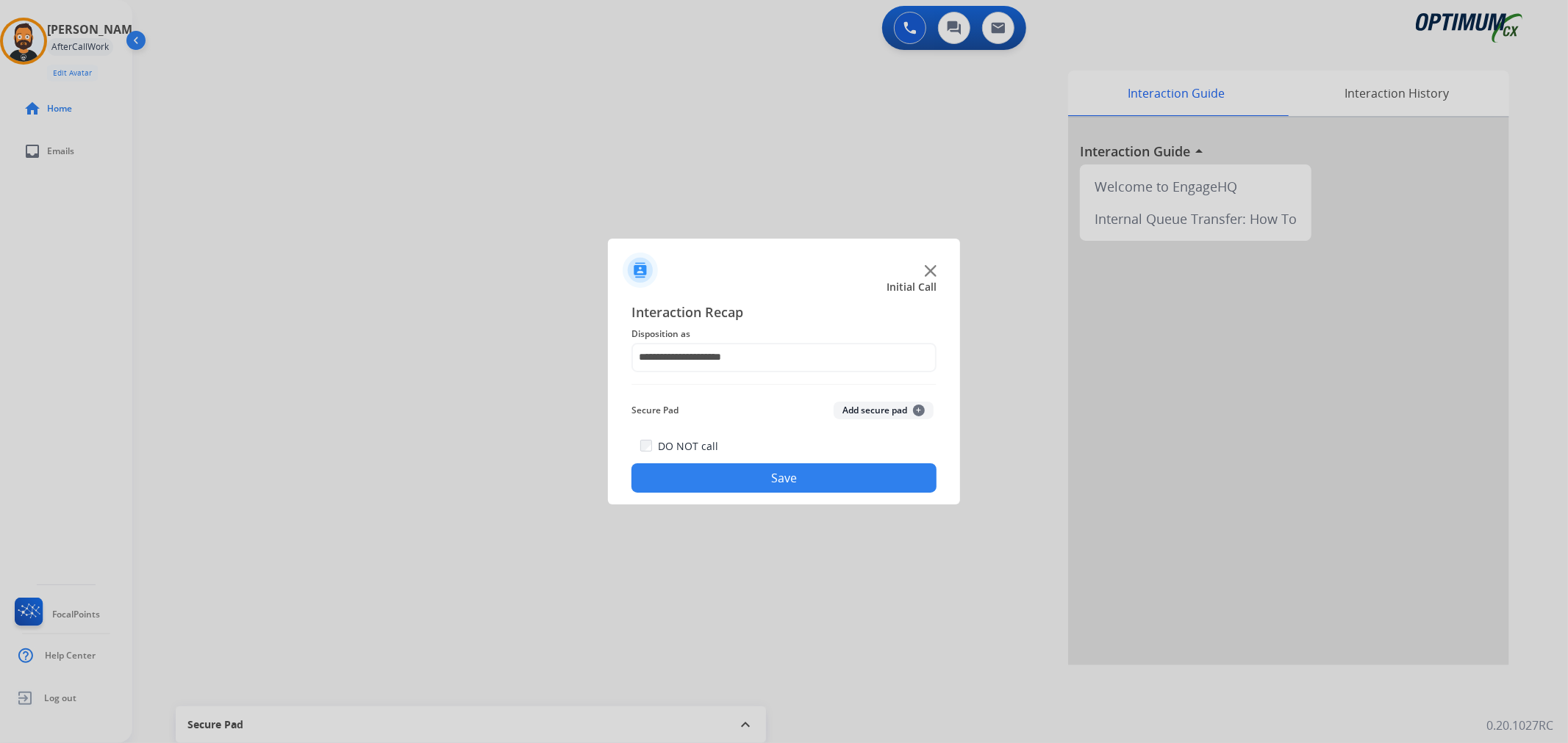
click at [765, 471] on button "Save" at bounding box center [784, 478] width 305 height 30
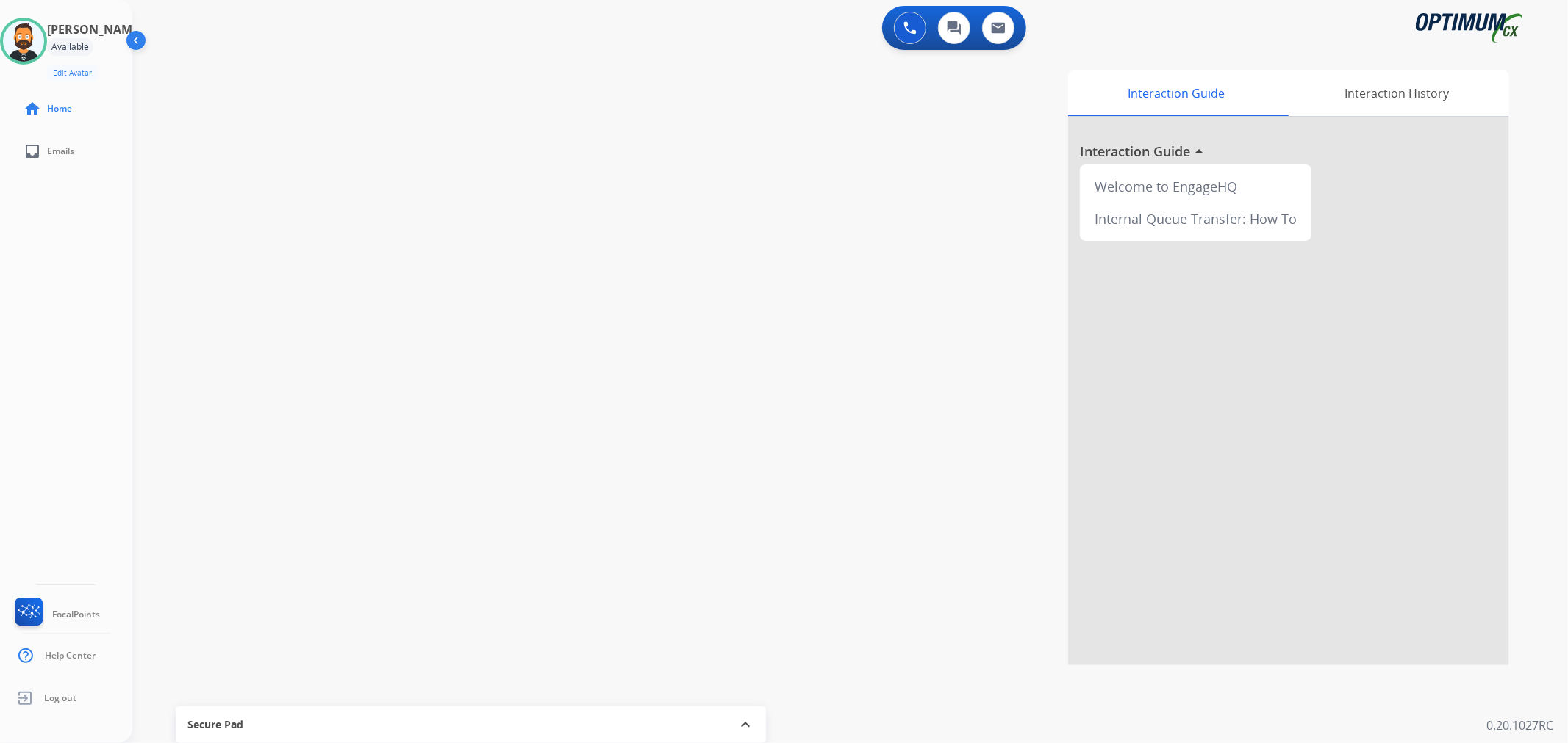
click at [246, 233] on div "swap_horiz Break voice bridge close_fullscreen Connect 3-Way Call merge_type Se…" at bounding box center [832, 359] width 1400 height 613
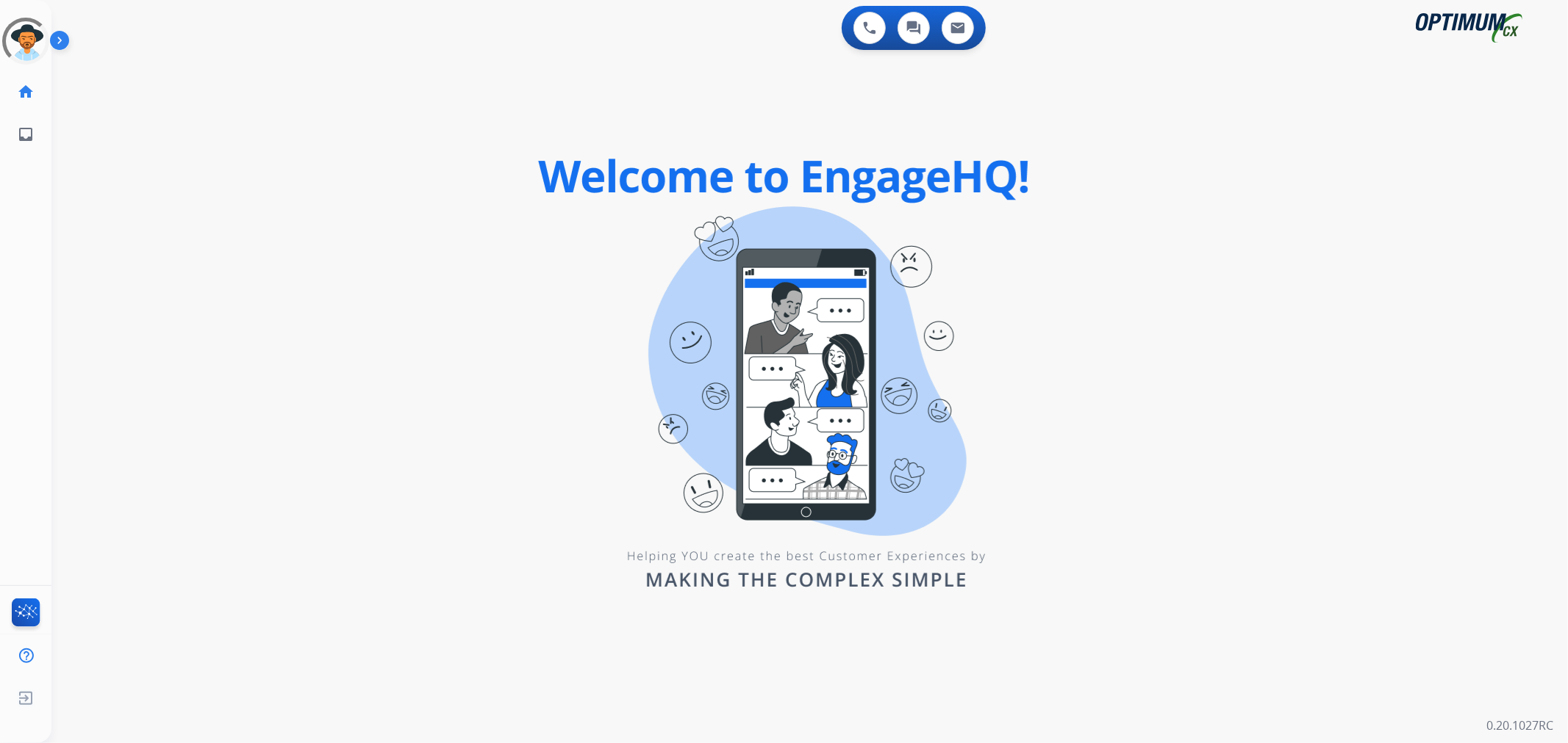
click at [53, 42] on img at bounding box center [62, 43] width 25 height 28
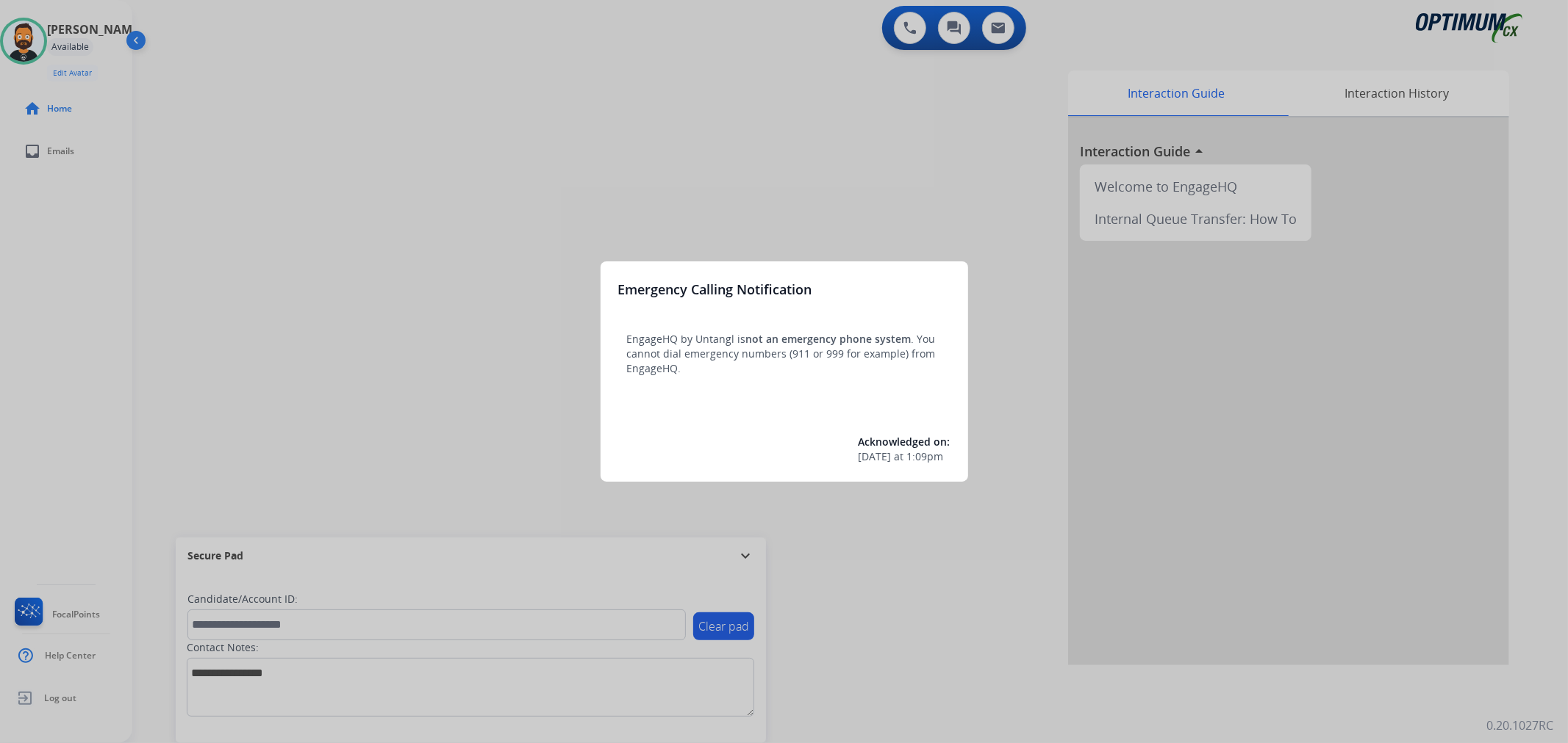
click at [743, 554] on div at bounding box center [784, 372] width 1568 height 743
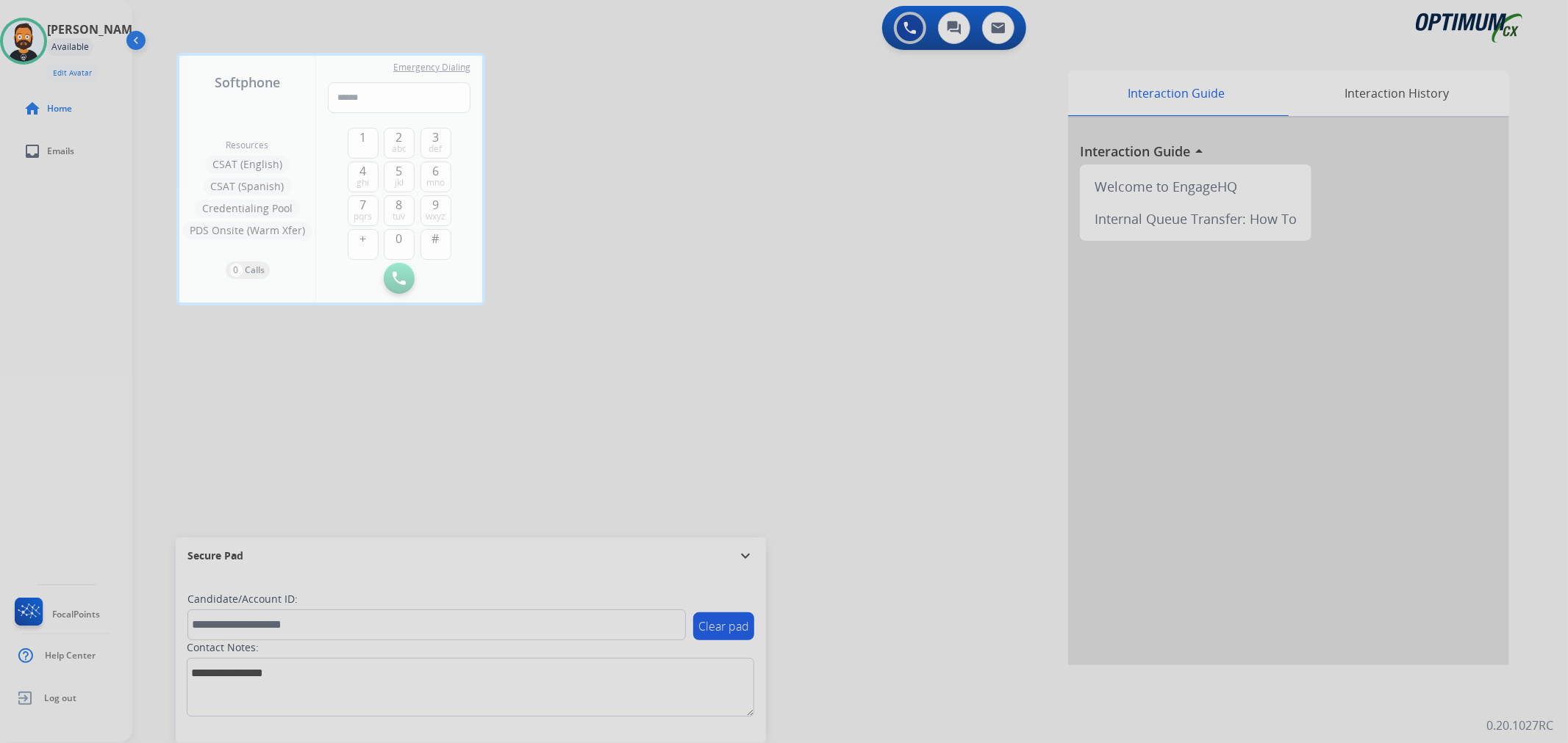
click at [743, 555] on div at bounding box center [784, 372] width 1568 height 743
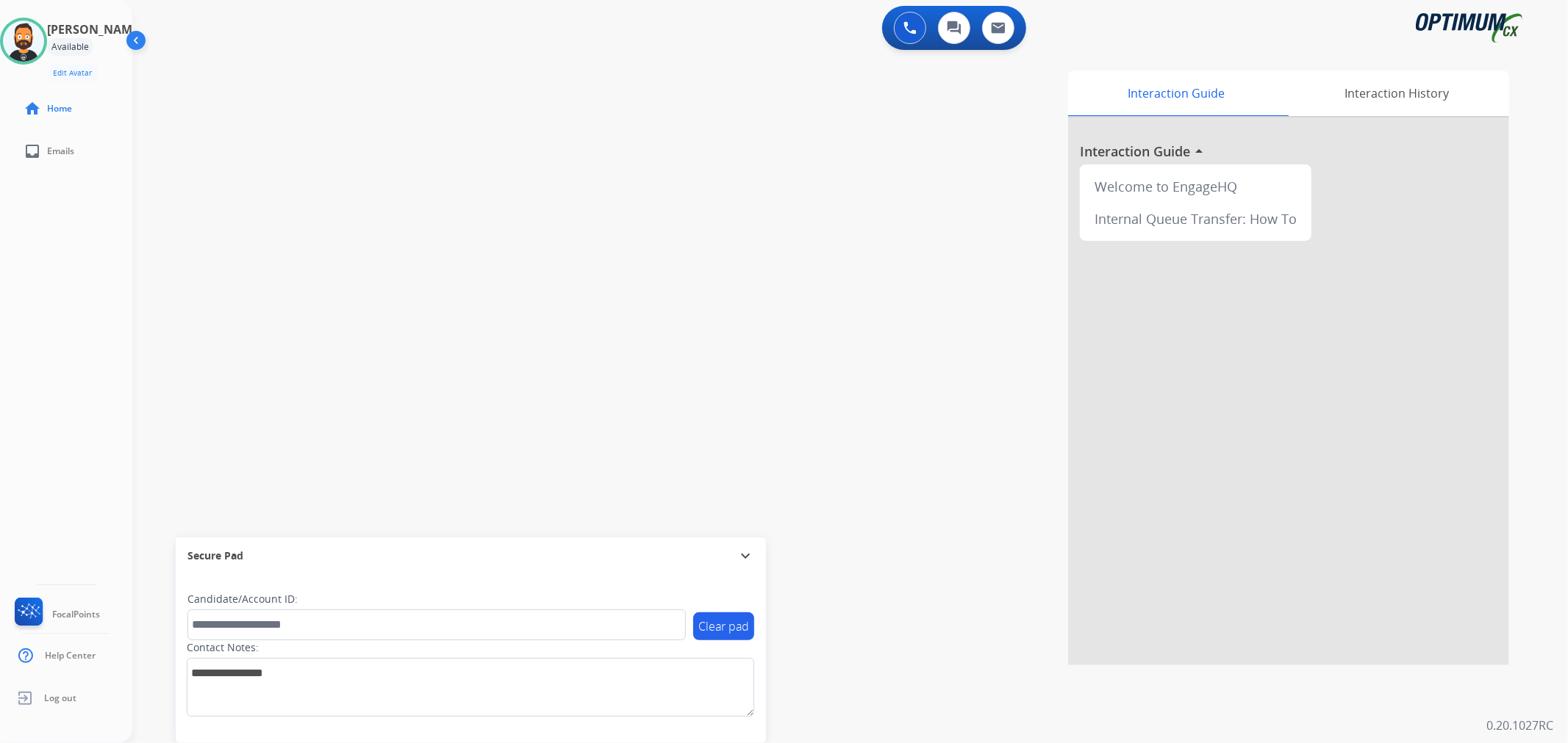
click at [743, 552] on mat-icon "expand_more" at bounding box center [745, 556] width 17 height 17
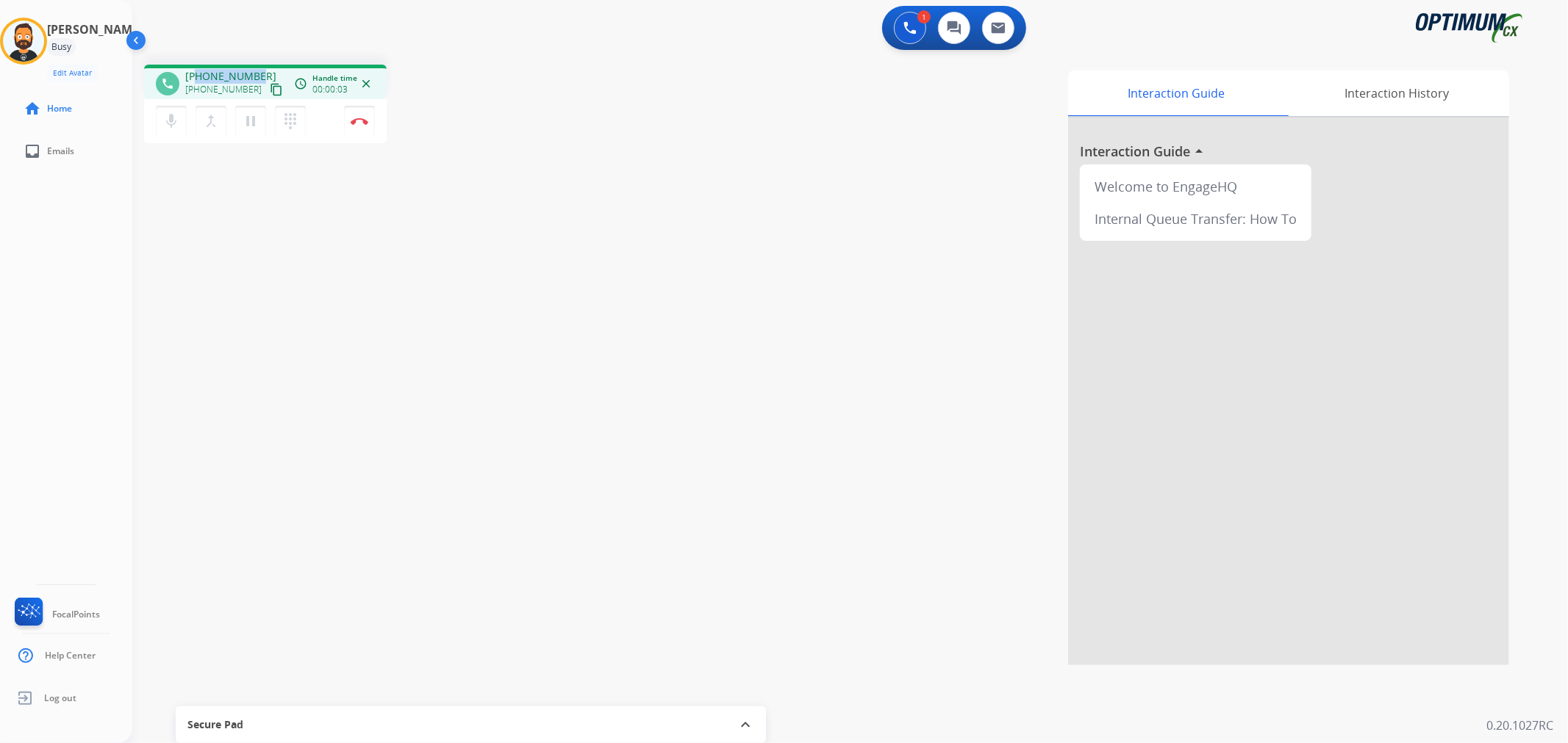
drag, startPoint x: 254, startPoint y: 72, endPoint x: 196, endPoint y: 66, distance: 58.3
click at [196, 66] on div "phone [PHONE_NUMBER] [PHONE_NUMBER] content_copy access_time Call metrics Queue…" at bounding box center [264, 82] width 242 height 34
copy span "3093338785"
click at [364, 120] on img at bounding box center [359, 122] width 17 height 8
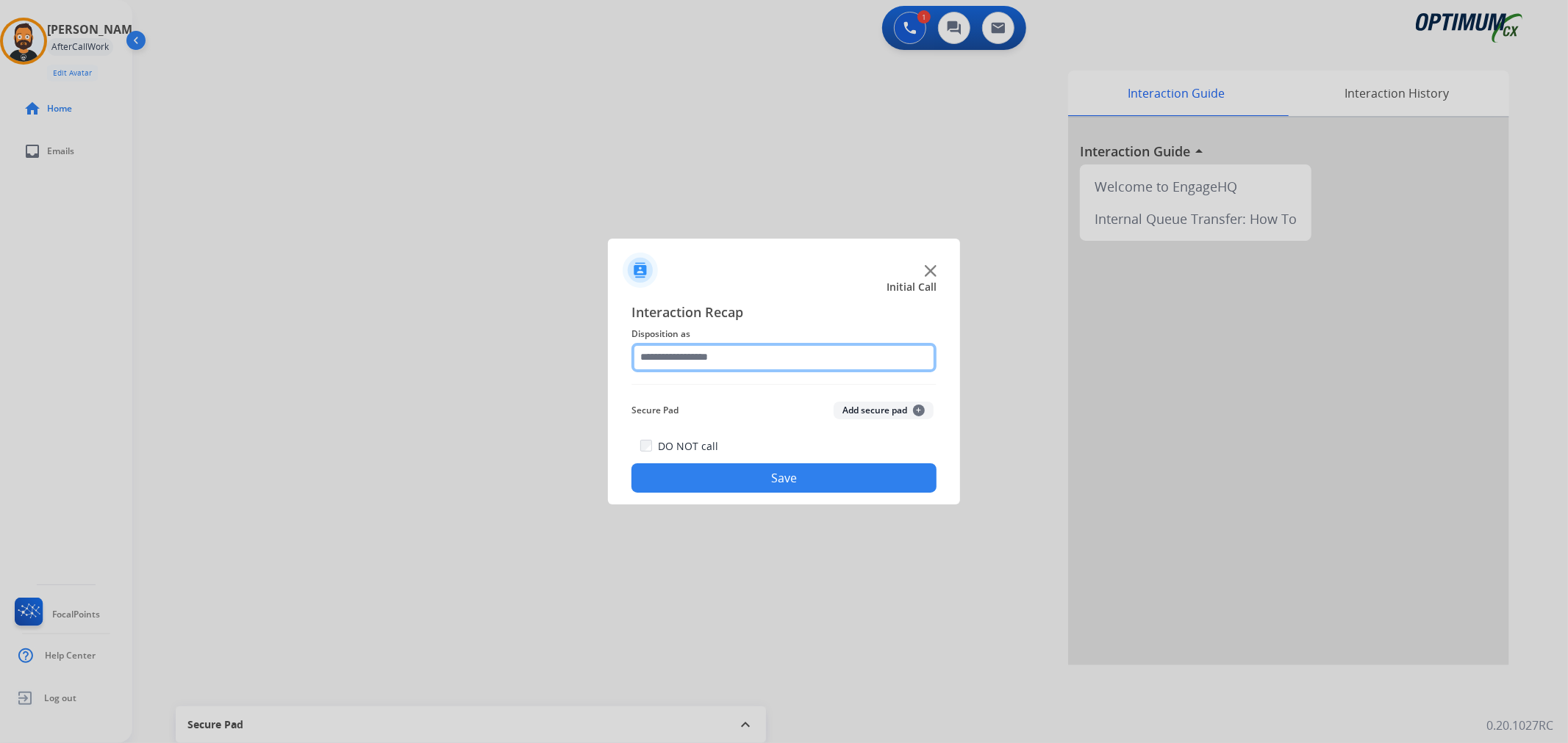
click at [743, 355] on input "text" at bounding box center [784, 357] width 305 height 30
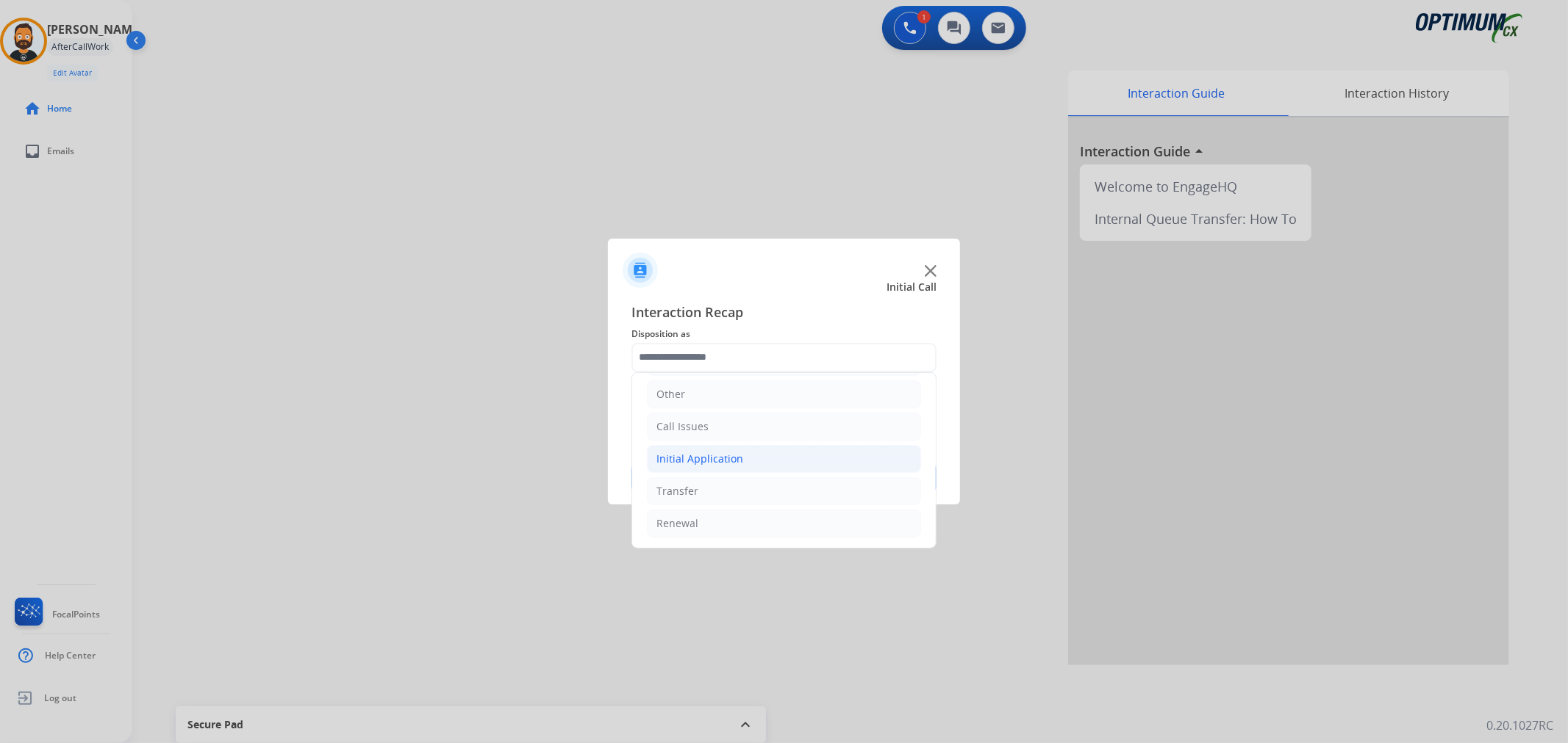
click at [724, 457] on div "Initial Application" at bounding box center [699, 459] width 87 height 14
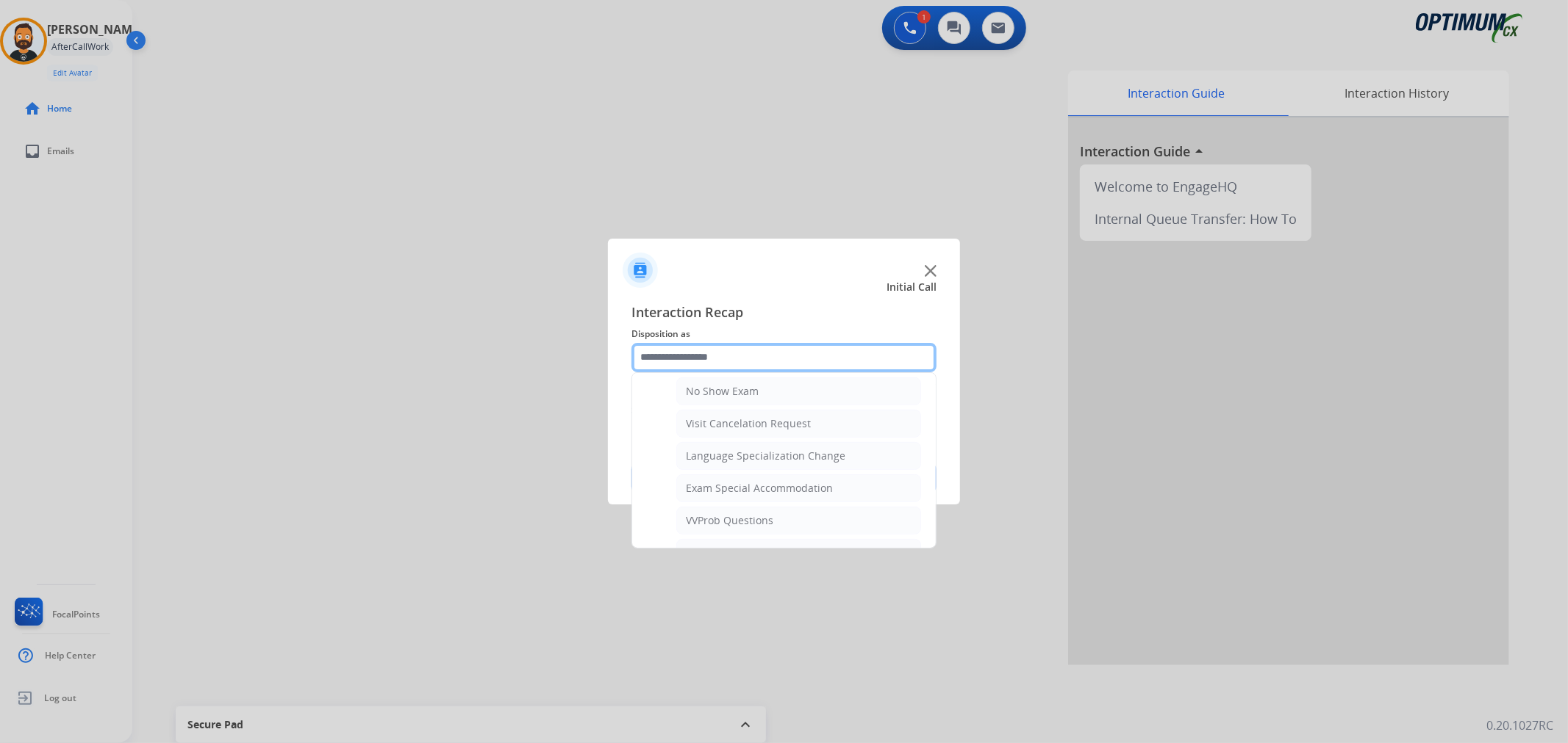
scroll to position [781, 0]
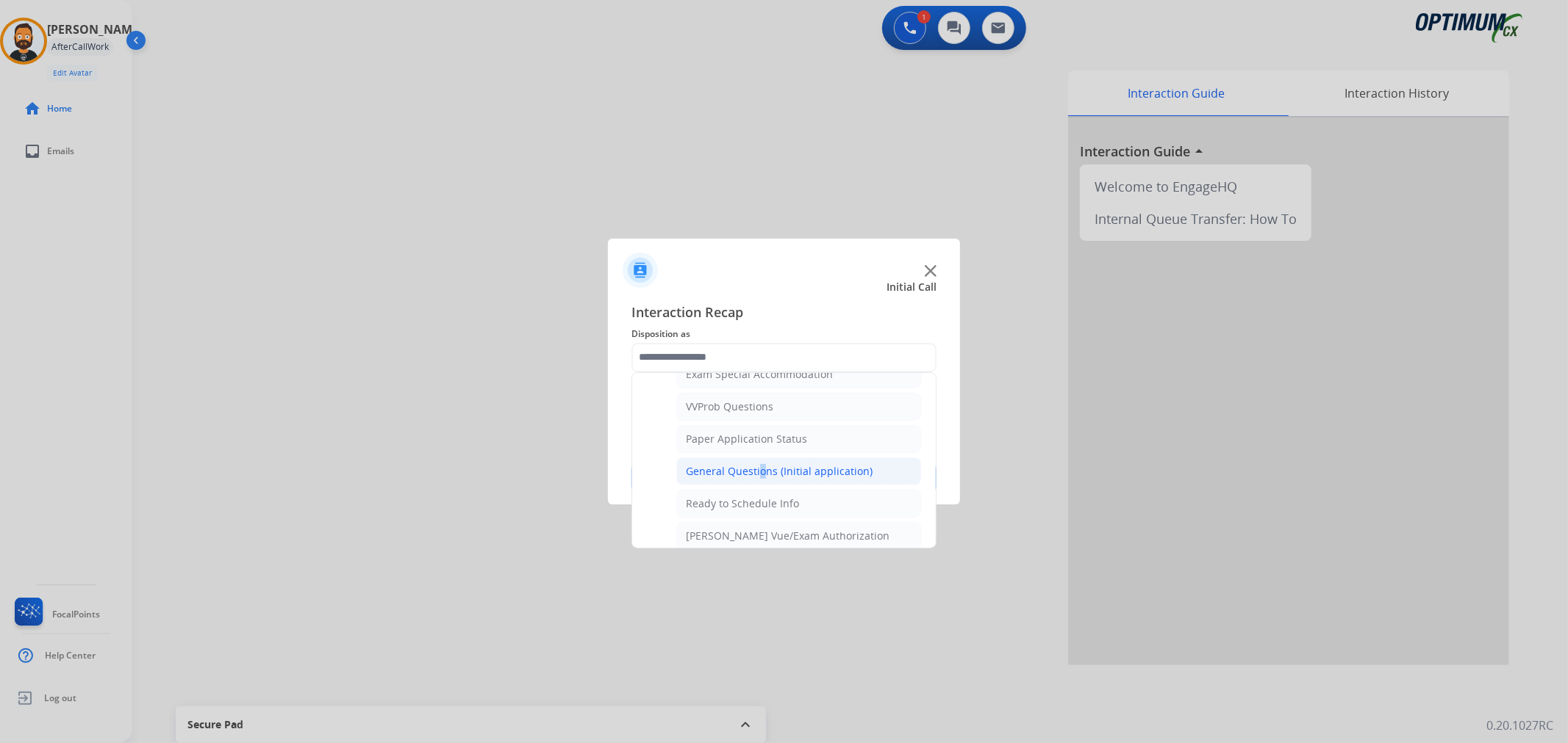
click at [756, 472] on div "General Questions (Initial application)" at bounding box center [779, 471] width 187 height 14
type input "**********"
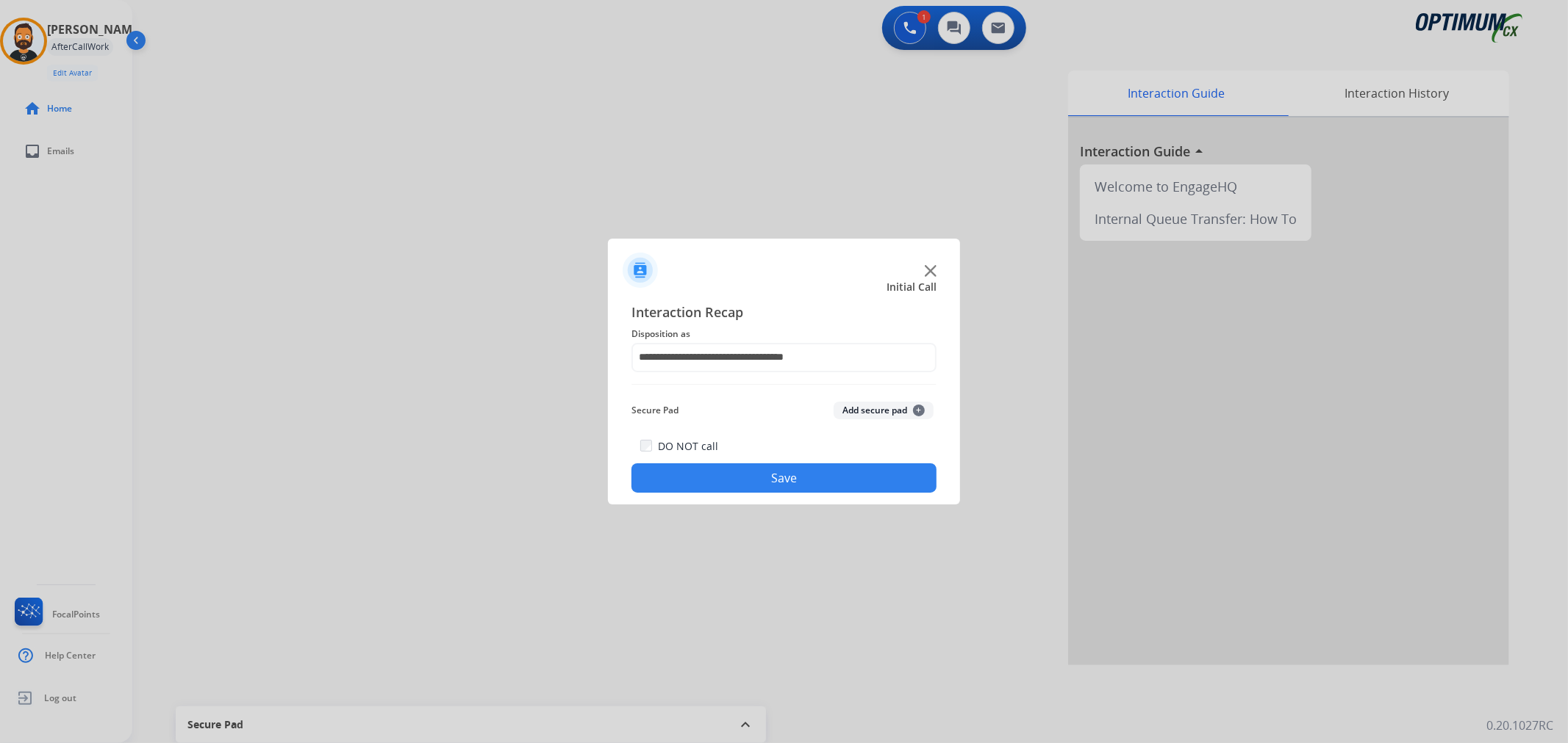
click at [756, 472] on button "Save" at bounding box center [784, 478] width 305 height 30
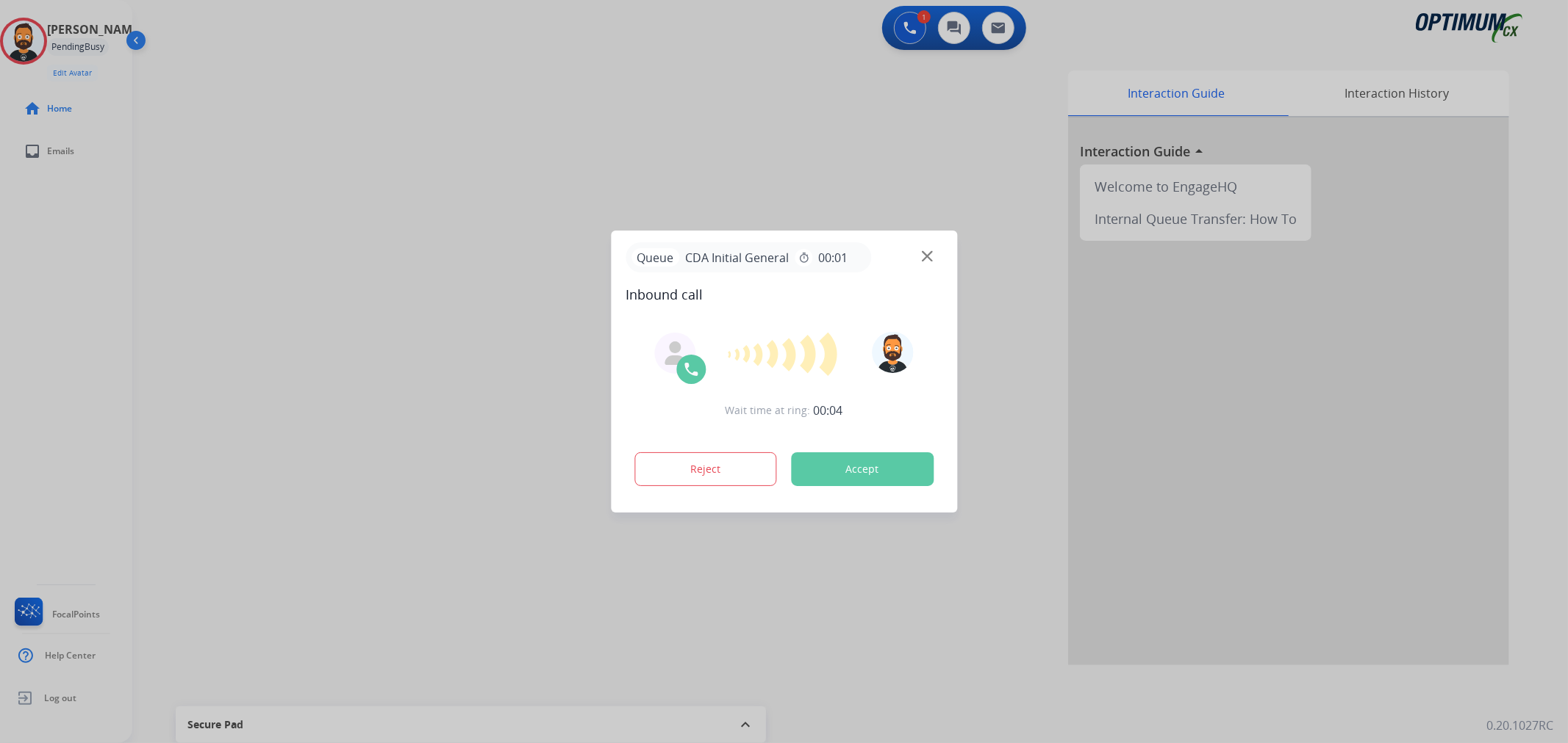
click at [256, 268] on div at bounding box center [784, 372] width 1568 height 743
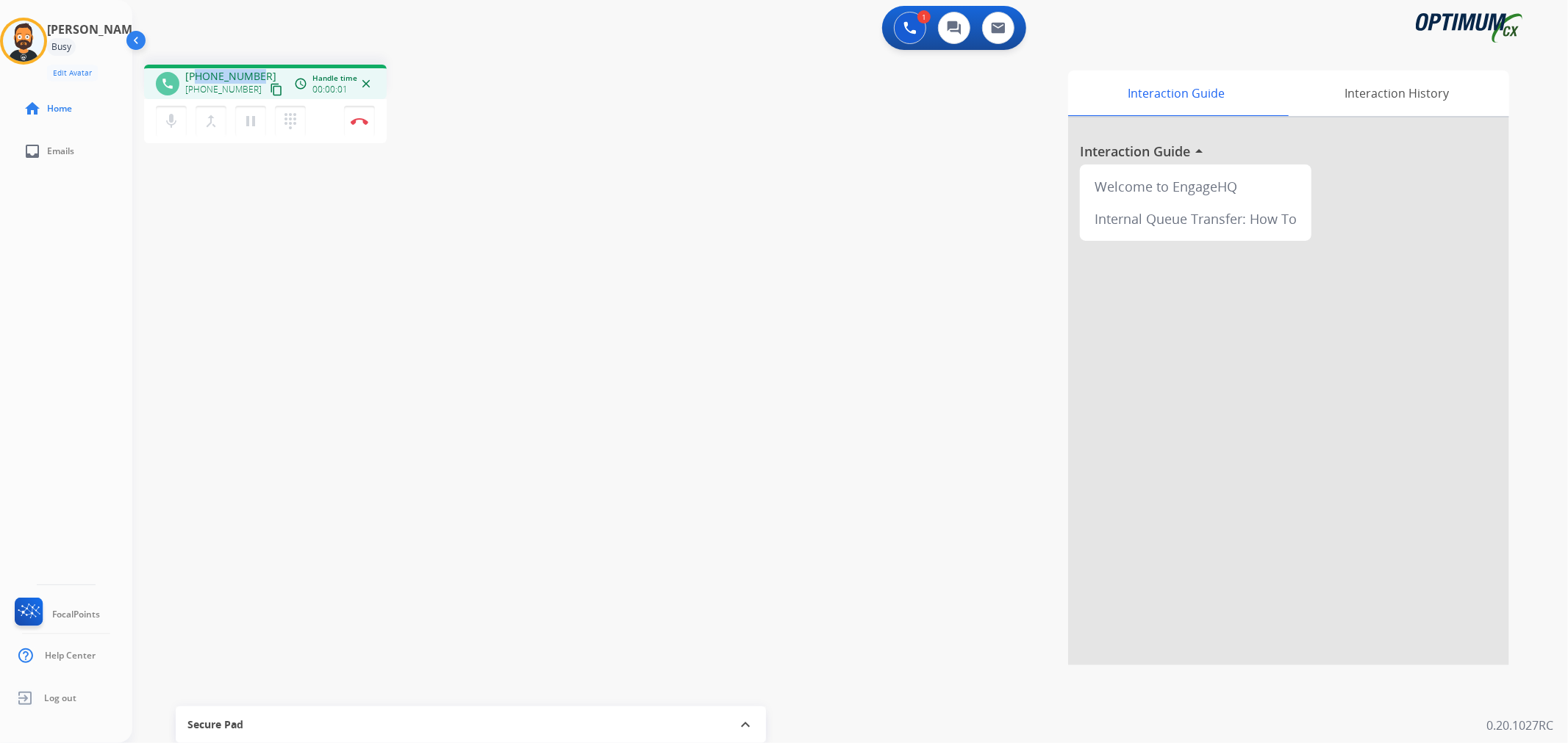
drag, startPoint x: 258, startPoint y: 68, endPoint x: 197, endPoint y: 72, distance: 61.1
click at [197, 72] on div "[PHONE_NUMBER] [PHONE_NUMBER] content_copy" at bounding box center [235, 83] width 100 height 30
copy span "3052457299"
click at [251, 112] on mat-icon "pause" at bounding box center [250, 121] width 17 height 17
click at [246, 118] on mat-icon "play_arrow" at bounding box center [250, 121] width 17 height 17
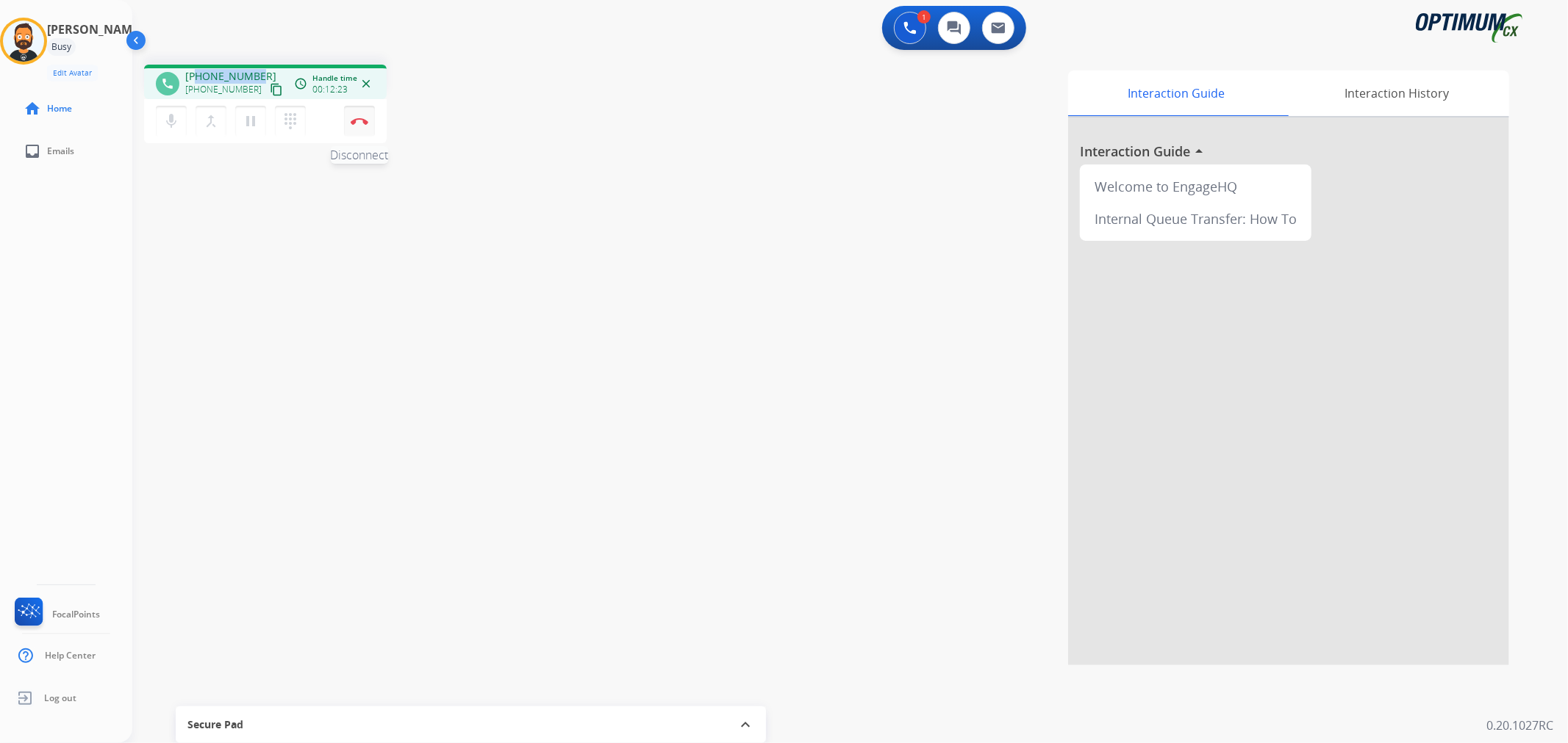
click at [356, 119] on img at bounding box center [359, 122] width 17 height 8
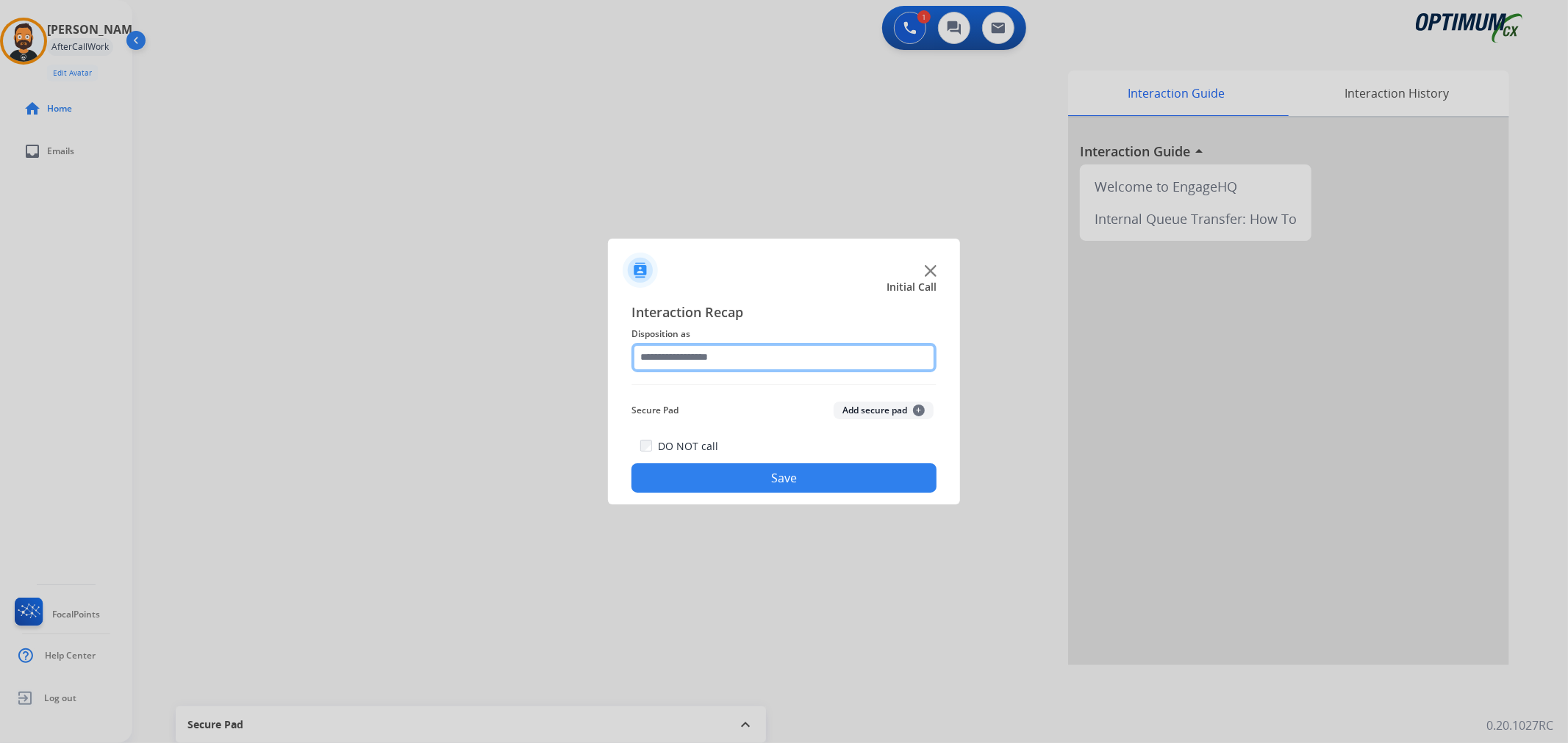
click at [669, 349] on input "text" at bounding box center [784, 357] width 305 height 30
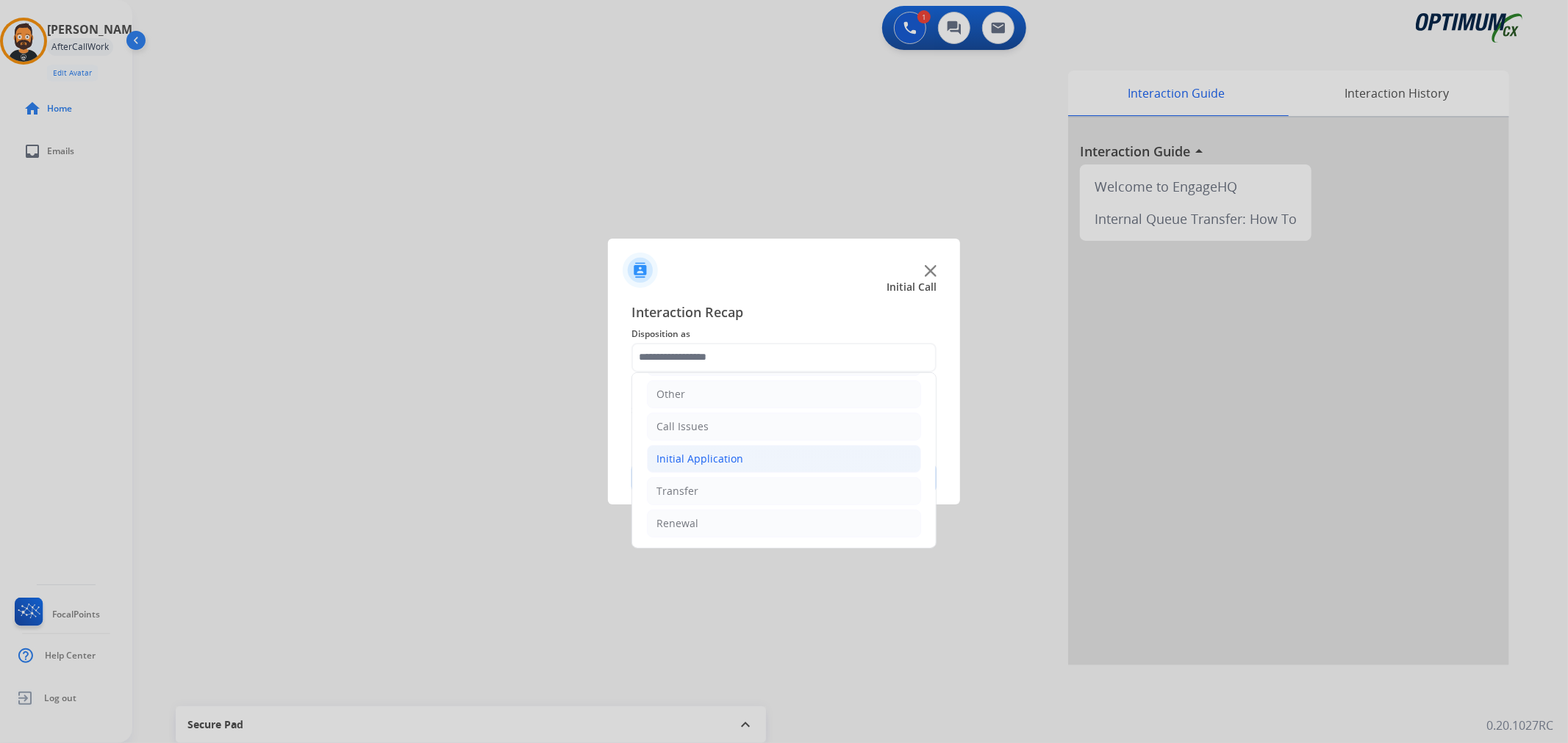
click at [738, 452] on div "Initial Application" at bounding box center [699, 459] width 87 height 14
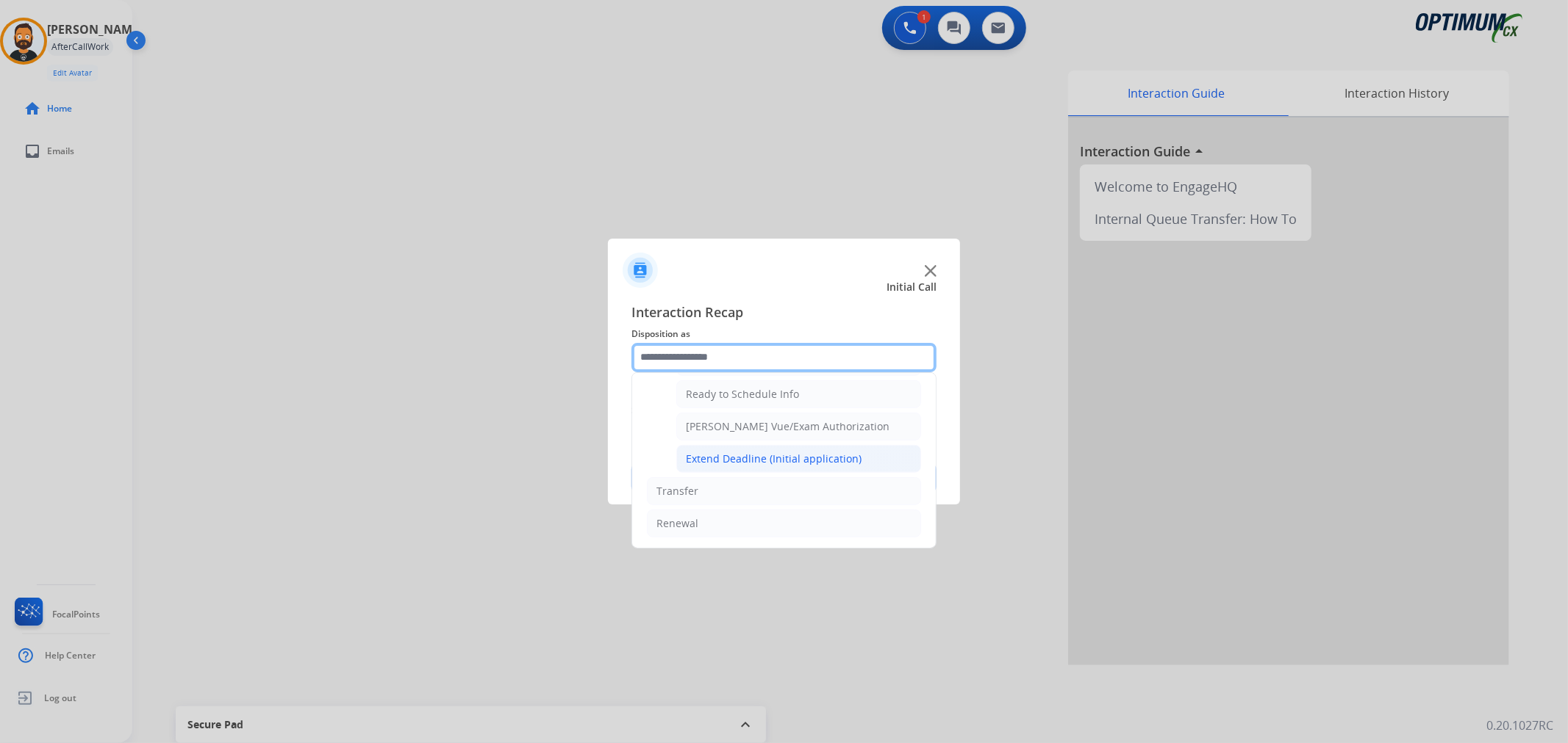
scroll to position [758, 0]
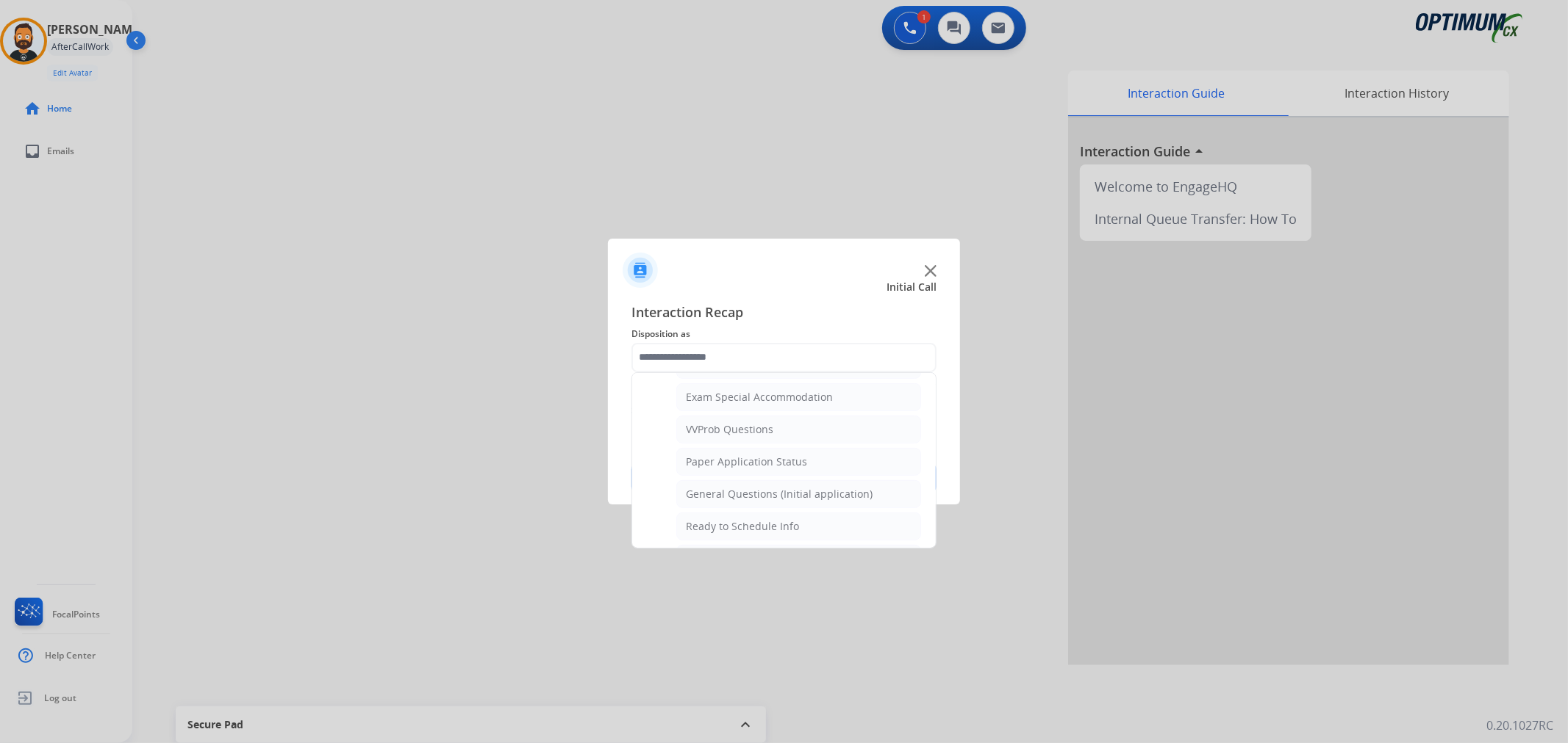
click at [752, 493] on div "General Questions (Initial application)" at bounding box center [779, 494] width 187 height 14
type input "**********"
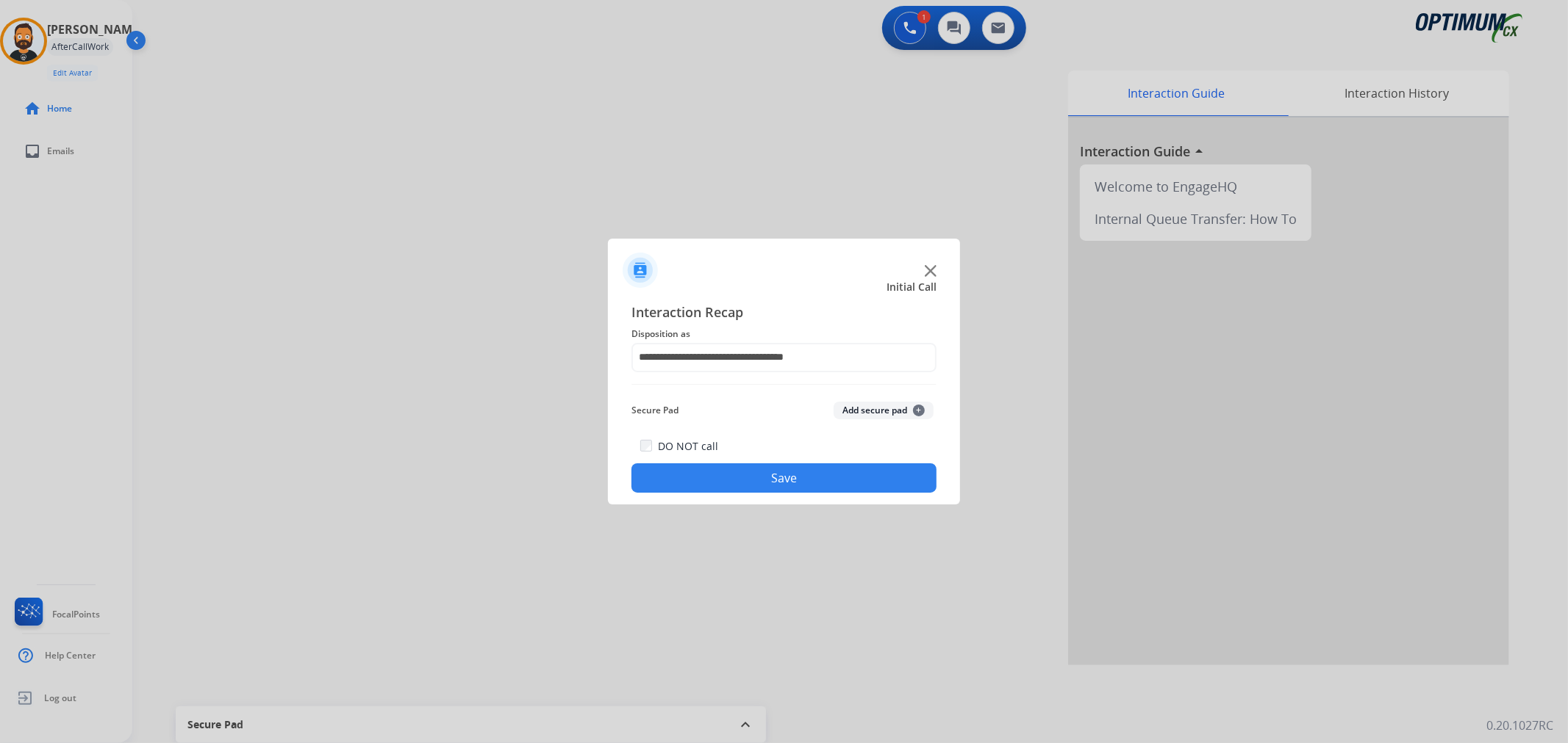
click at [752, 493] on div "DO NOT call Save" at bounding box center [784, 465] width 305 height 56
drag, startPoint x: 757, startPoint y: 486, endPoint x: 769, endPoint y: 472, distance: 18.4
click at [762, 482] on button "Save" at bounding box center [784, 478] width 305 height 30
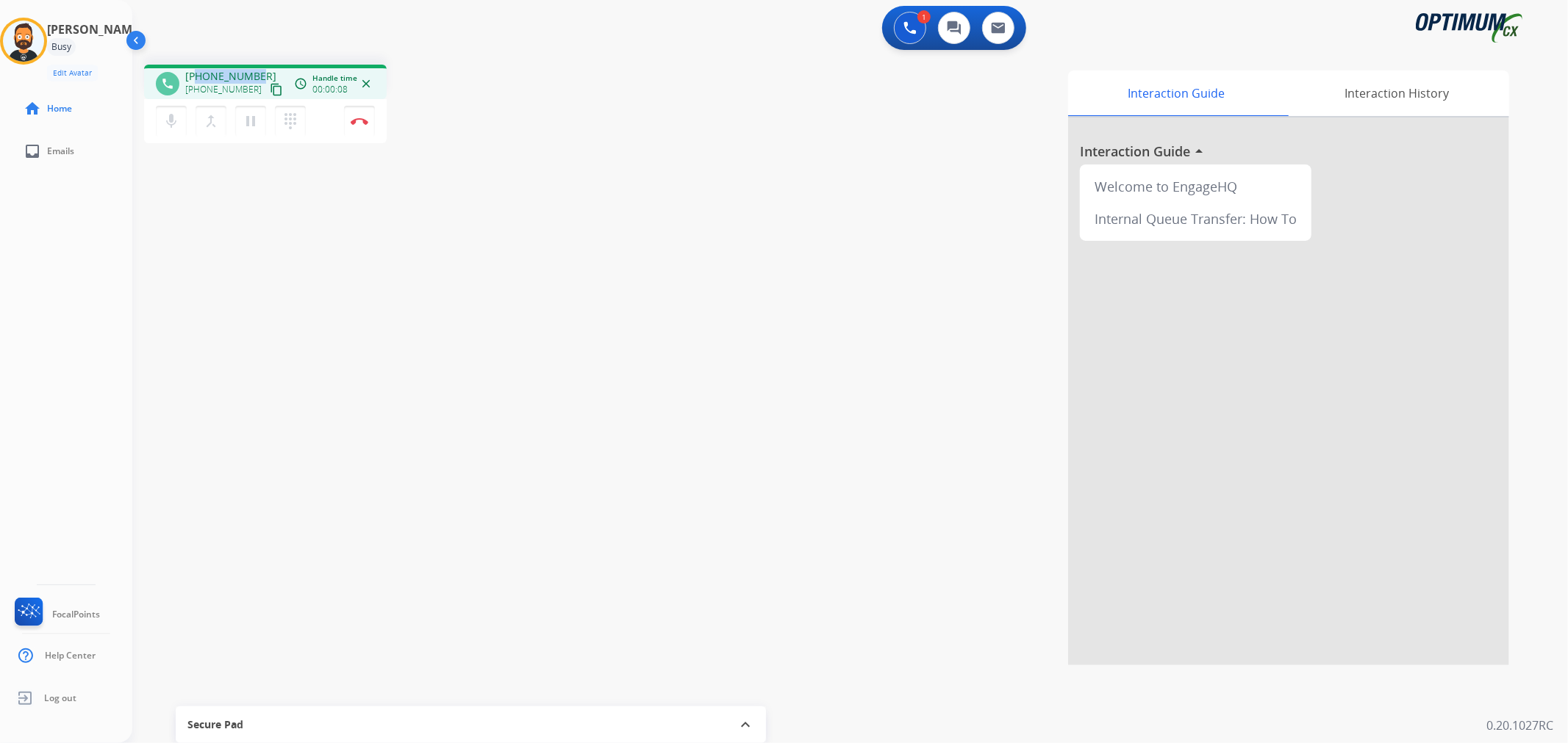
drag, startPoint x: 238, startPoint y: 69, endPoint x: 197, endPoint y: 68, distance: 41.0
click at [197, 68] on div "phone [PHONE_NUMBER] [PHONE_NUMBER] content_copy access_time Call metrics Queue…" at bounding box center [264, 82] width 242 height 34
copy span "8033424945"
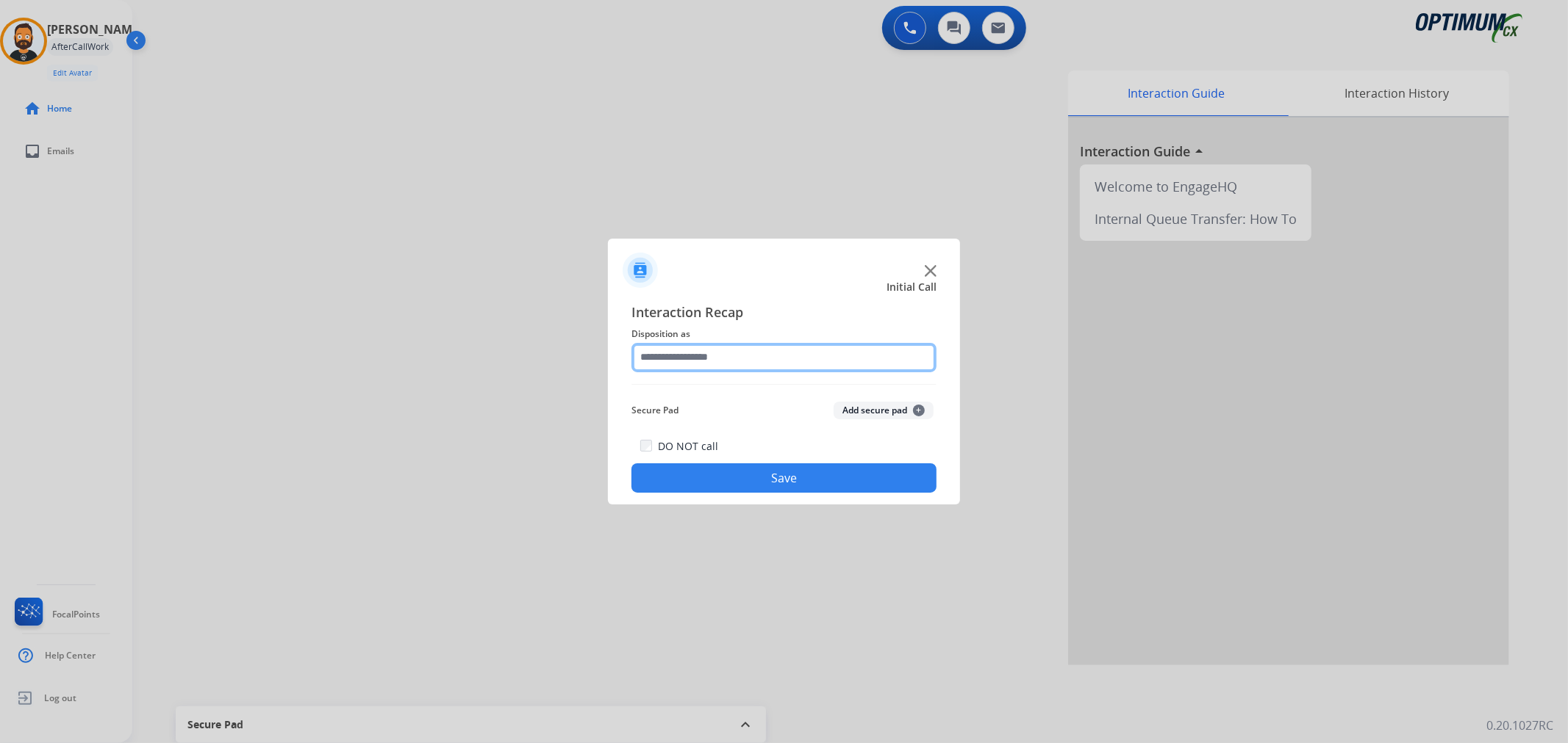
click at [781, 362] on input "text" at bounding box center [784, 357] width 305 height 30
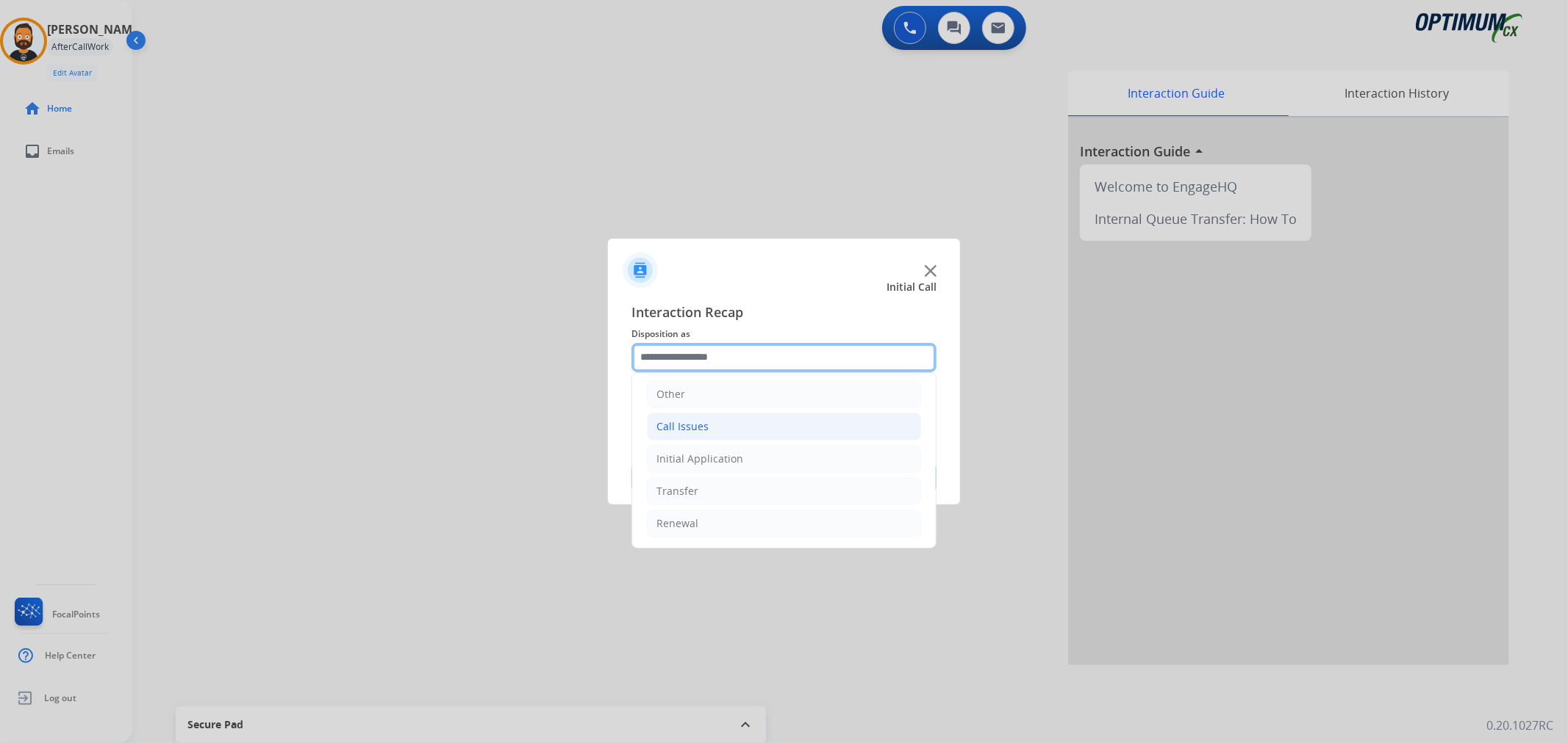
scroll to position [101, 0]
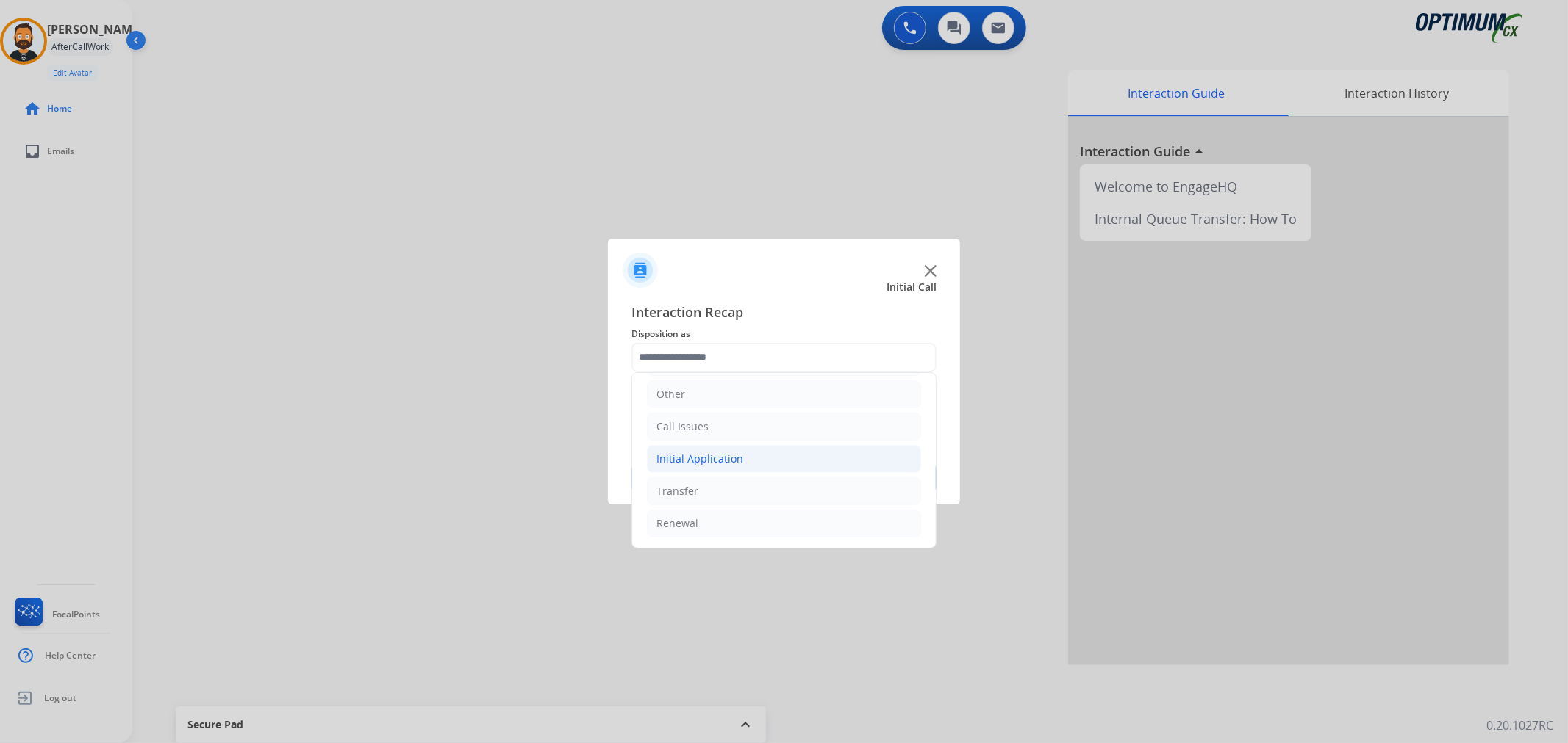
click at [729, 456] on div "Initial Application" at bounding box center [699, 459] width 87 height 14
click at [721, 429] on li "Call Issues" at bounding box center [784, 425] width 274 height 28
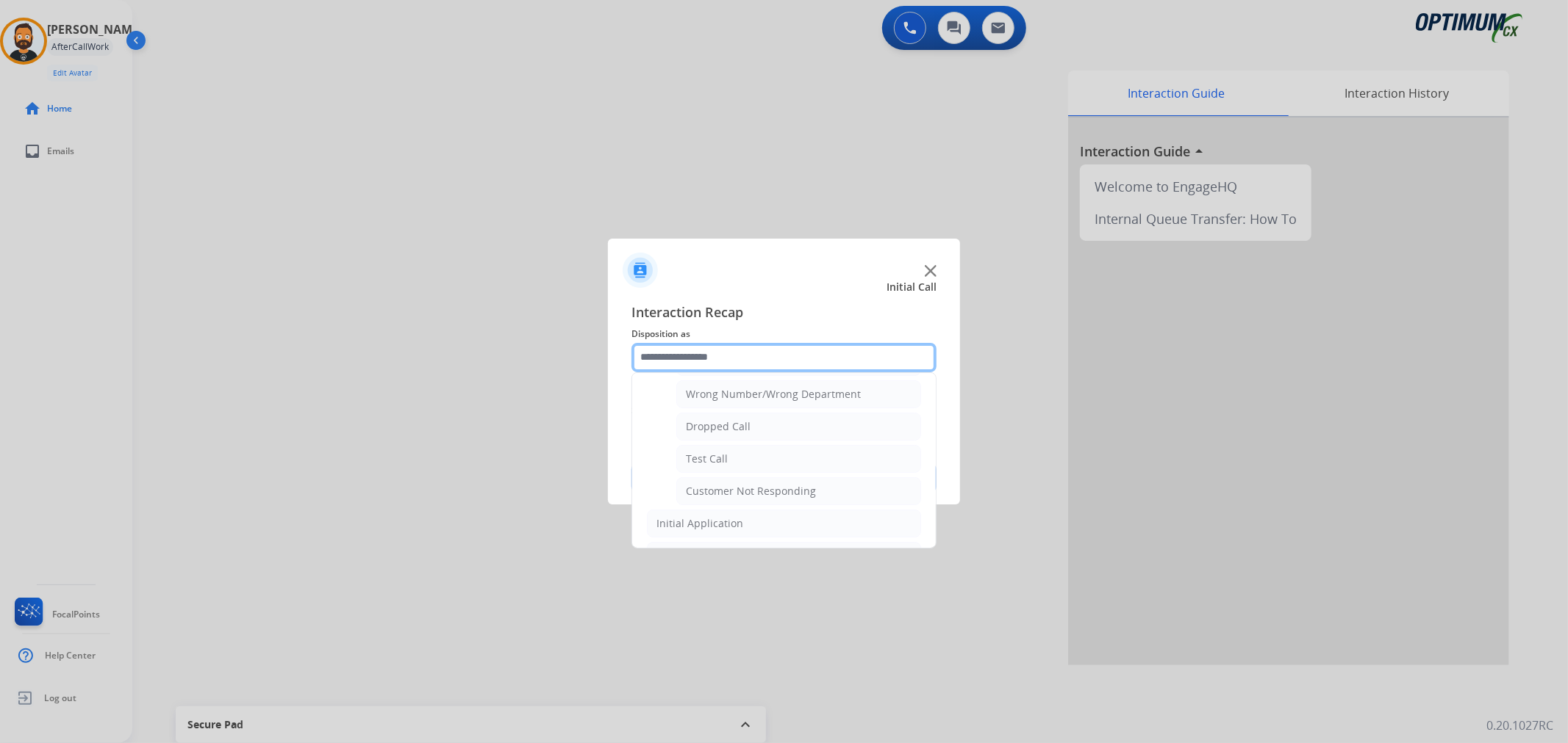
scroll to position [237, 0]
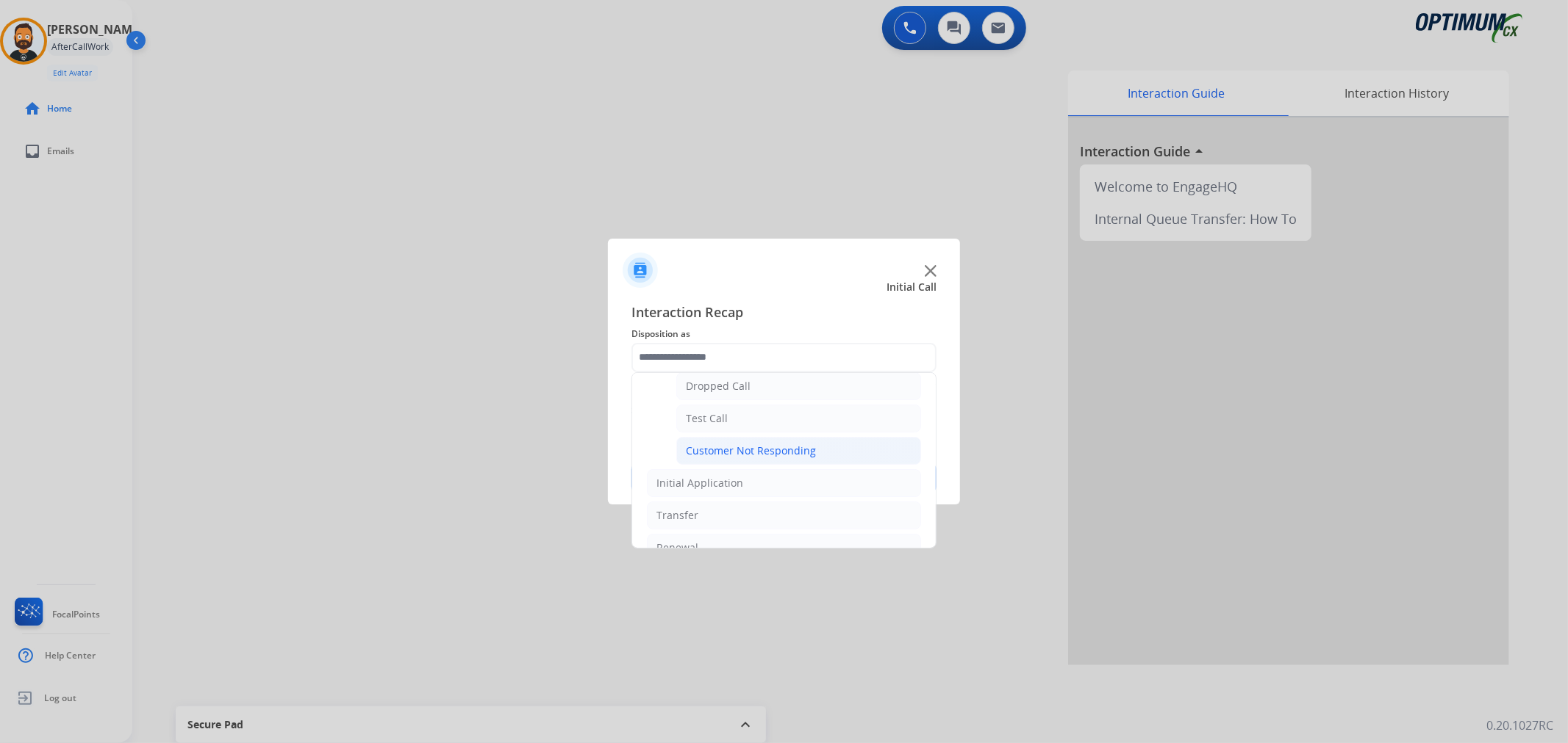
click at [753, 452] on div "Customer Not Responding" at bounding box center [751, 450] width 130 height 14
type input "**********"
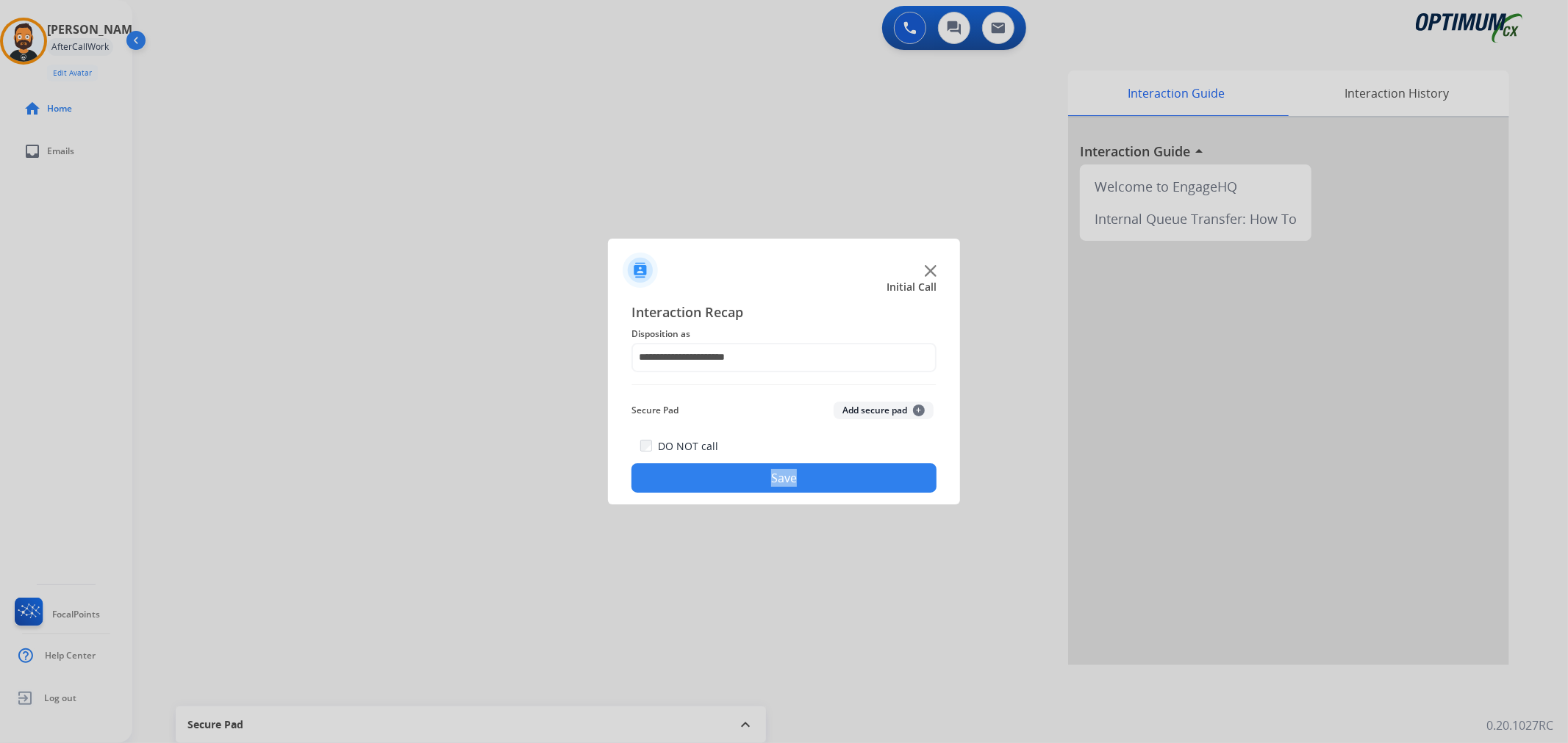
click at [753, 452] on div "DO NOT call Save" at bounding box center [784, 465] width 305 height 56
click at [748, 475] on button "Save" at bounding box center [784, 478] width 305 height 30
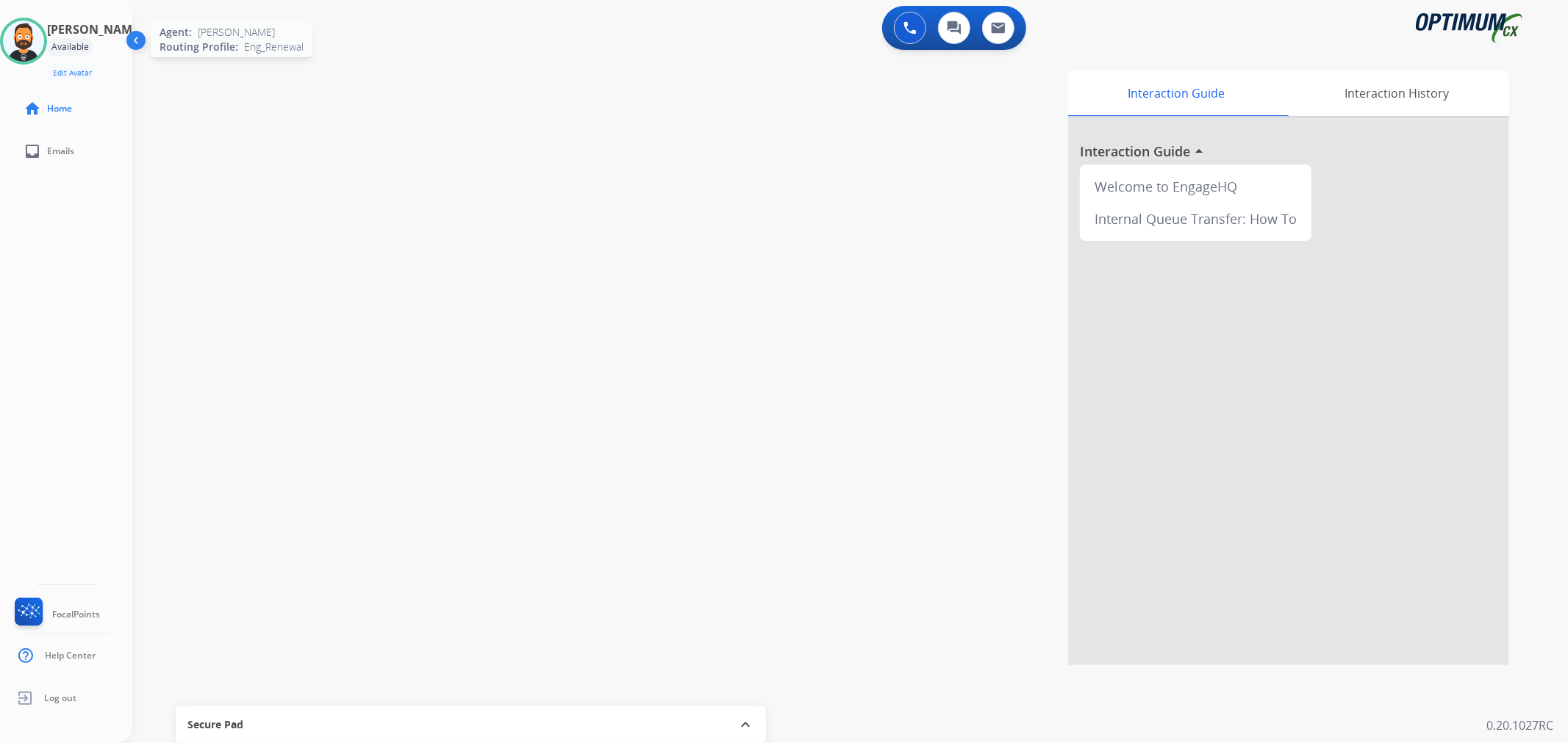
click at [35, 54] on img at bounding box center [23, 40] width 41 height 41
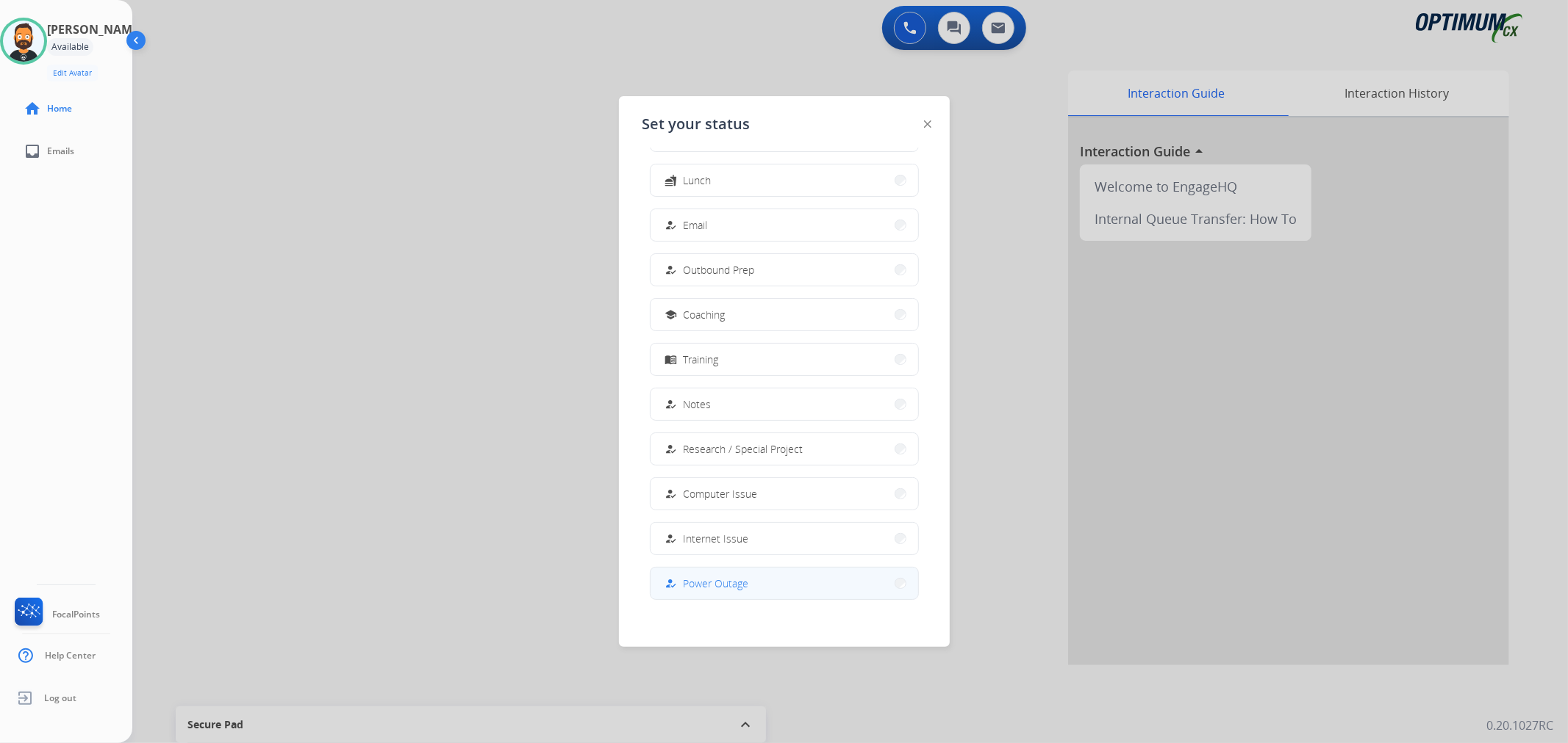
scroll to position [137, 0]
click at [744, 574] on button "work_off Offline" at bounding box center [784, 575] width 267 height 32
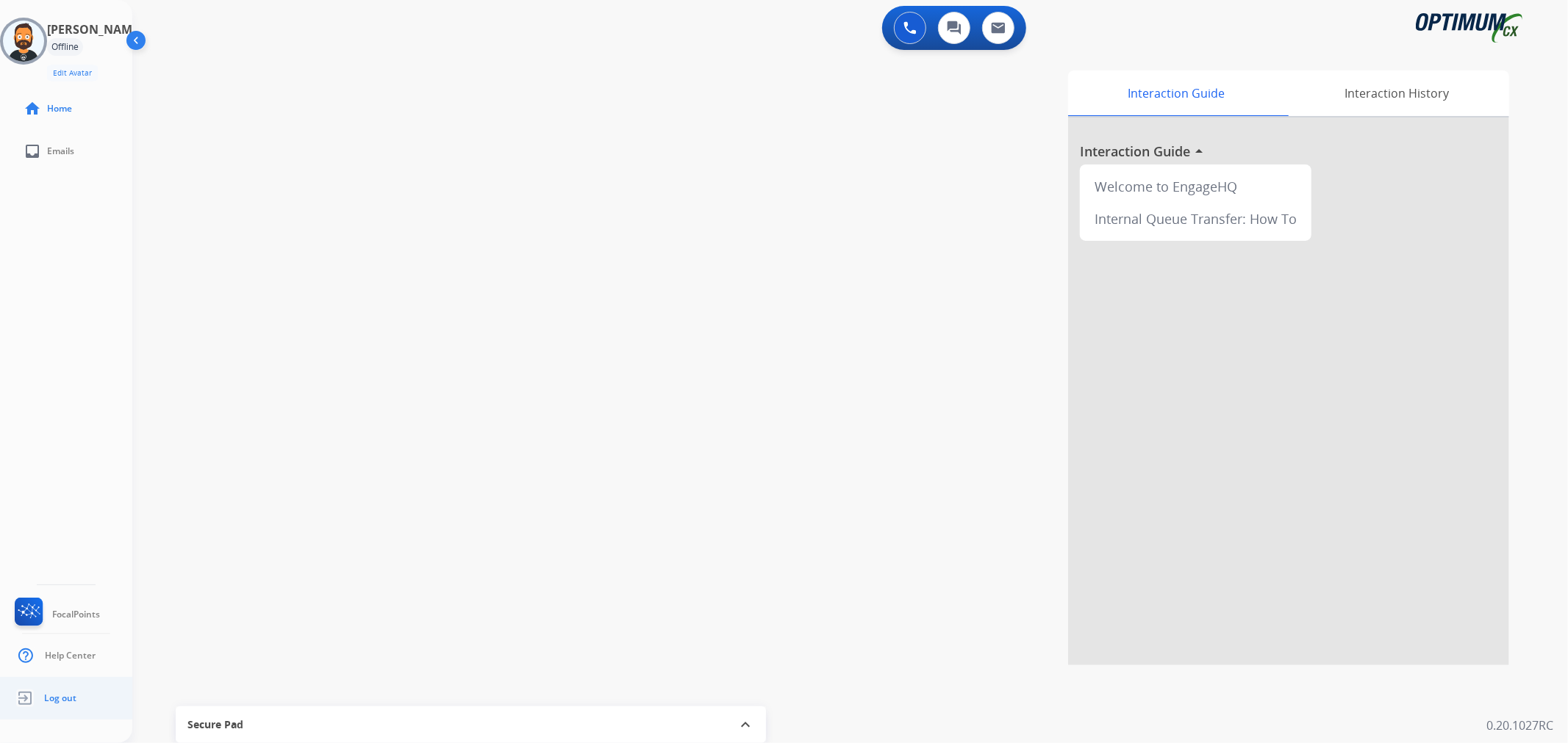
click at [47, 695] on span "Log out" at bounding box center [60, 699] width 33 height 11
